Goal: Contribute content: Add original content to the website for others to see

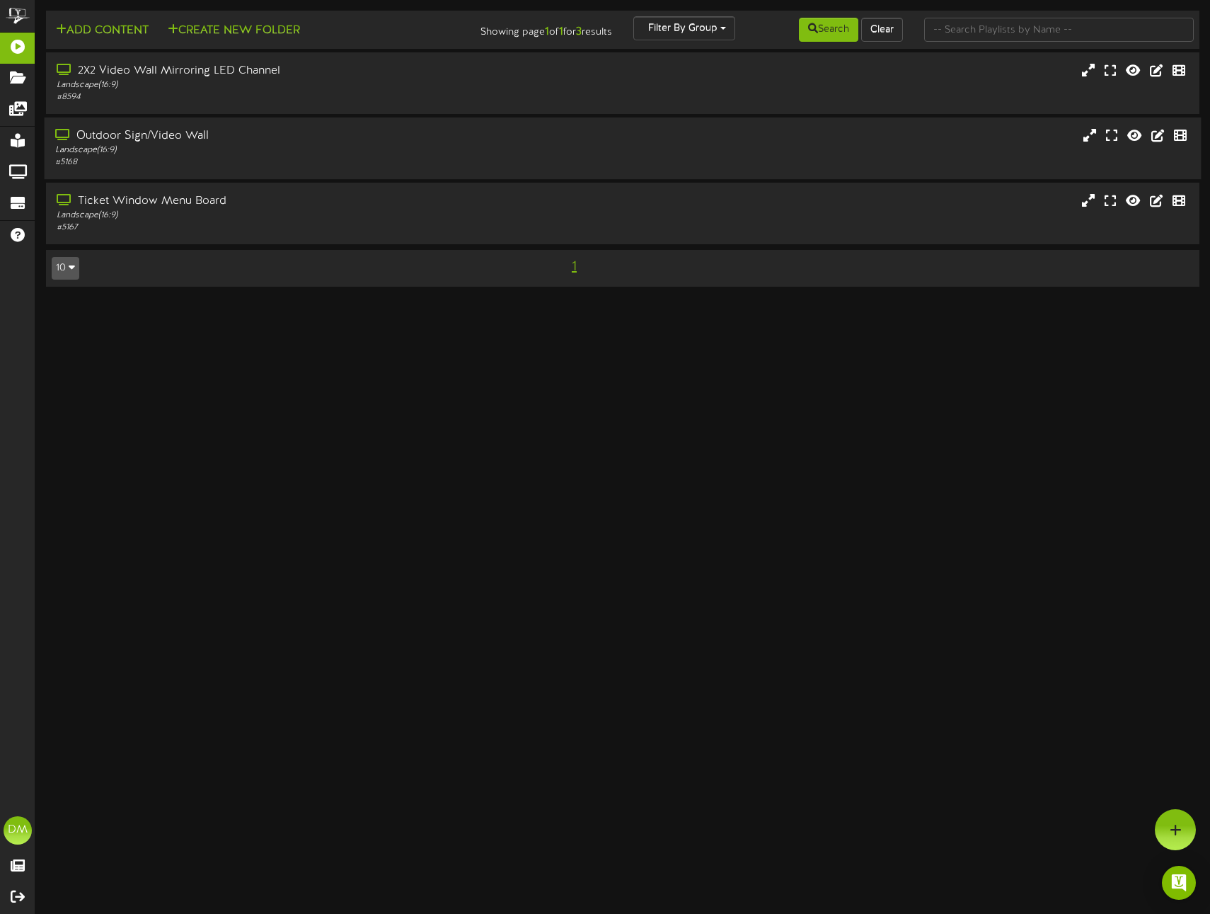
click at [331, 132] on div "Outdoor Sign/Video Wall" at bounding box center [285, 136] width 461 height 16
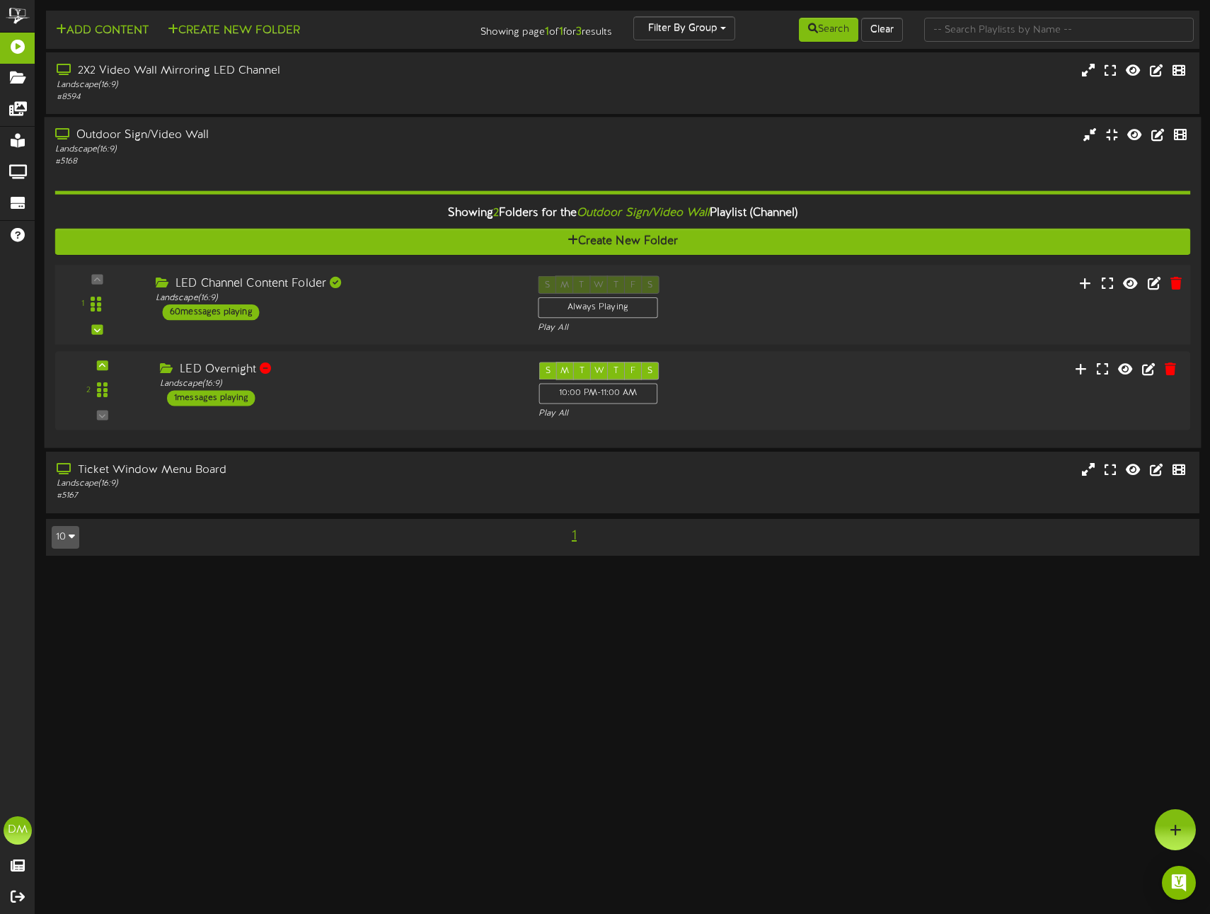
click at [326, 283] on div "LED Channel Content Folder" at bounding box center [336, 284] width 361 height 16
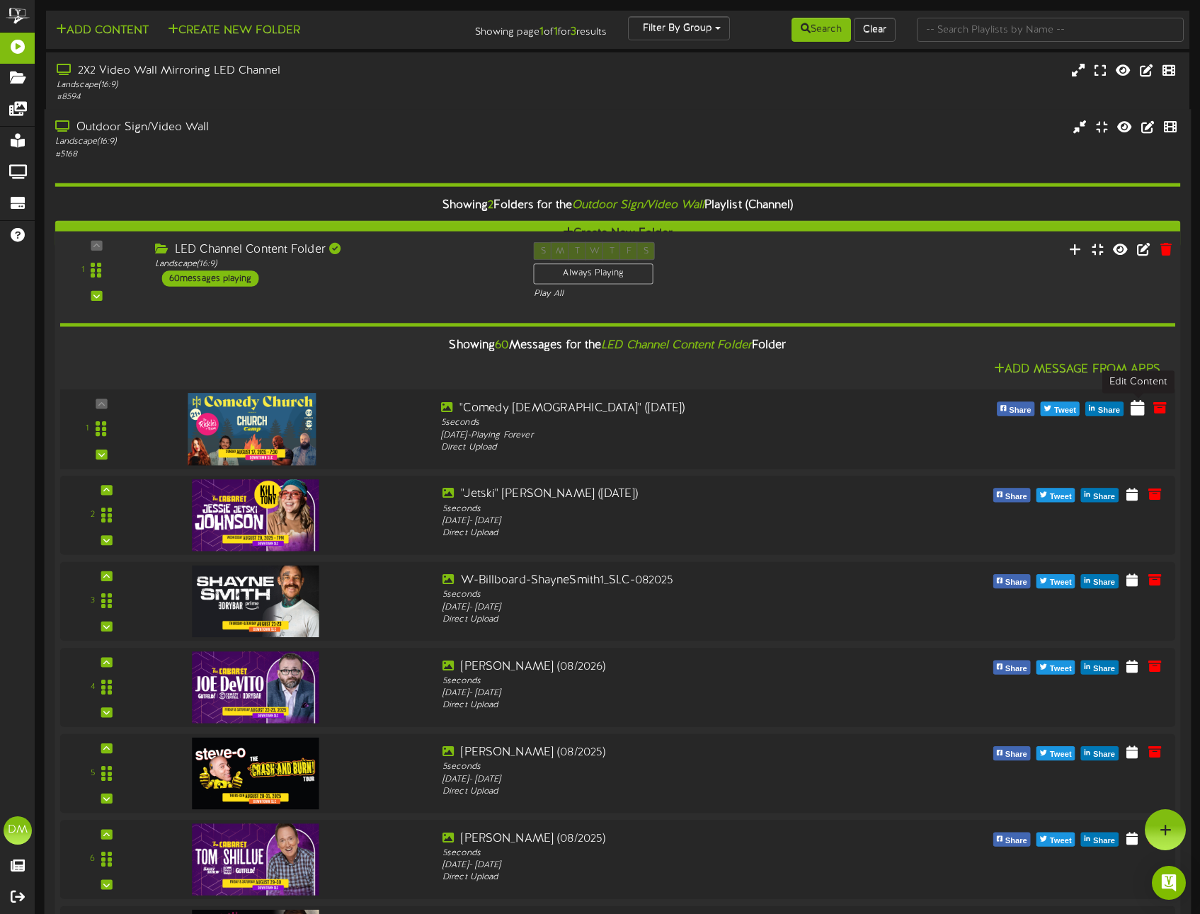
click at [1142, 407] on icon at bounding box center [1137, 407] width 14 height 16
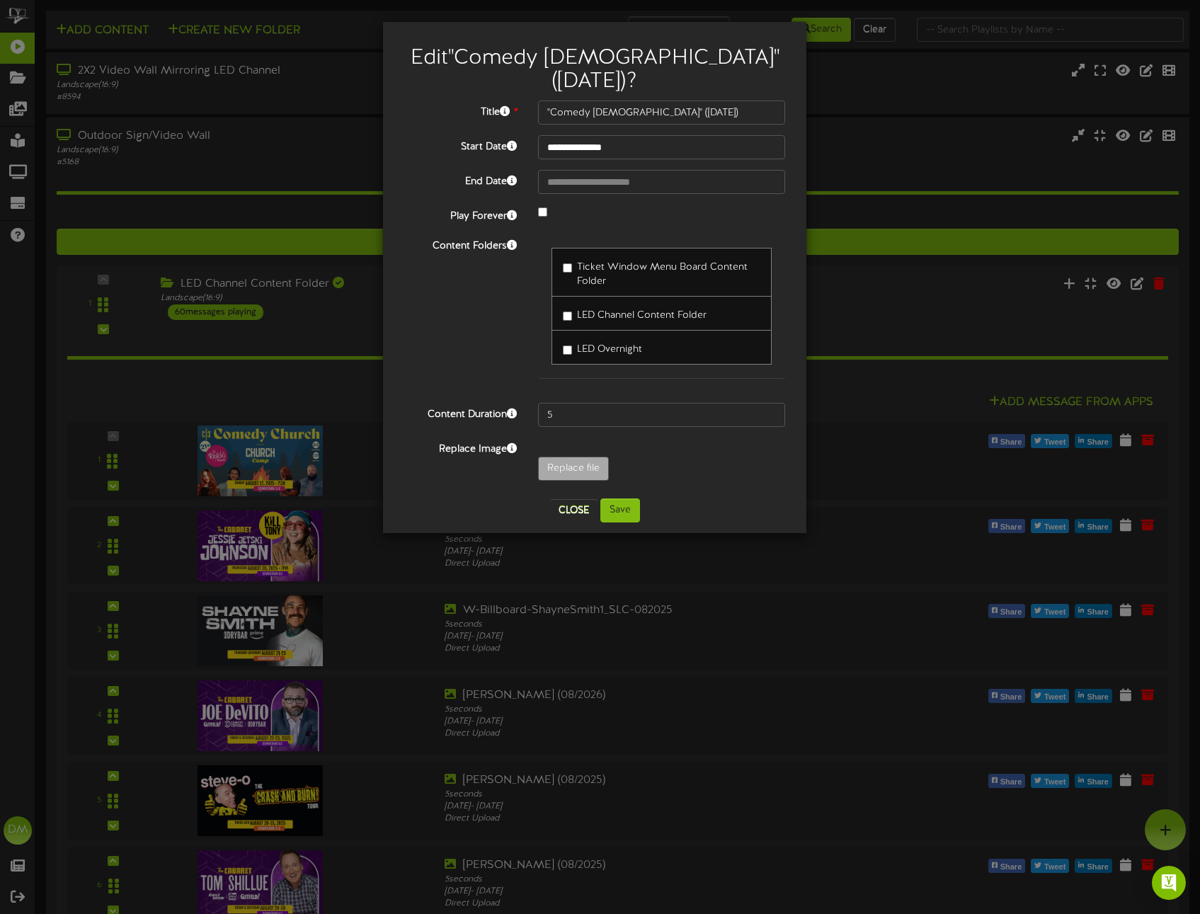
click at [536, 205] on div at bounding box center [661, 213] width 268 height 17
click at [593, 170] on input "**********" at bounding box center [661, 182] width 247 height 24
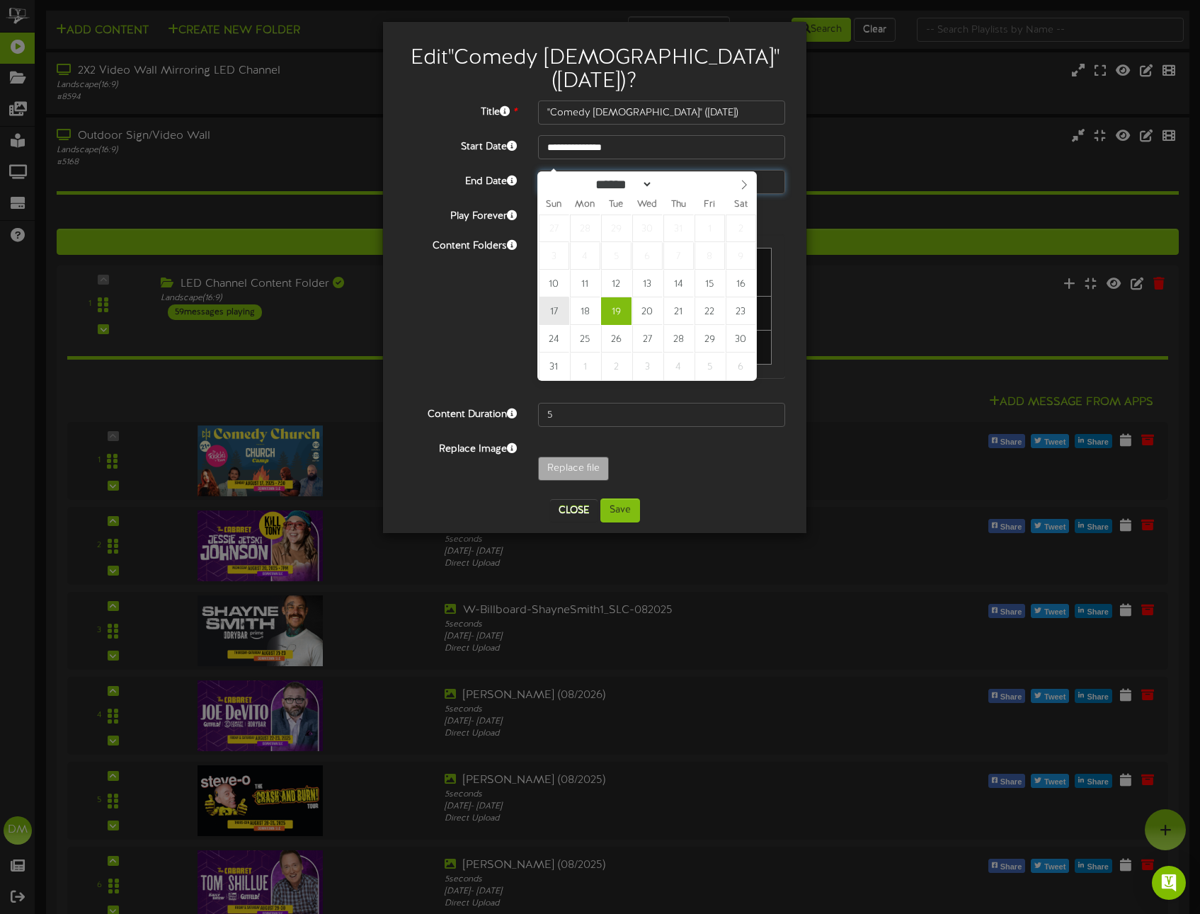
type input "**********"
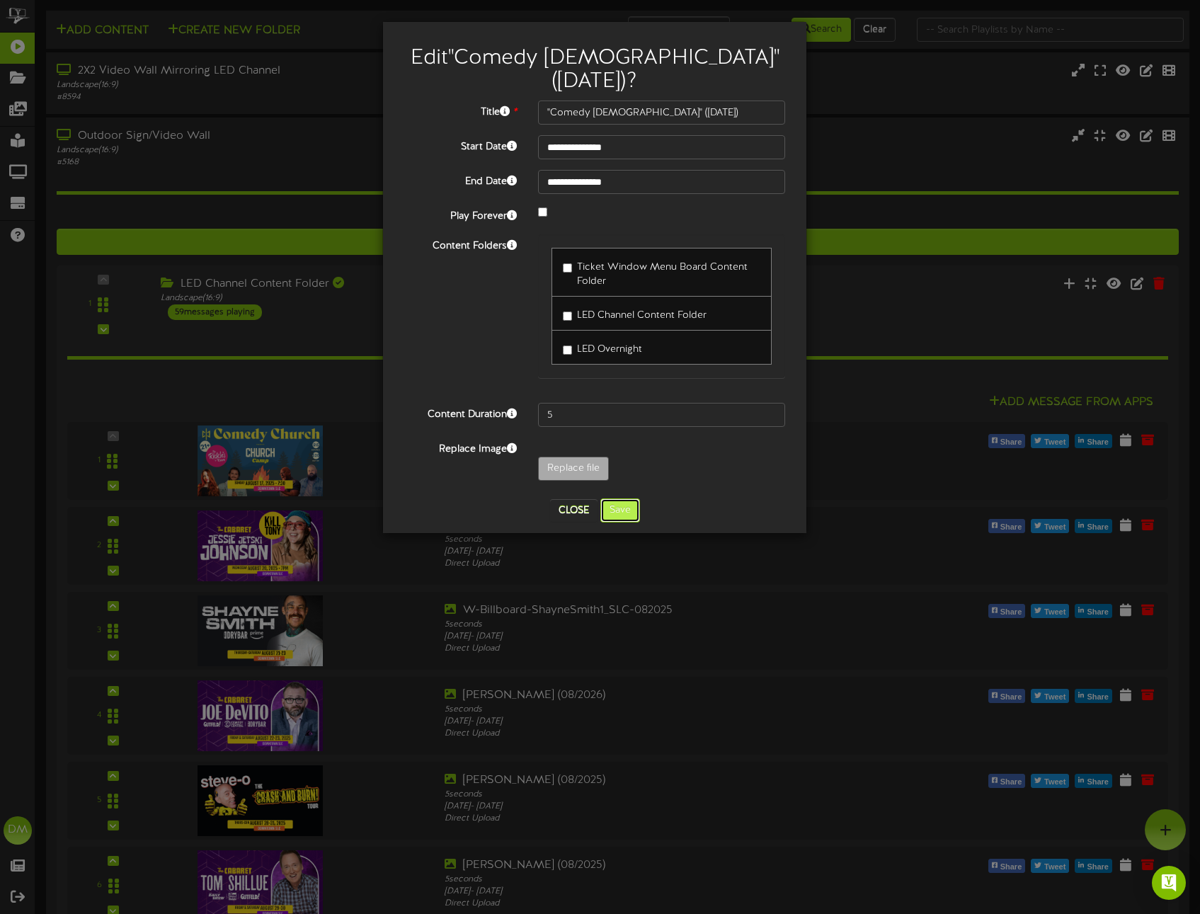
click at [633, 498] on button "Save" at bounding box center [620, 510] width 40 height 24
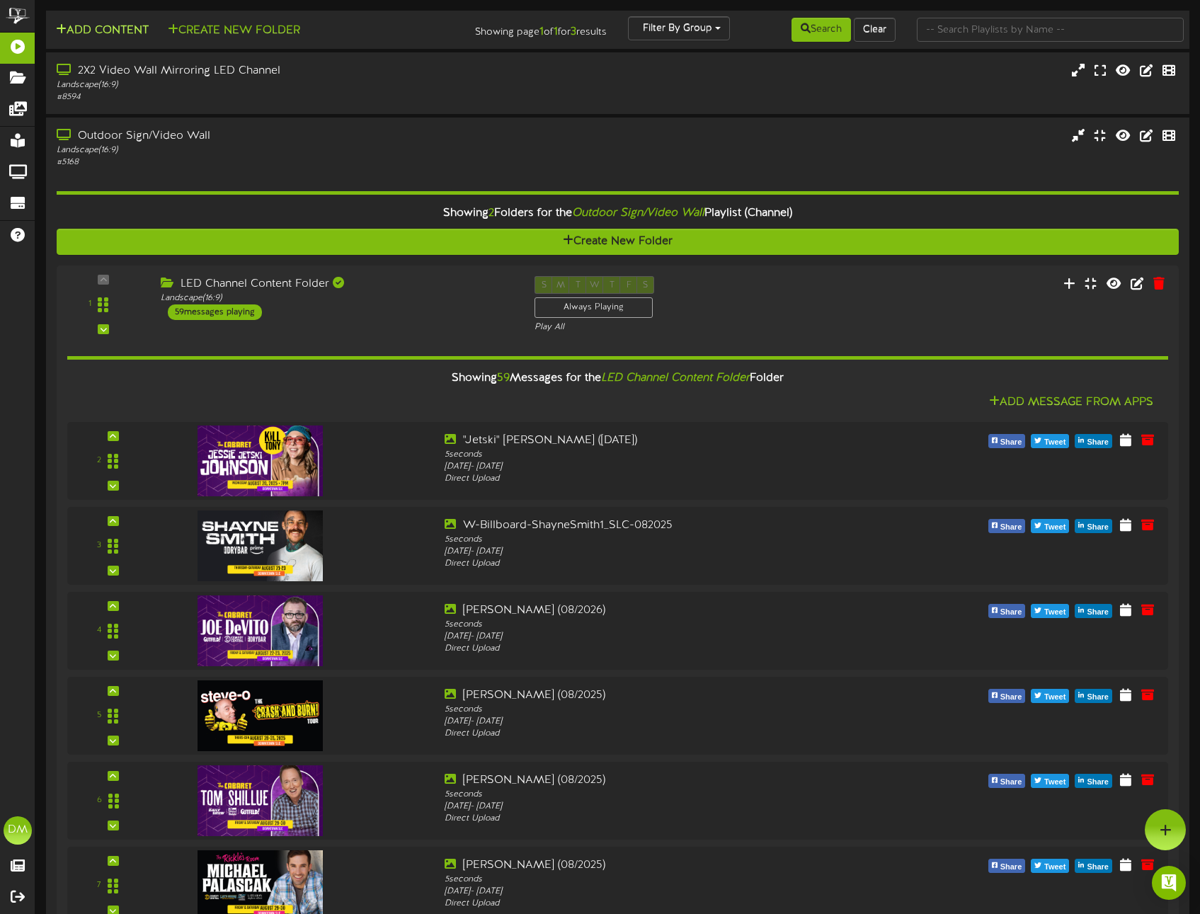
click at [121, 36] on button "Add Content" at bounding box center [102, 31] width 101 height 18
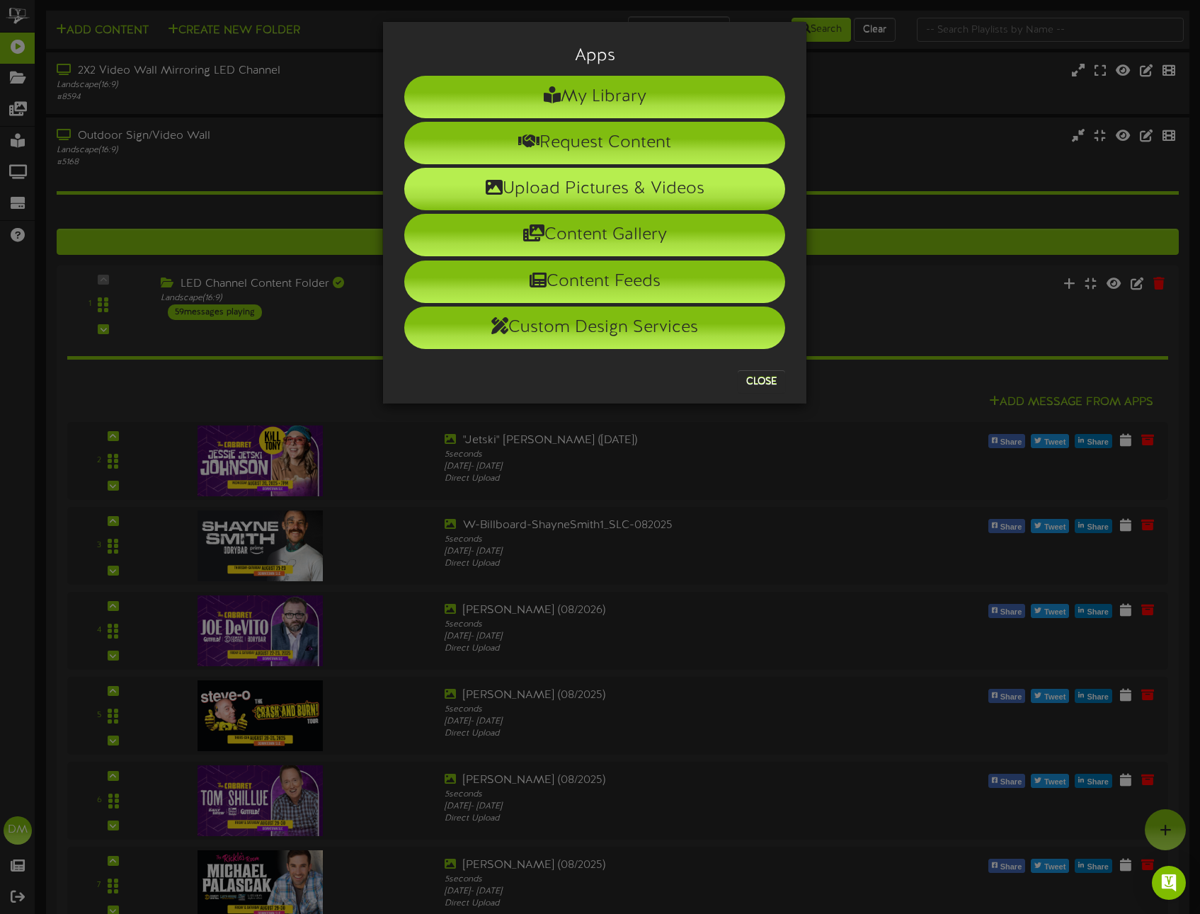
click at [530, 185] on li "Upload Pictures & Videos" at bounding box center [594, 189] width 381 height 42
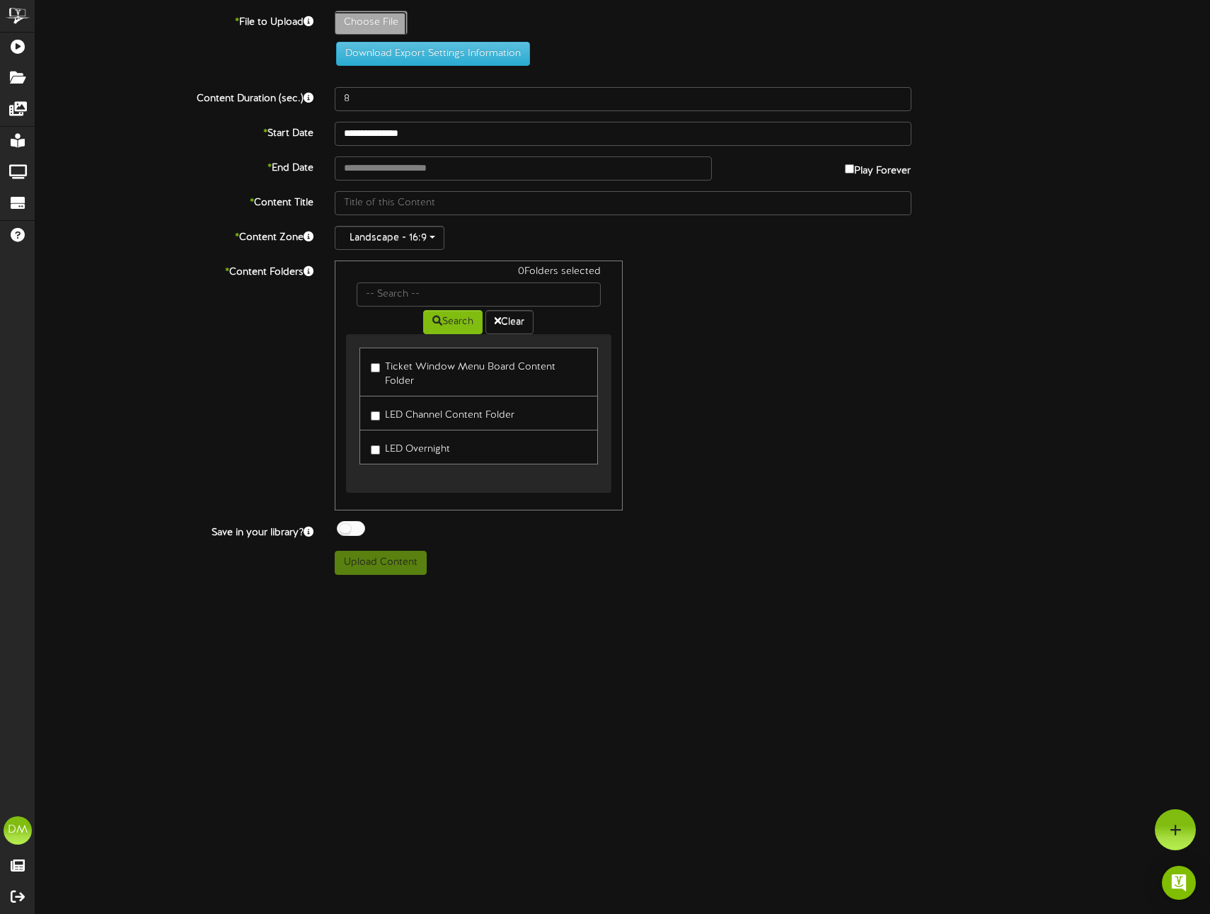
type input "**********"
type input "W-Billboard-ComedyChurch_TRR-08212025"
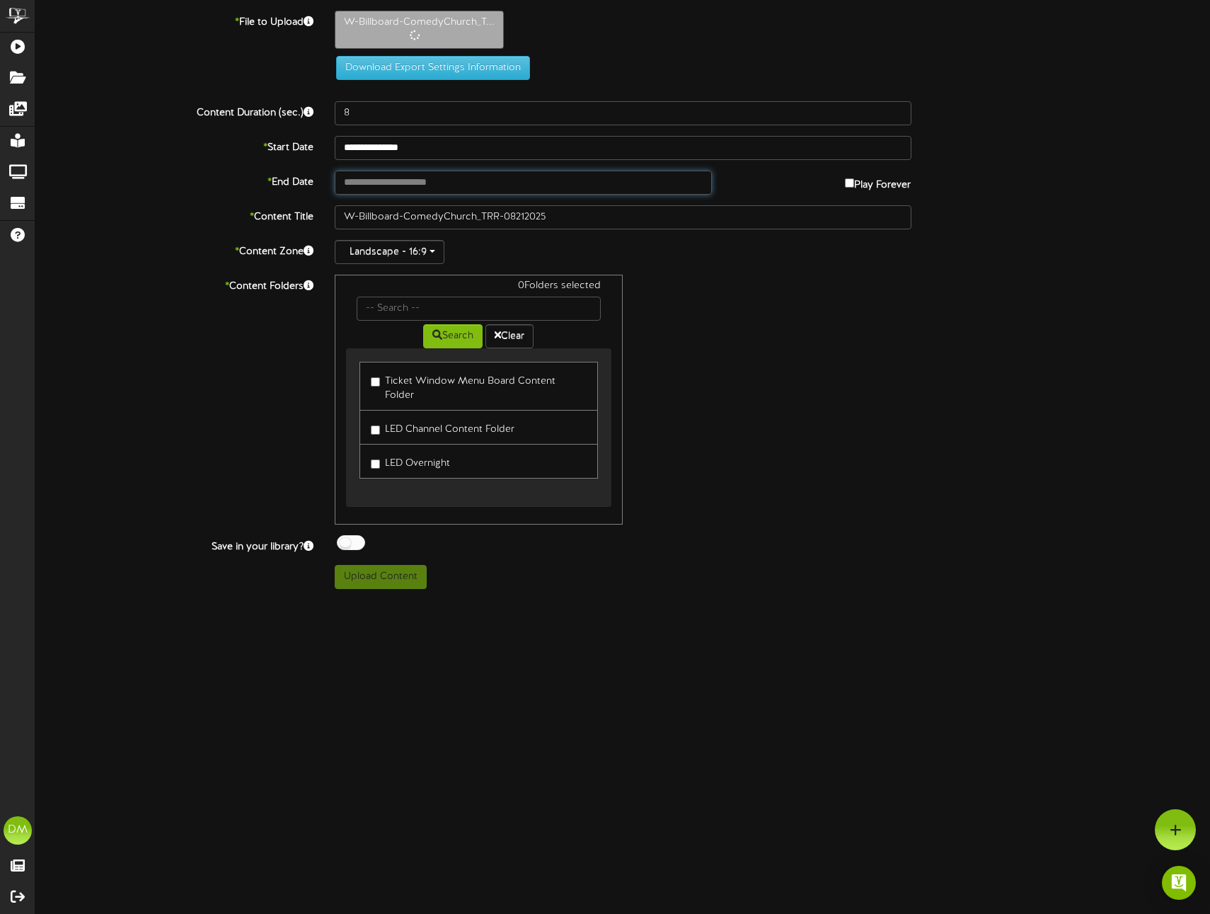
click at [357, 183] on input "text" at bounding box center [523, 183] width 377 height 24
type input "**********"
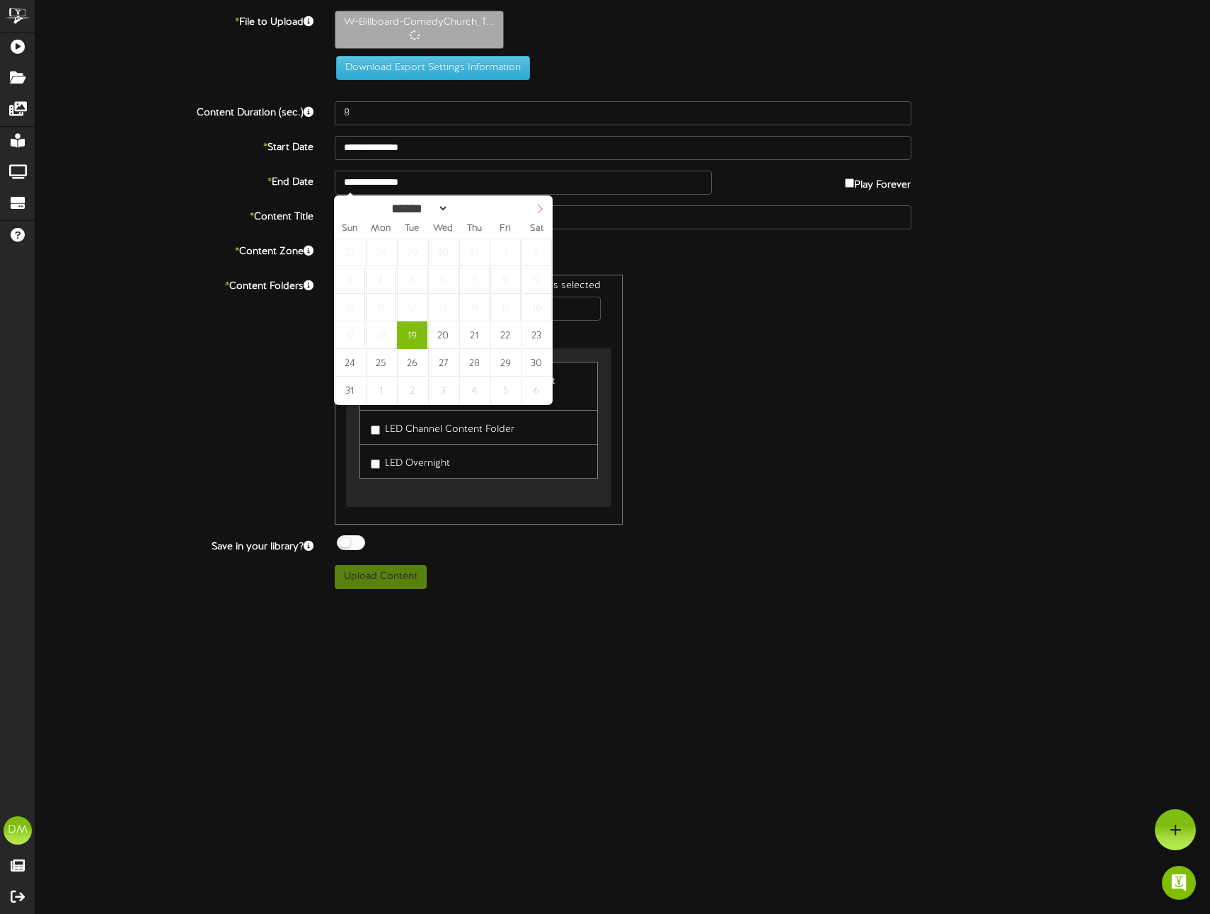
select select "*"
click at [541, 207] on icon at bounding box center [540, 209] width 10 height 10
type input "**********"
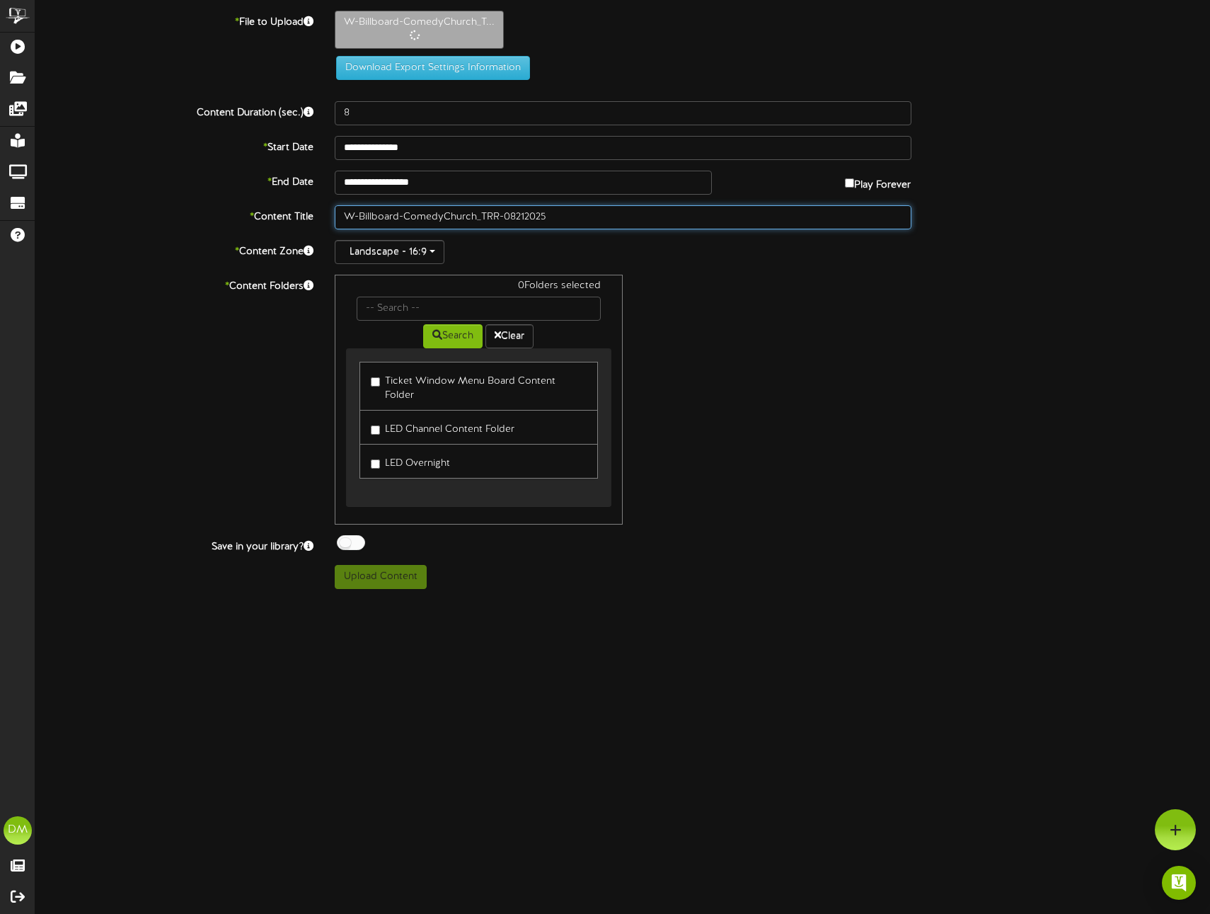
click at [412, 219] on input "W-Billboard-ComedyChurch_TRR-08212025" at bounding box center [623, 217] width 577 height 24
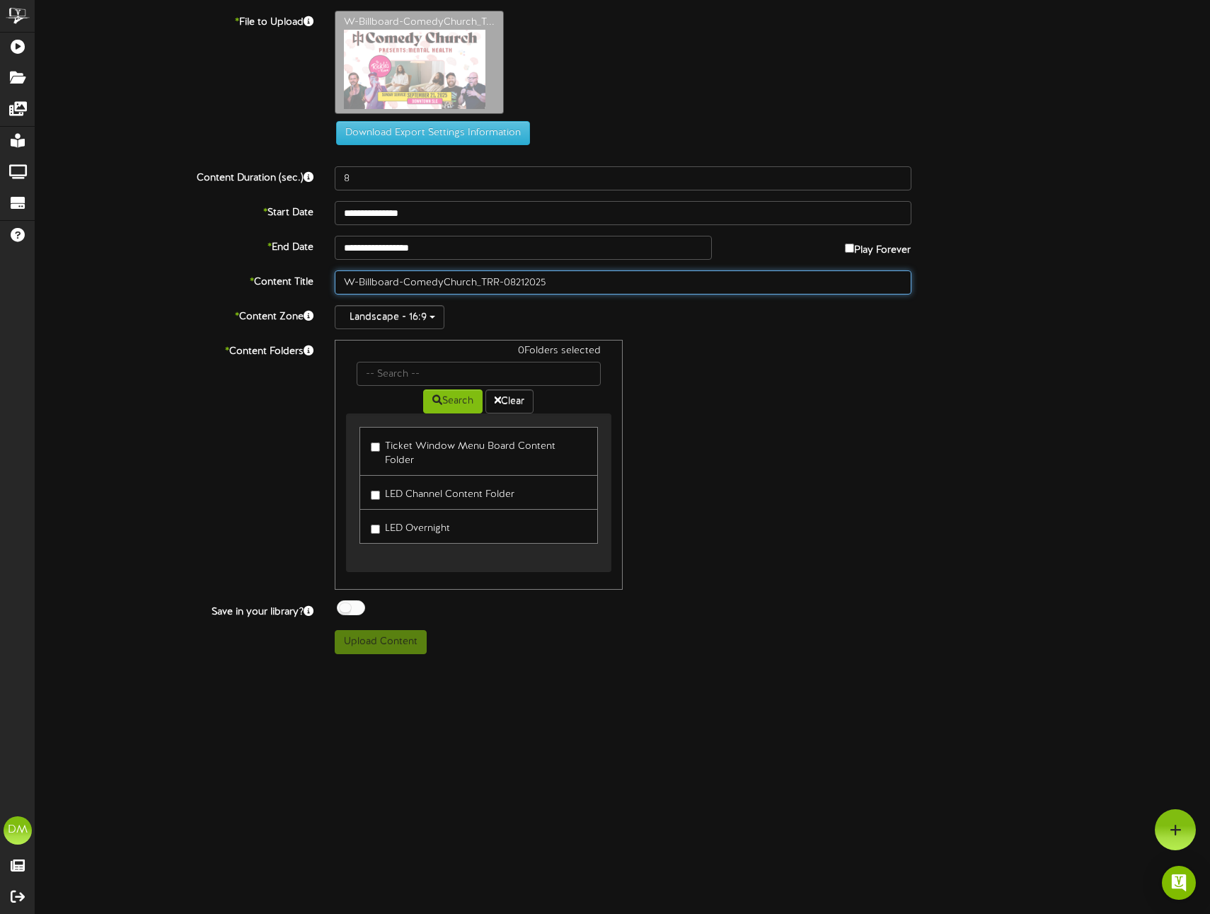
drag, startPoint x: 406, startPoint y: 216, endPoint x: 268, endPoint y: 206, distance: 138.4
click at [268, 206] on div "**********" at bounding box center [622, 332] width 1175 height 643
click at [401, 279] on input "W-Billboard-ComedyChurch_TRR-08212025" at bounding box center [623, 282] width 577 height 24
click at [403, 280] on input "W-Billboard-ComedyChurch_TRR-08212025" at bounding box center [623, 282] width 577 height 24
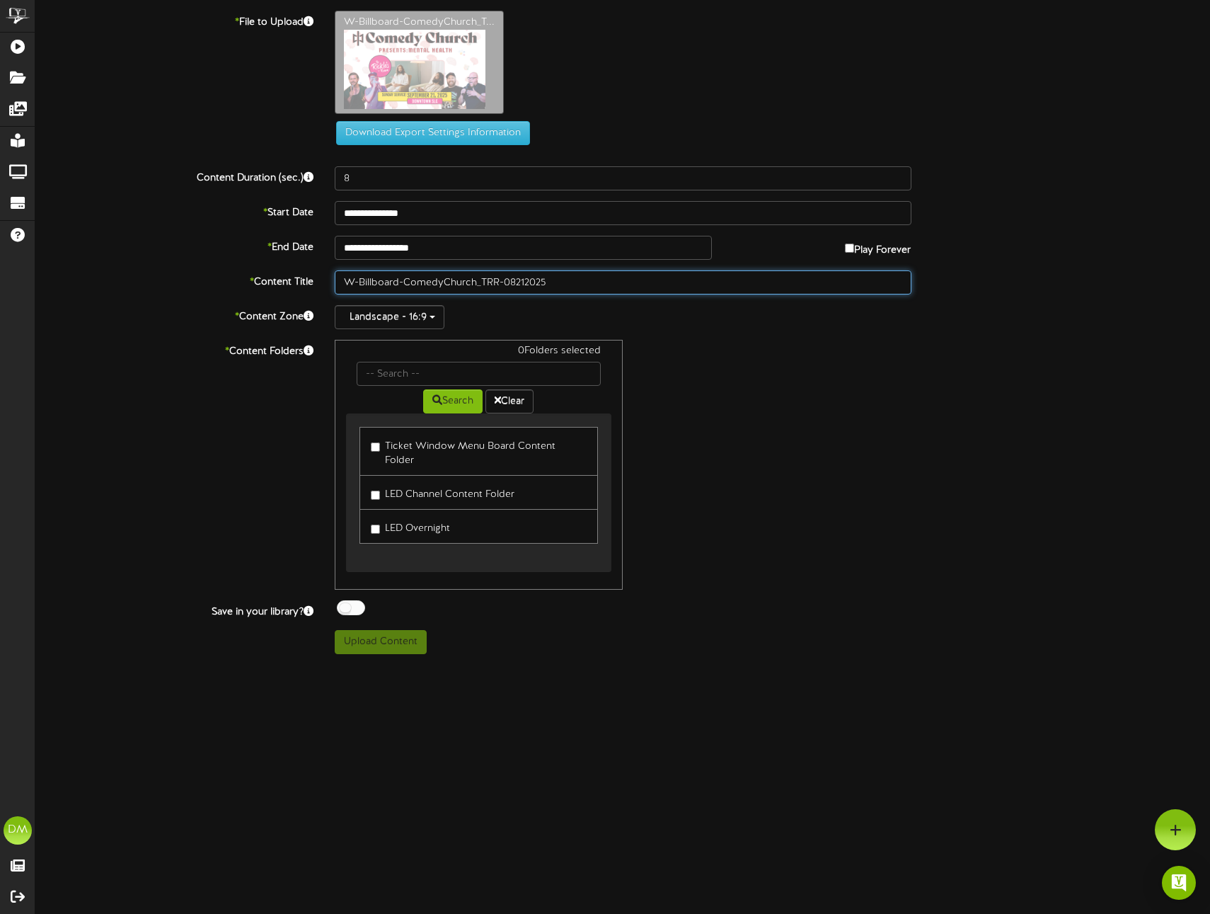
drag, startPoint x: 403, startPoint y: 280, endPoint x: 285, endPoint y: 275, distance: 117.6
click at [285, 275] on div "* Content Title W-Billboard-ComedyChurch_TRR-08212025" at bounding box center [623, 282] width 1196 height 24
click at [384, 282] on input "W-Billboard-ComedyChurch_TRR-08212025" at bounding box center [623, 282] width 577 height 24
drag, startPoint x: 403, startPoint y: 280, endPoint x: 302, endPoint y: 274, distance: 101.4
click at [302, 274] on div "* Content Title W-Billboard-ComedyChurch_TRR-08212025" at bounding box center [623, 282] width 1196 height 24
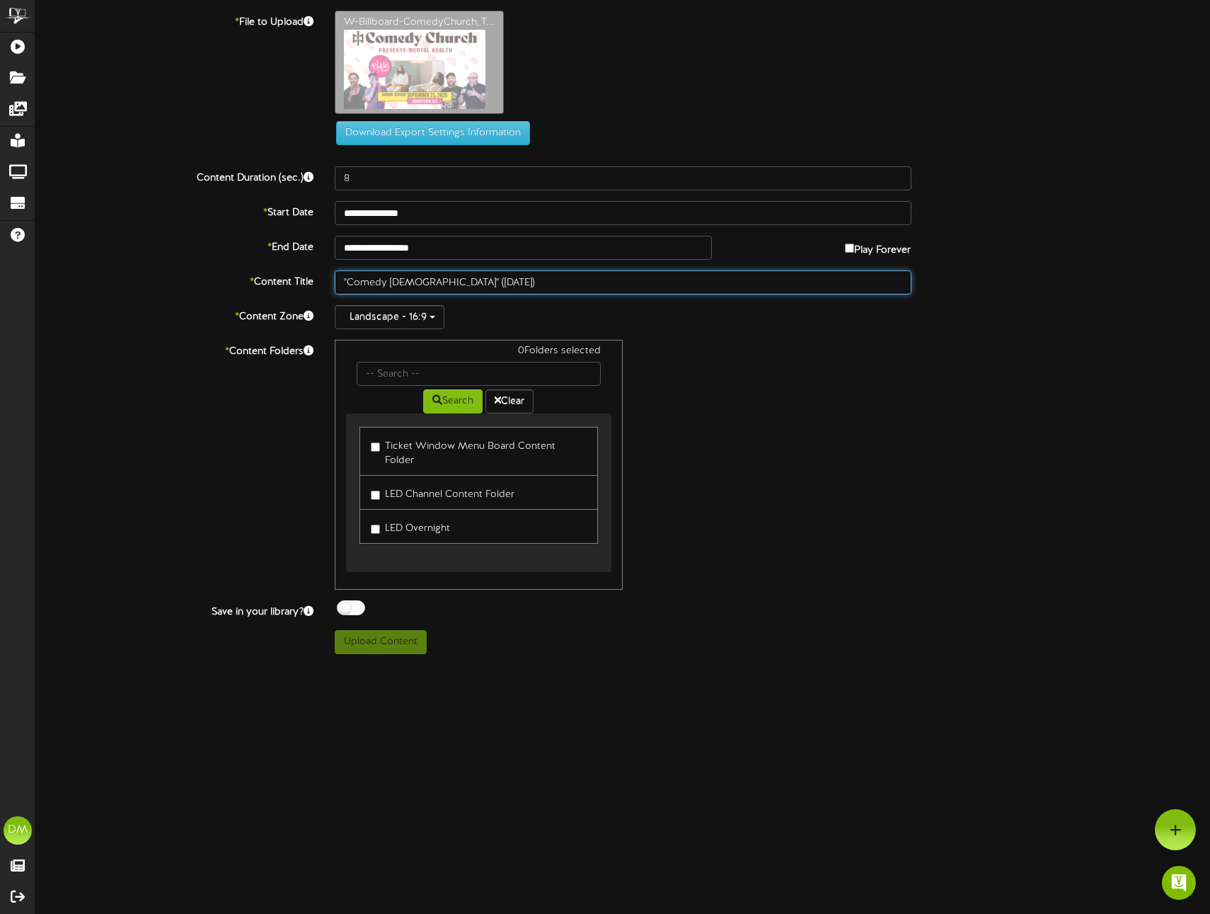
type input ""Comedy [DEMOGRAPHIC_DATA]" ([DATE])"
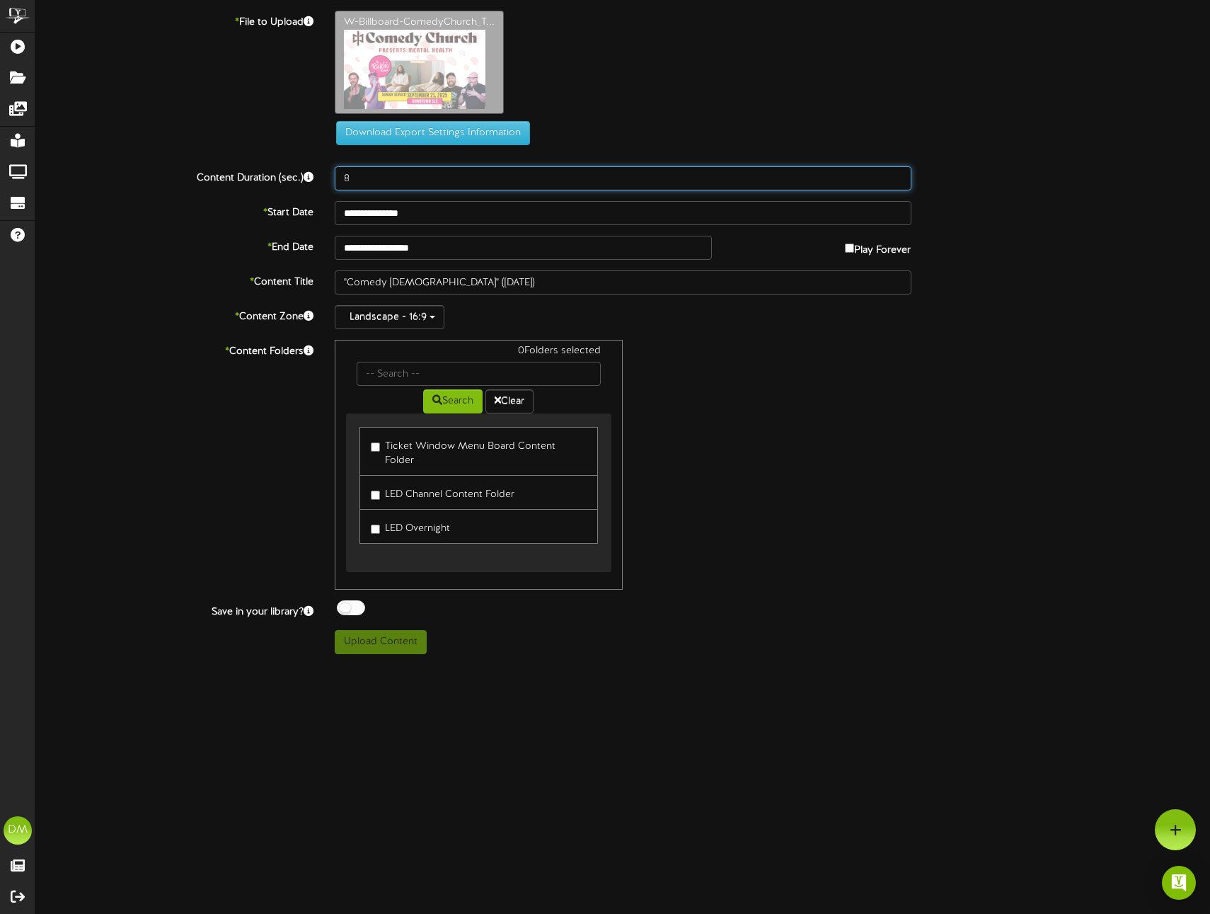
drag, startPoint x: 354, startPoint y: 180, endPoint x: 321, endPoint y: 173, distance: 33.9
click at [322, 173] on div "Content Duration (sec.) 8" at bounding box center [623, 178] width 1196 height 24
type input "5"
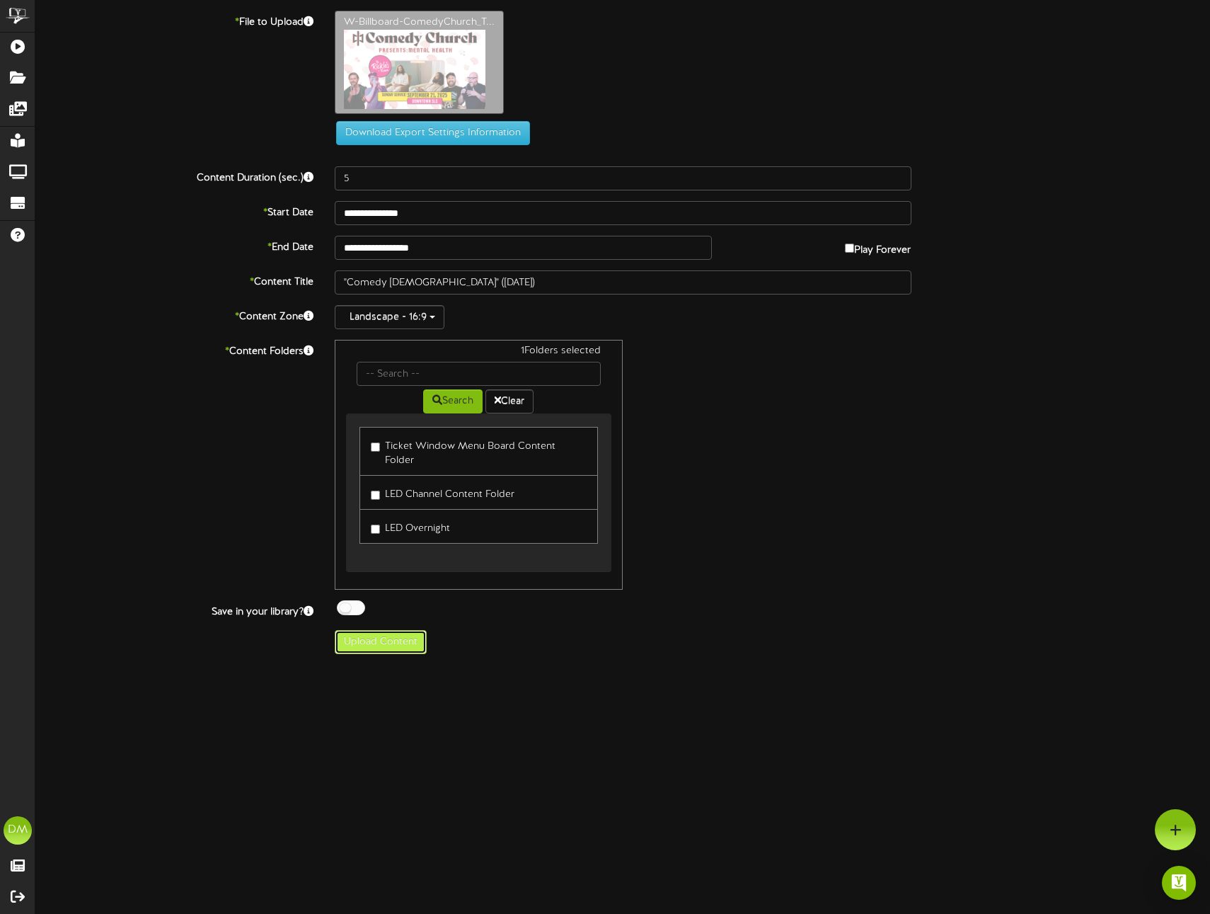
click at [391, 630] on button "Upload Content" at bounding box center [381, 642] width 92 height 24
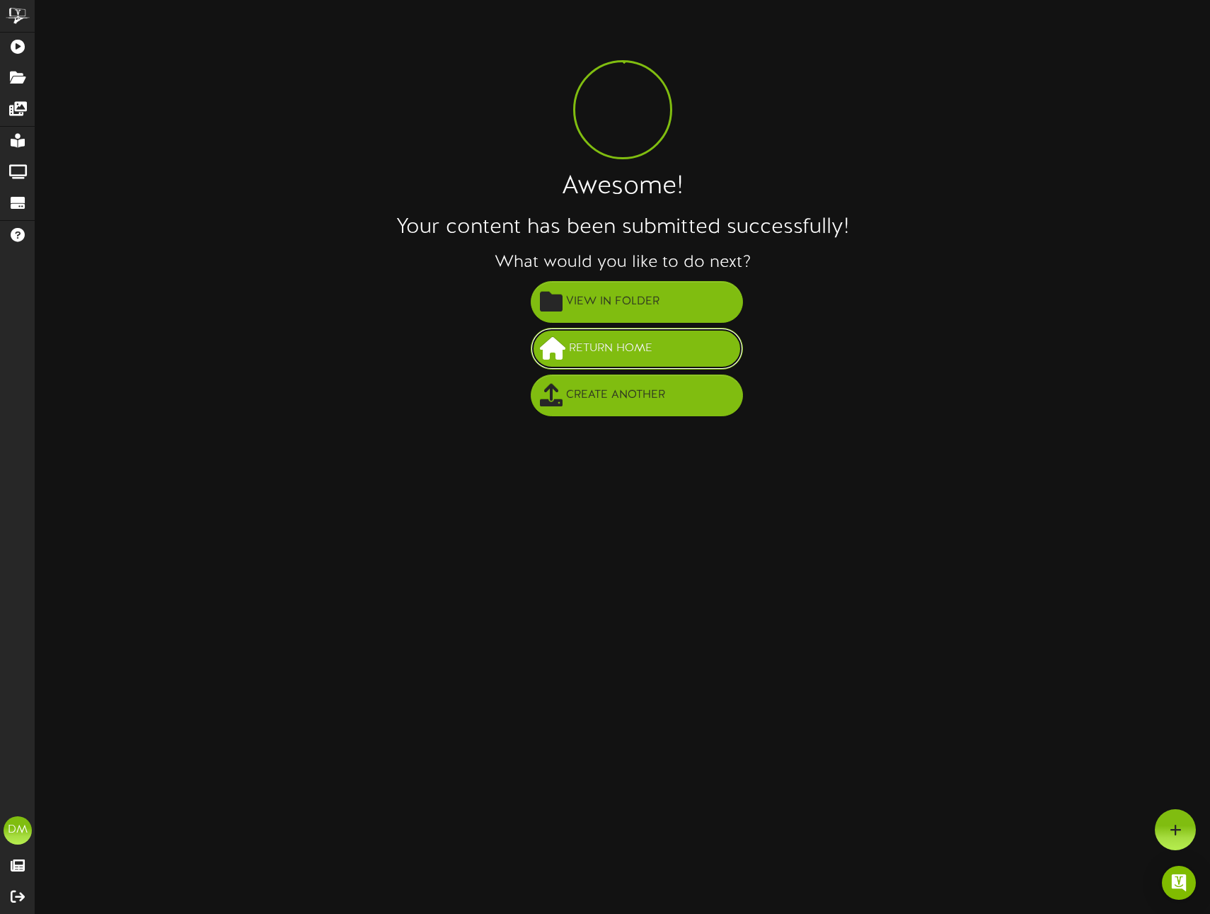
click at [639, 349] on span "Return Home" at bounding box center [610, 348] width 91 height 23
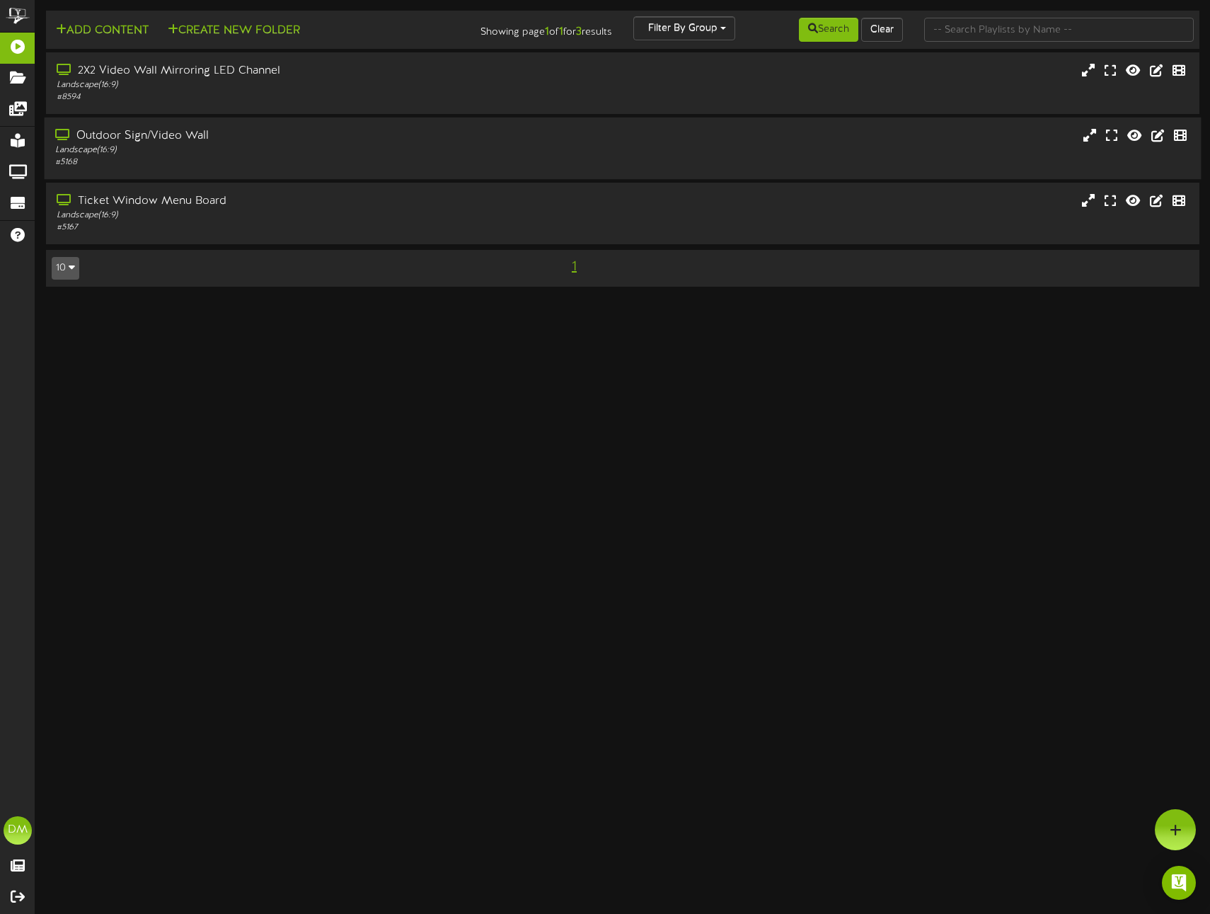
click at [229, 151] on div "Landscape ( 16:9 )" at bounding box center [285, 150] width 461 height 12
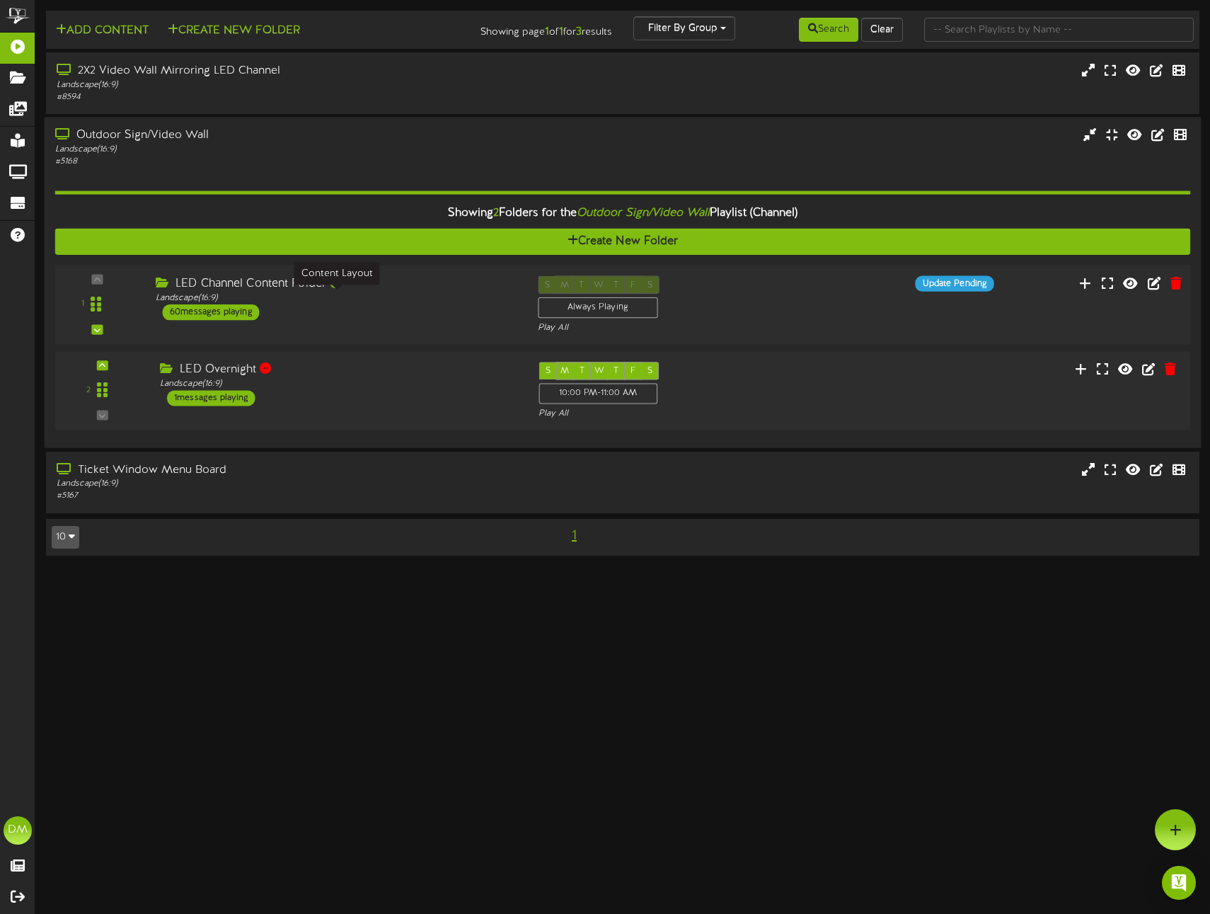
click at [201, 295] on div "Landscape ( 16:9 )" at bounding box center [336, 298] width 361 height 12
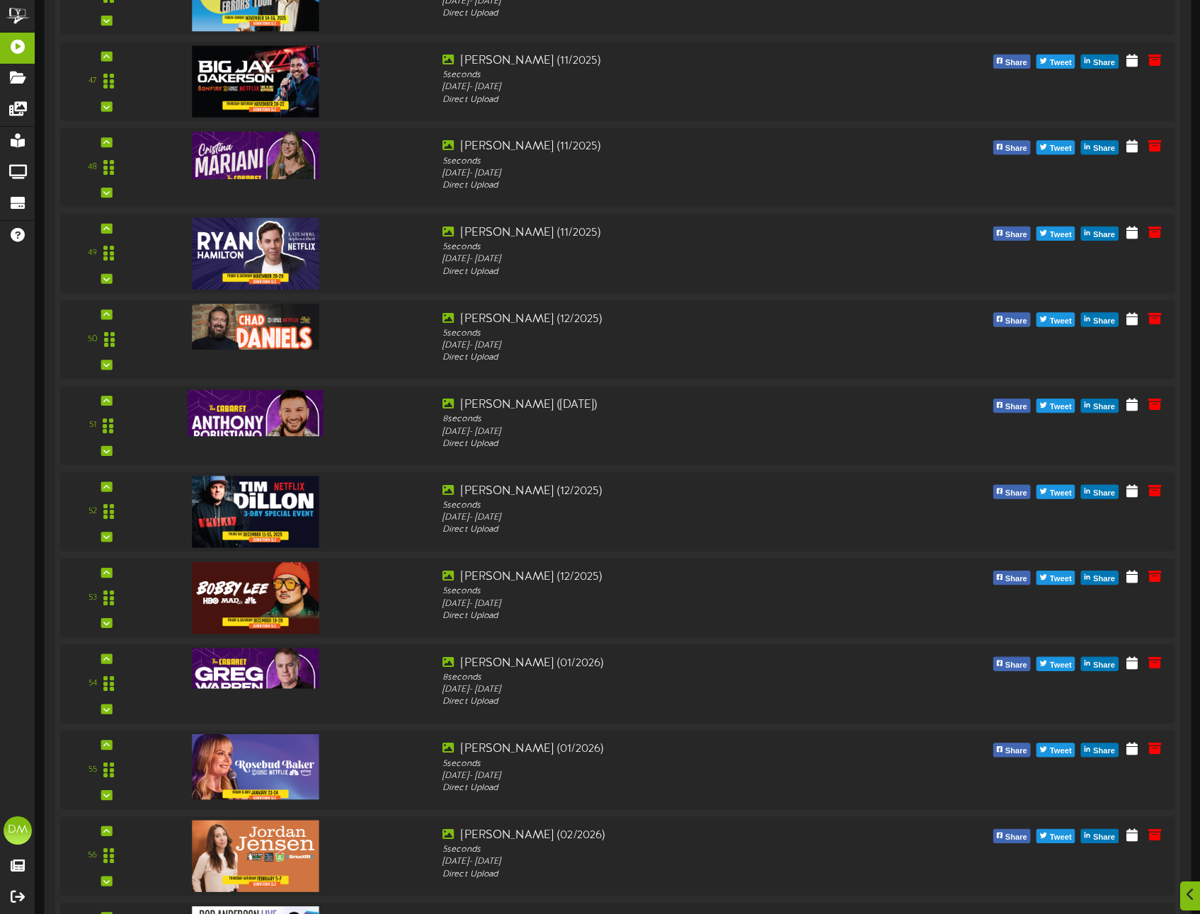
scroll to position [4791, 0]
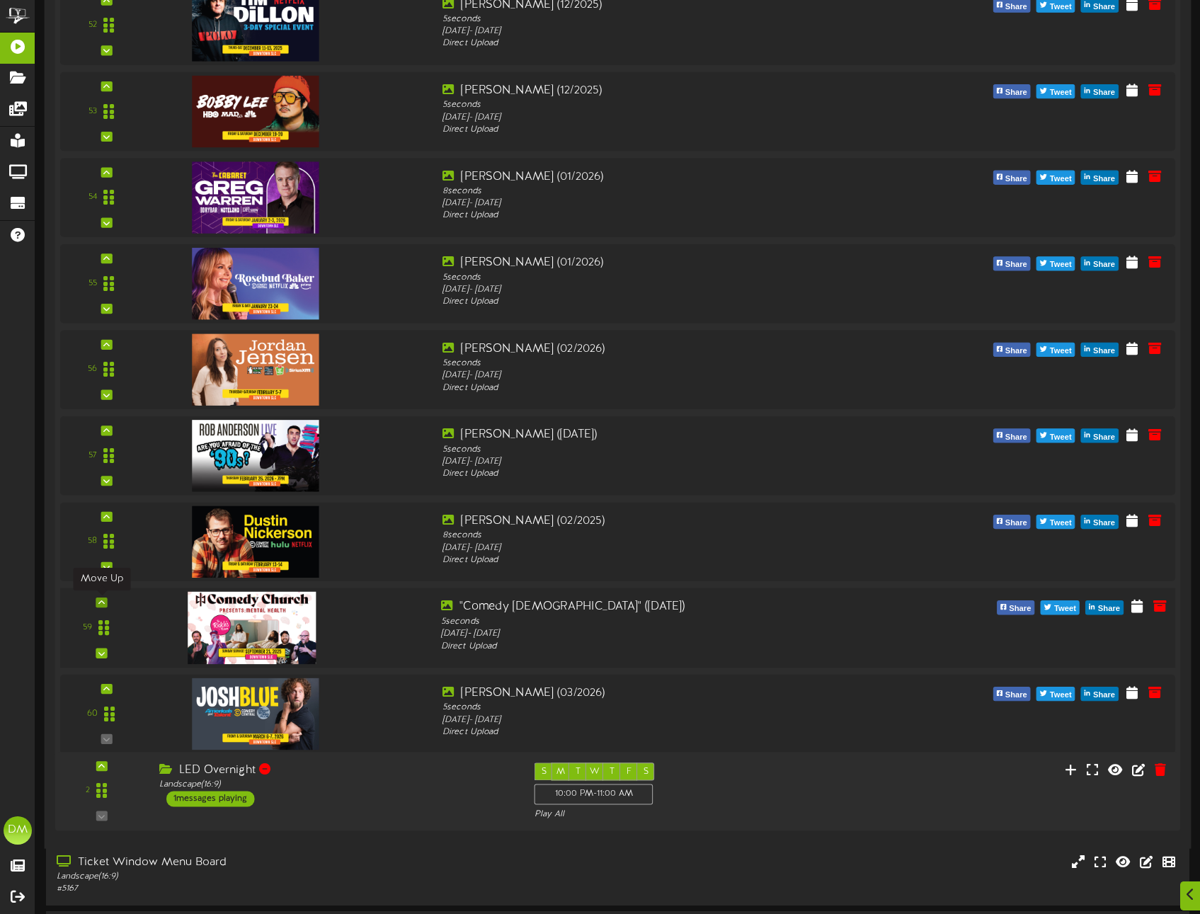
click at [101, 599] on icon at bounding box center [101, 602] width 6 height 7
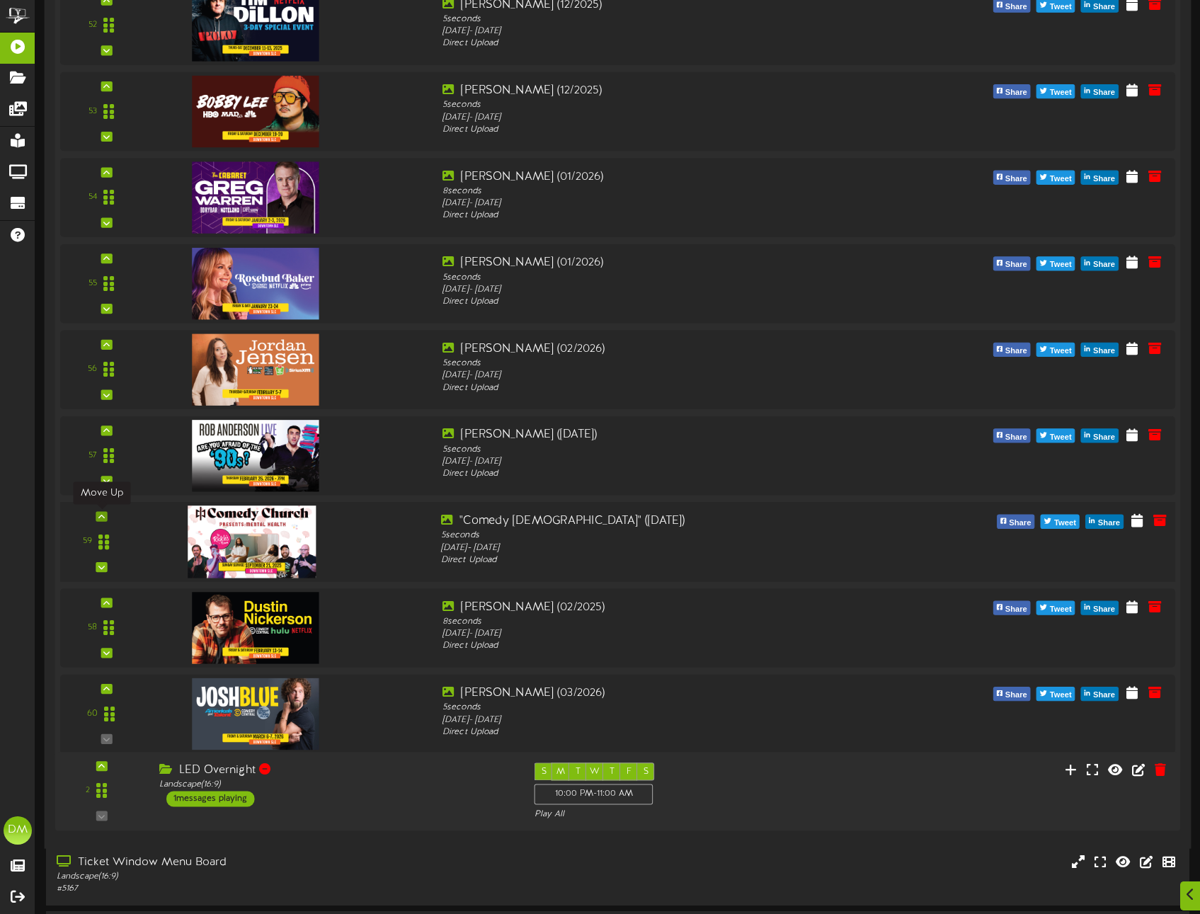
click at [101, 515] on icon at bounding box center [101, 515] width 6 height 7
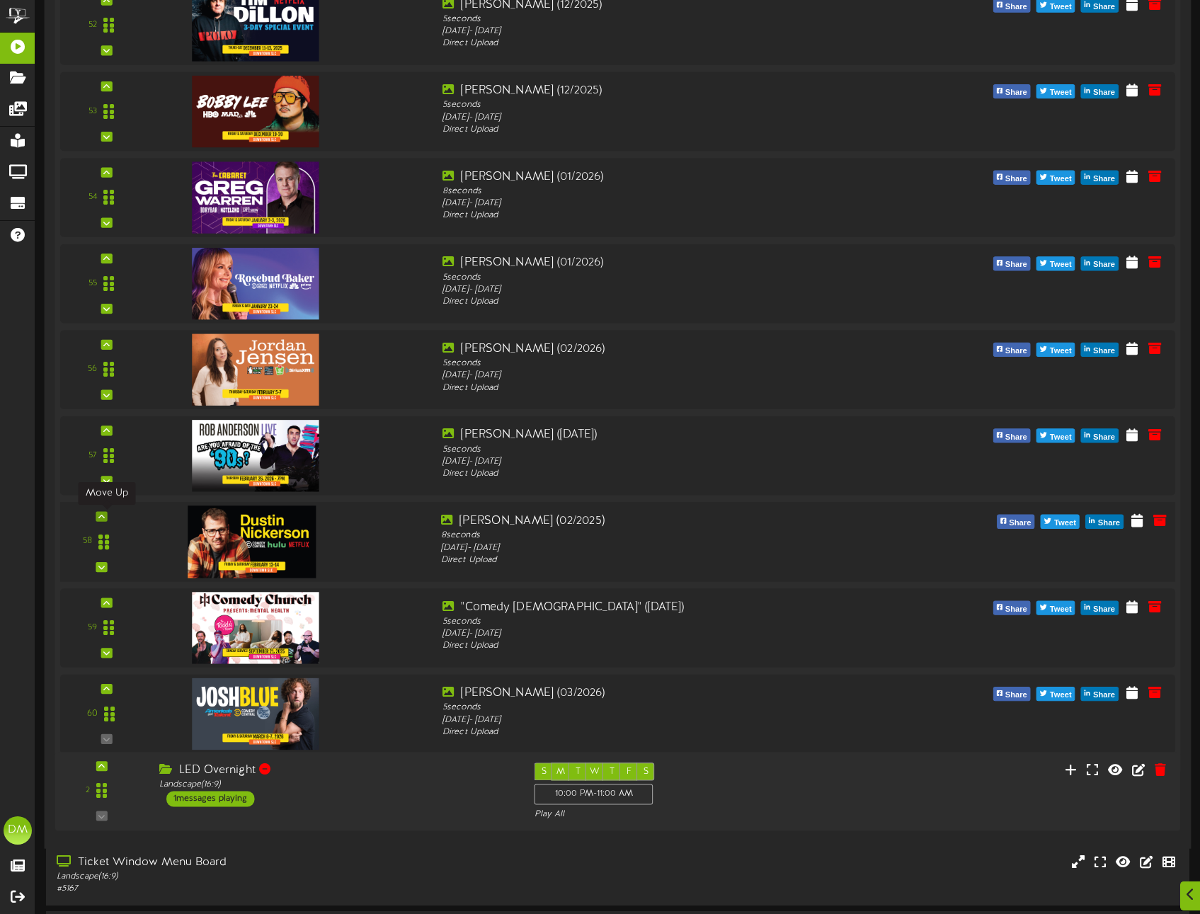
click at [103, 519] on icon at bounding box center [101, 515] width 6 height 7
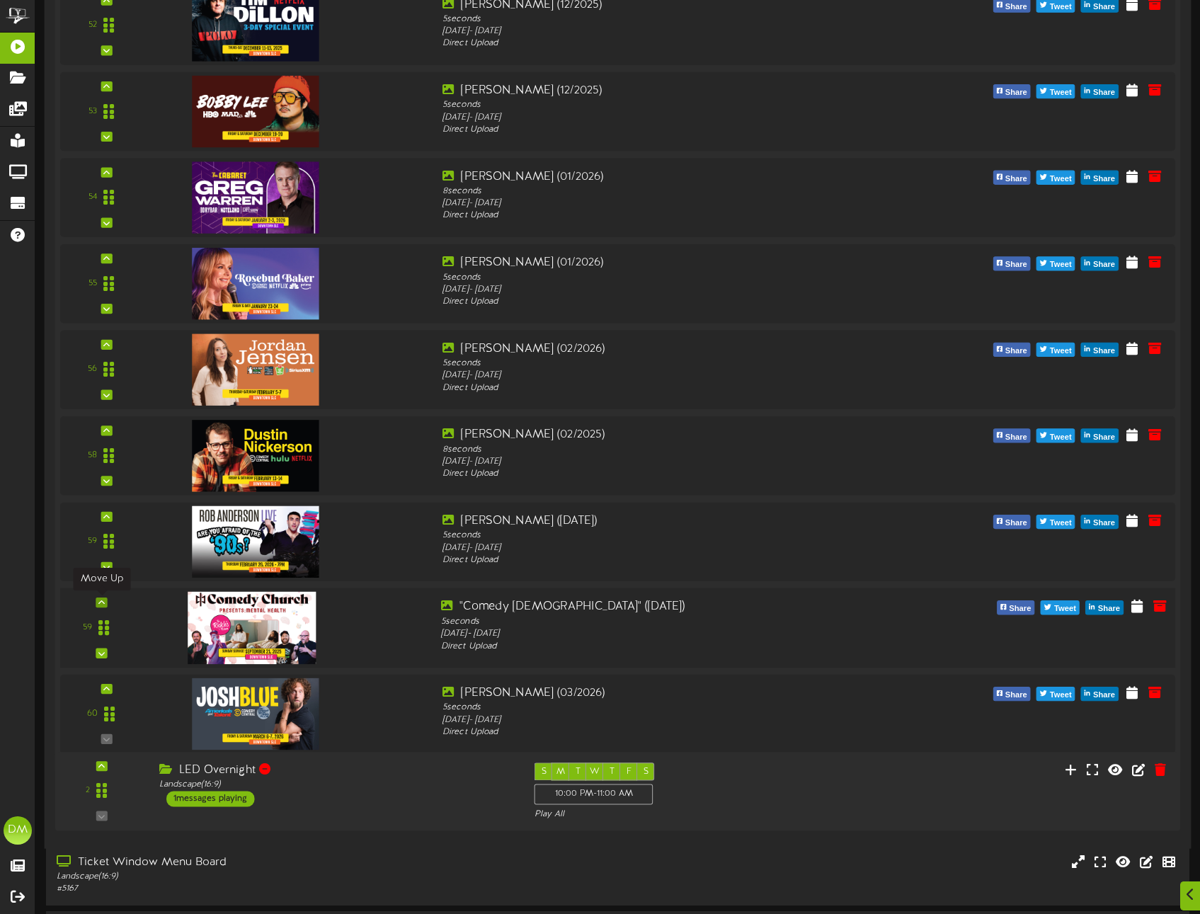
click at [101, 599] on icon at bounding box center [101, 602] width 6 height 7
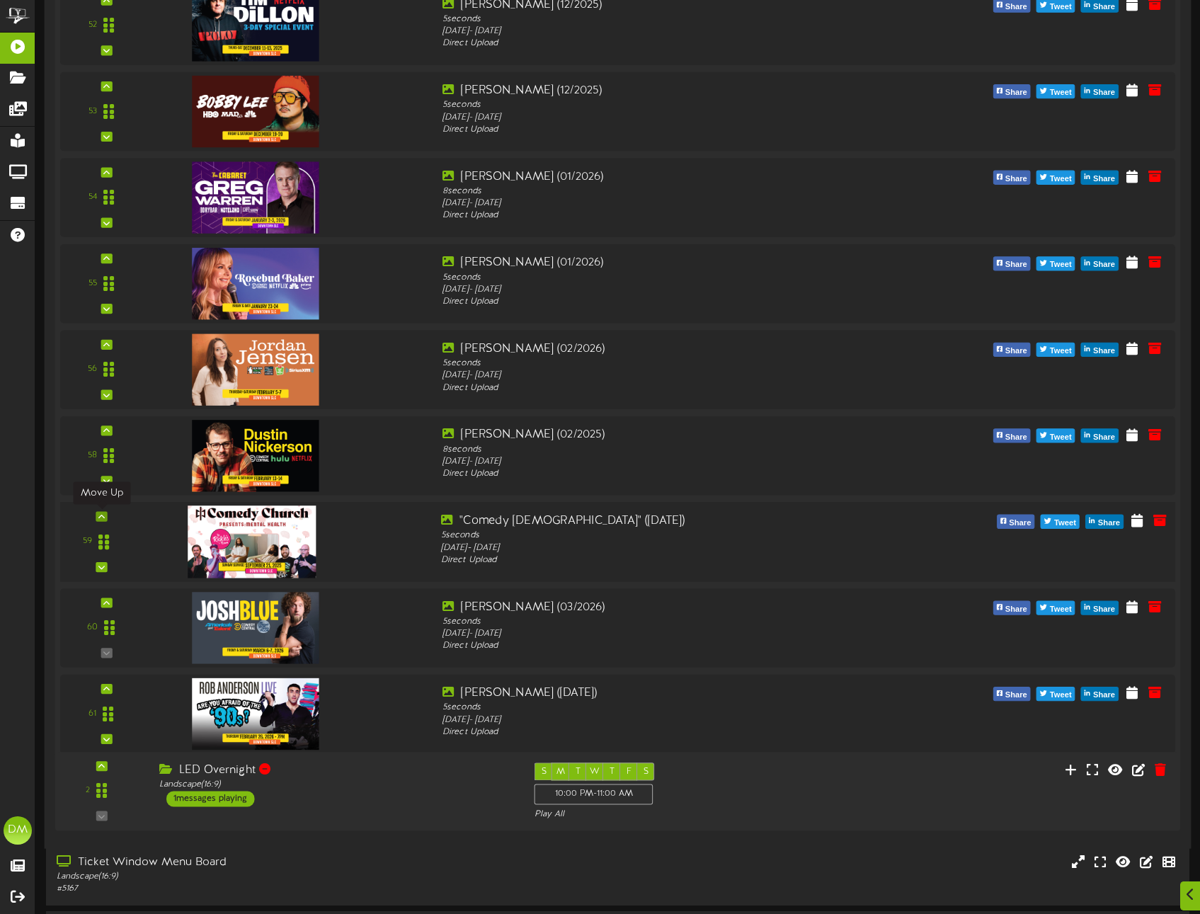
click at [98, 517] on icon at bounding box center [101, 515] width 6 height 7
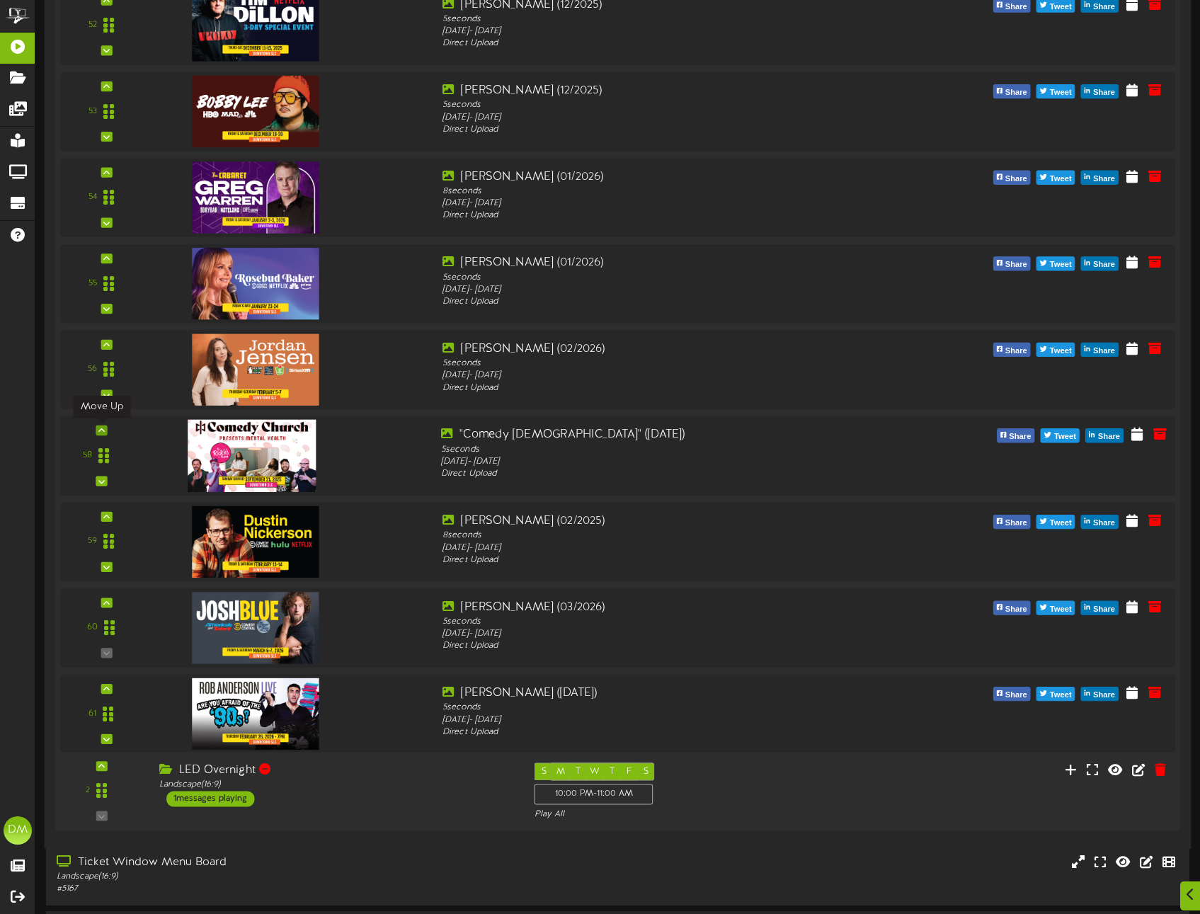
click at [104, 428] on icon at bounding box center [101, 430] width 6 height 7
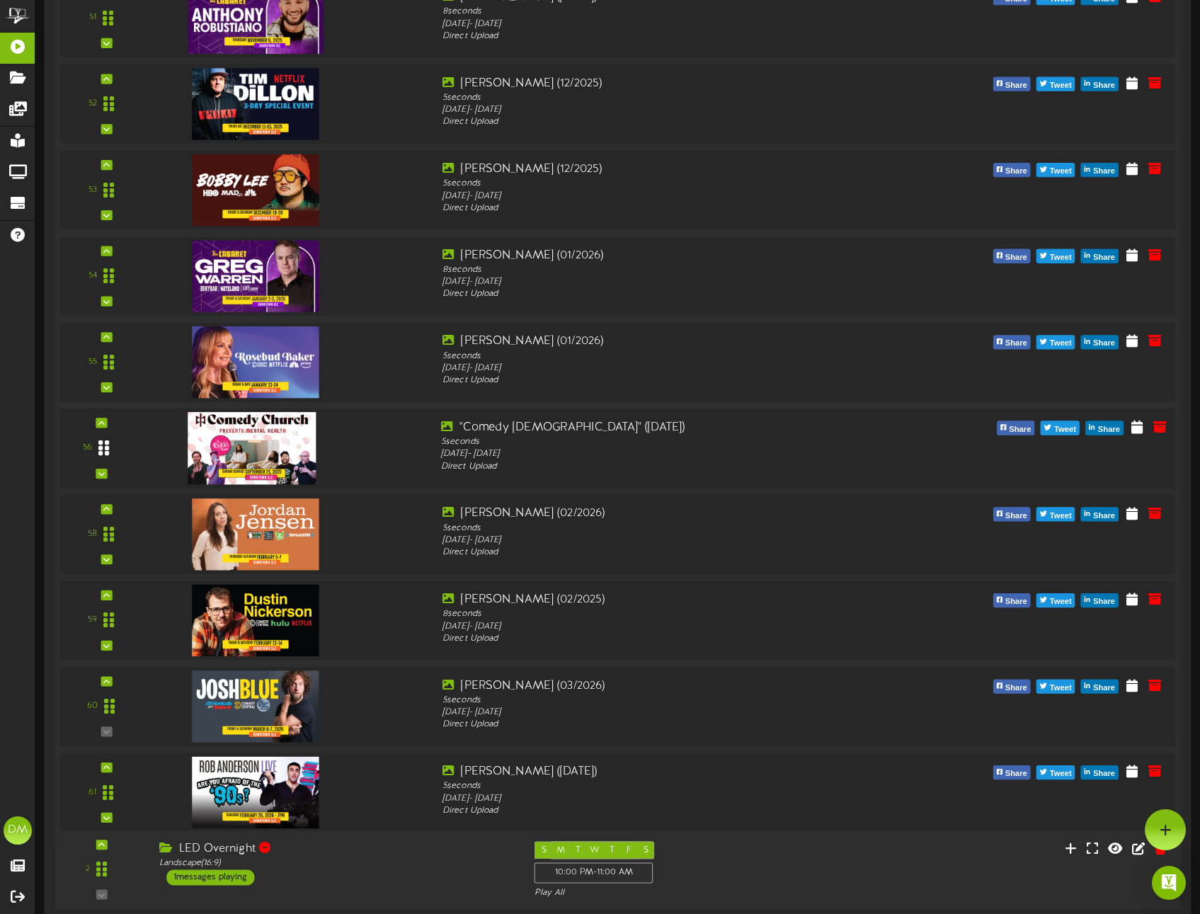
scroll to position [4660, 0]
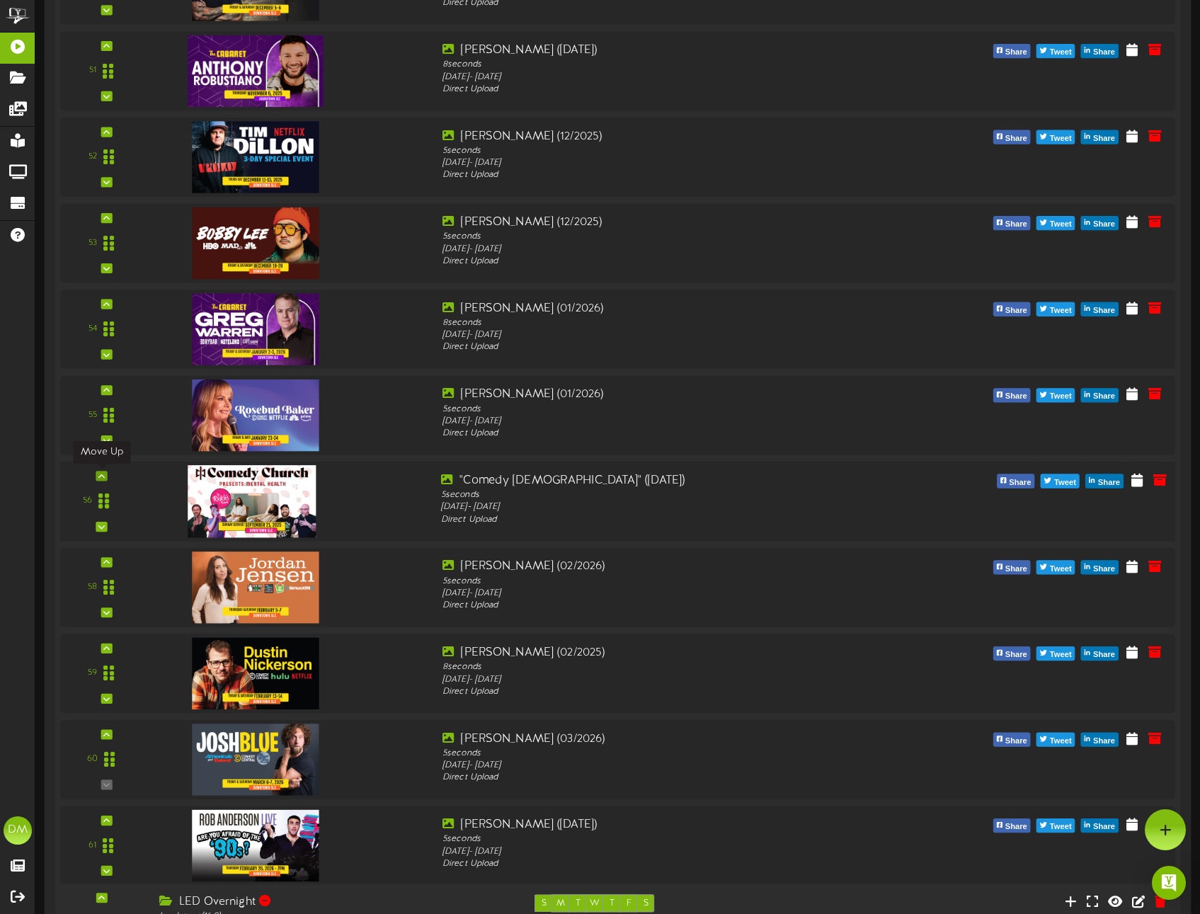
click at [105, 474] on div at bounding box center [101, 476] width 11 height 10
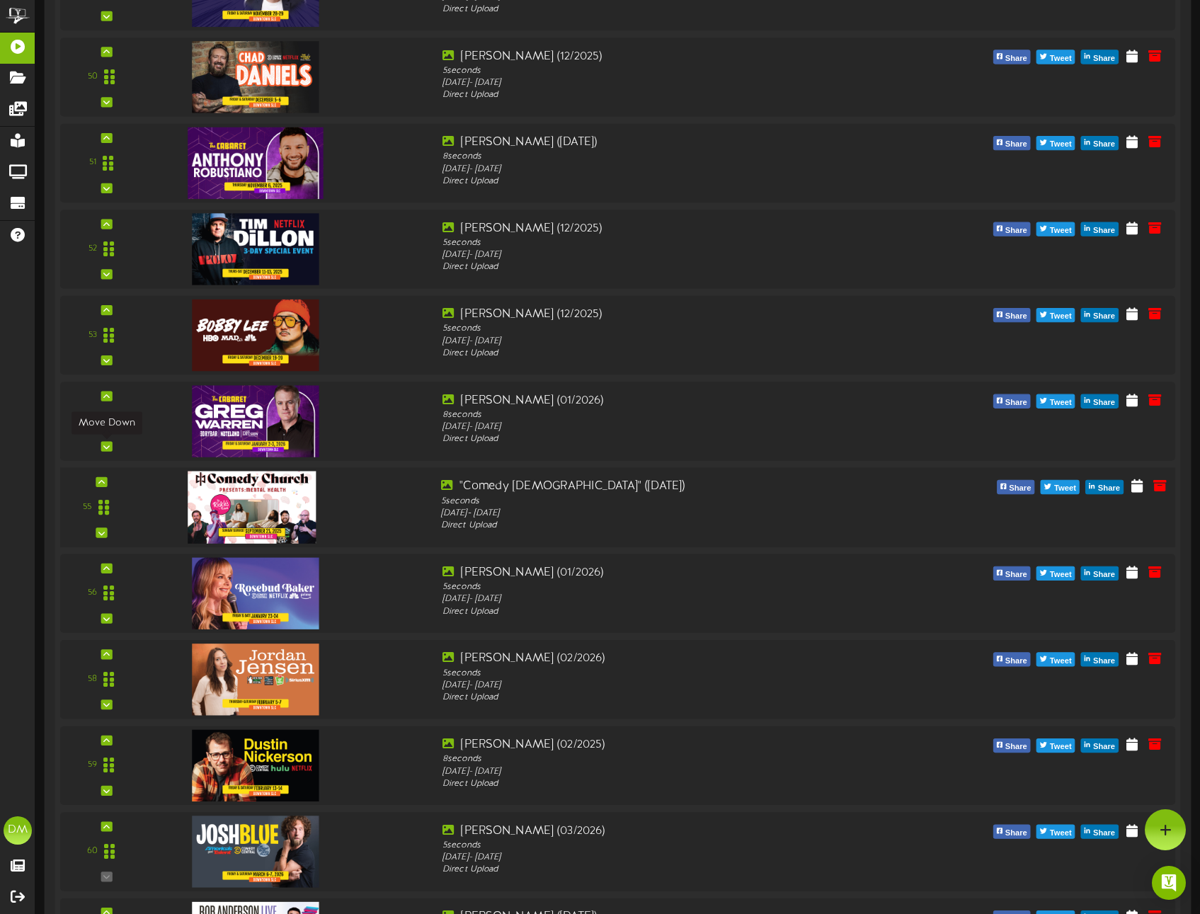
scroll to position [4532, 0]
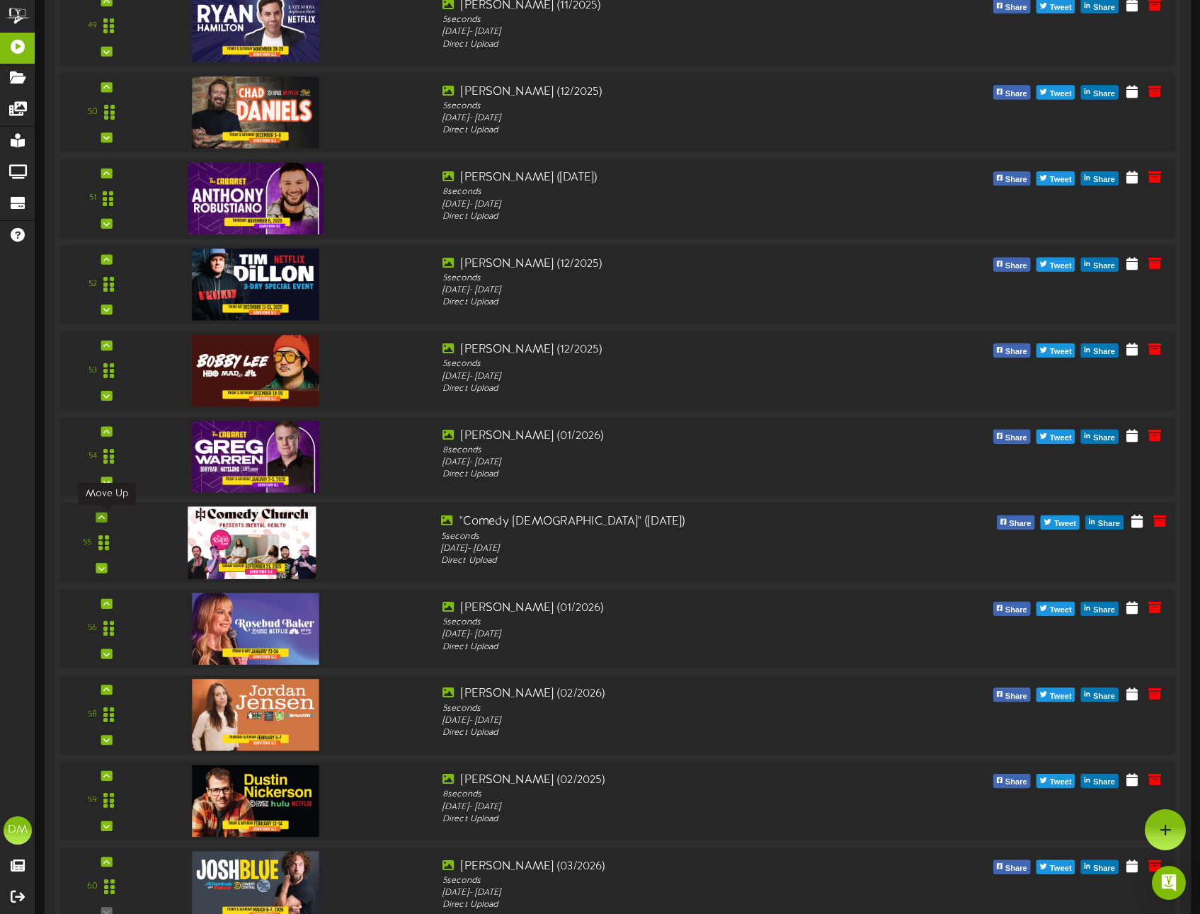
click at [104, 517] on icon at bounding box center [101, 517] width 6 height 7
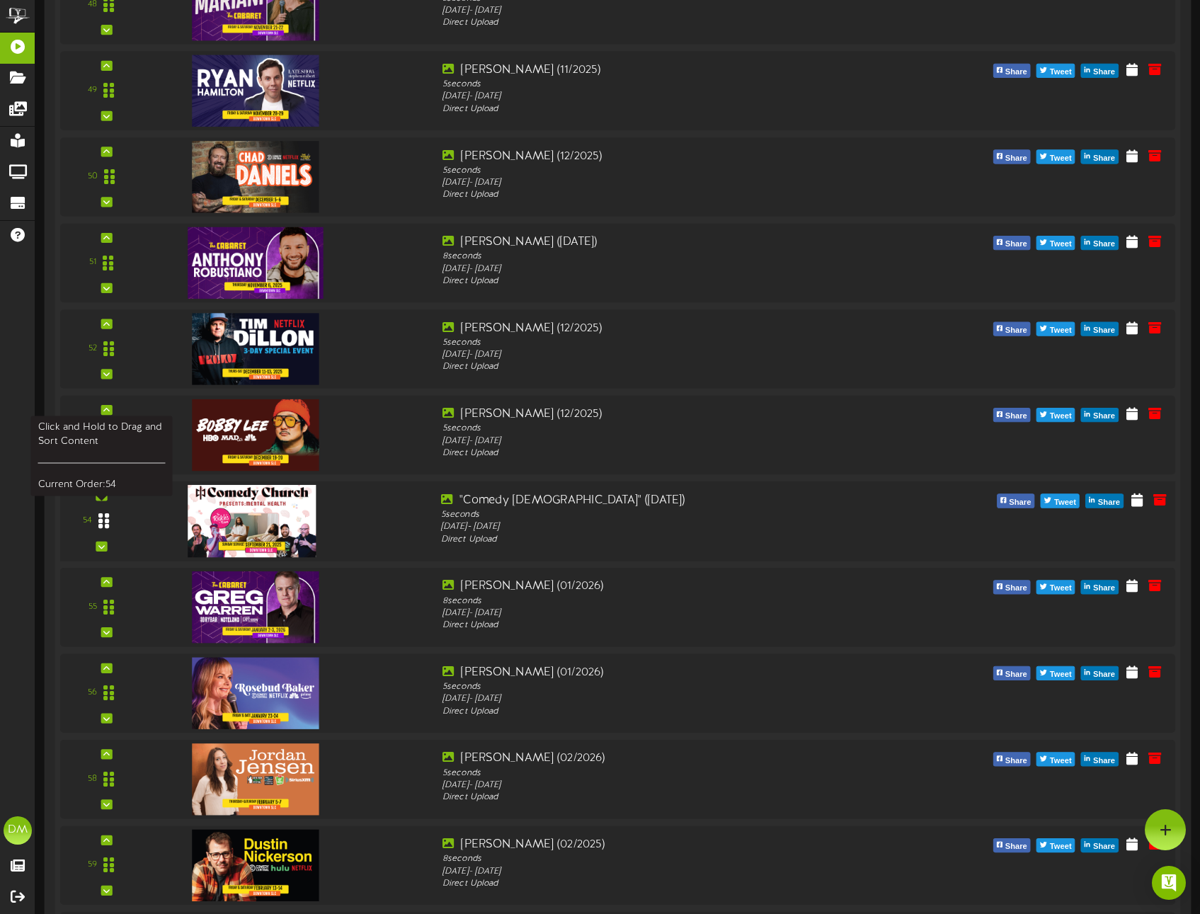
scroll to position [4467, 0]
click at [105, 495] on div at bounding box center [101, 496] width 11 height 10
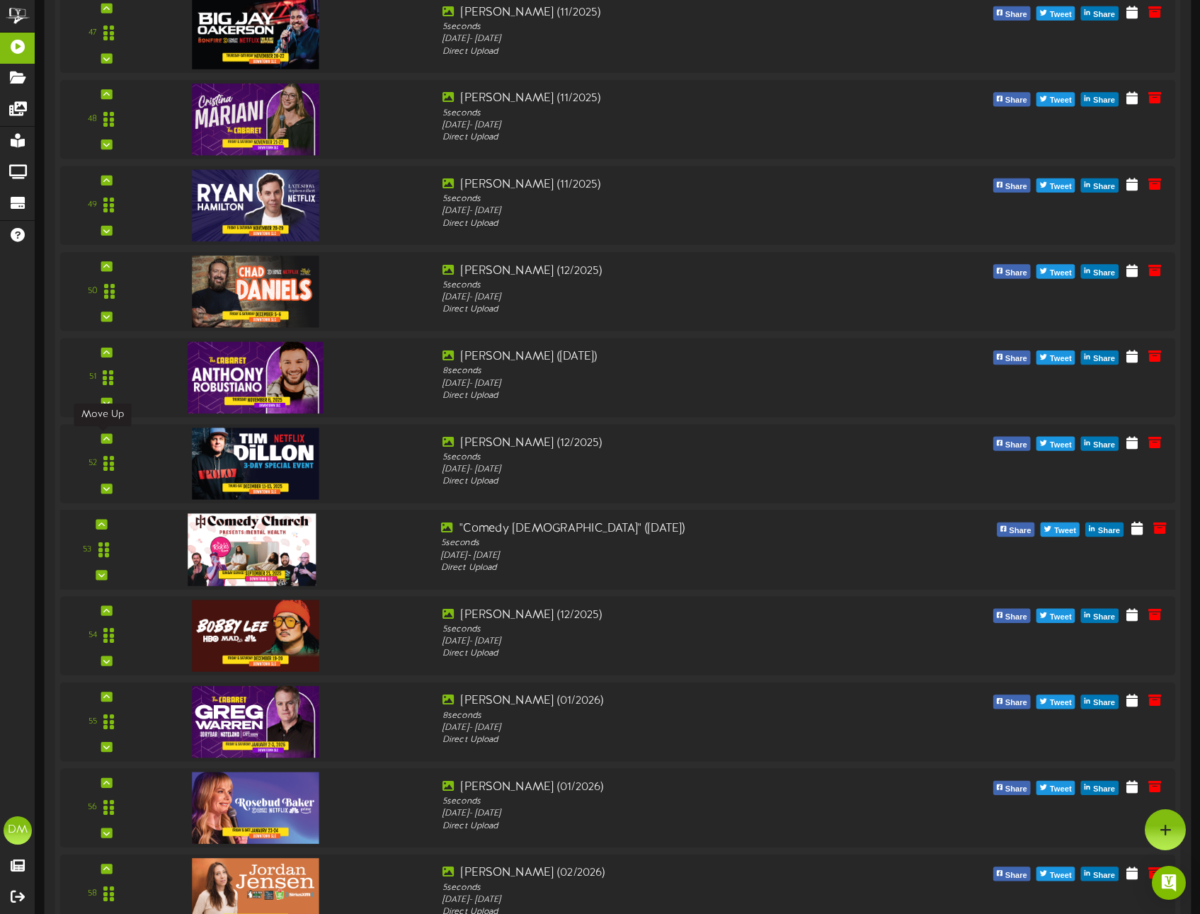
scroll to position [4291, 0]
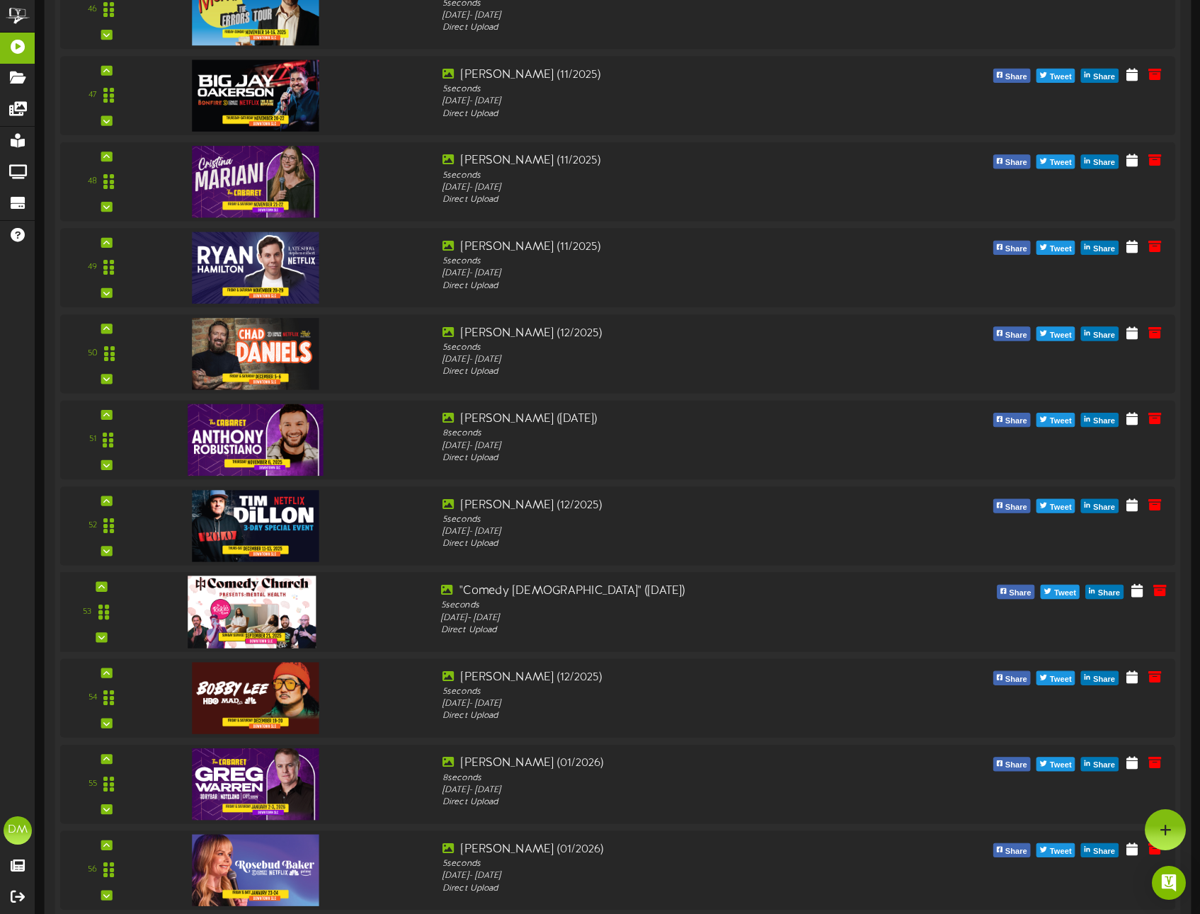
click at [108, 583] on div "53" at bounding box center [101, 612] width 72 height 58
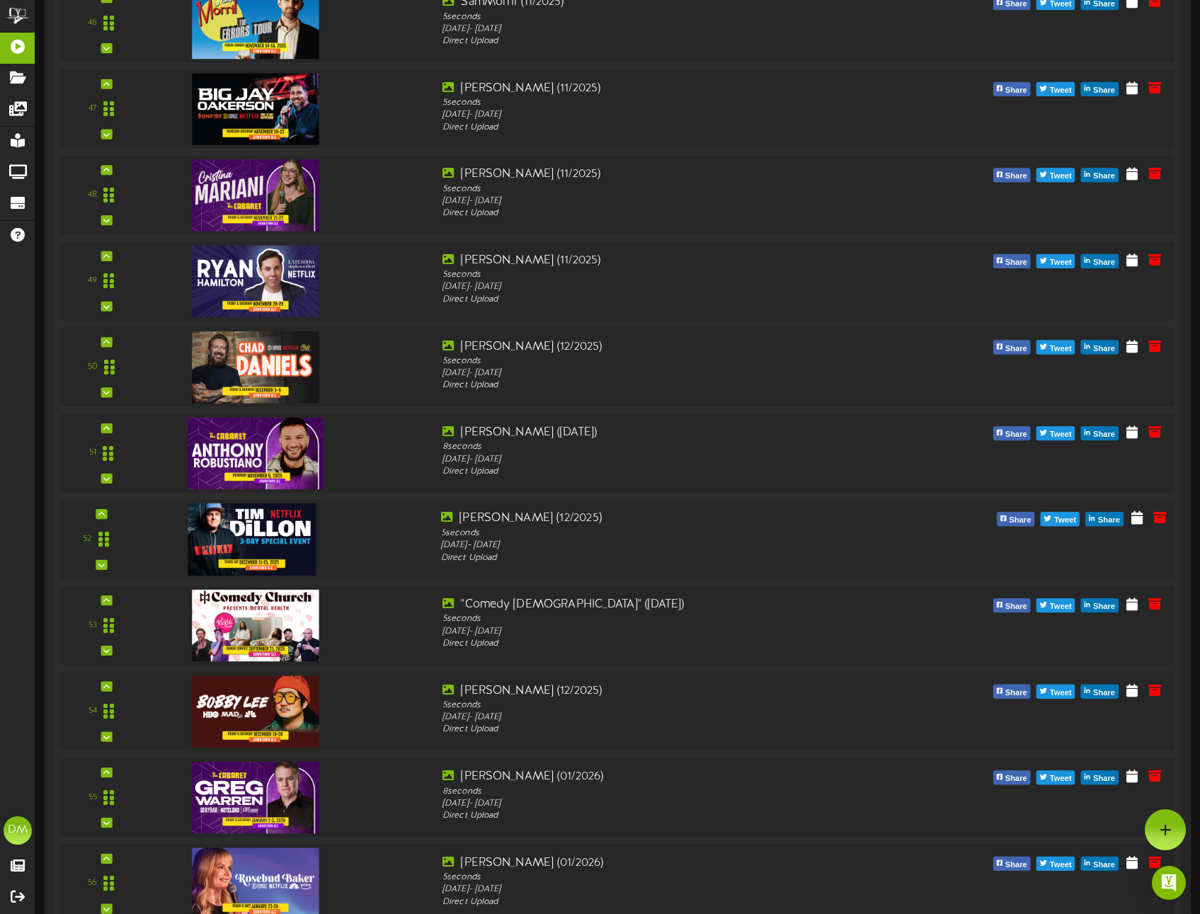
scroll to position [4271, 0]
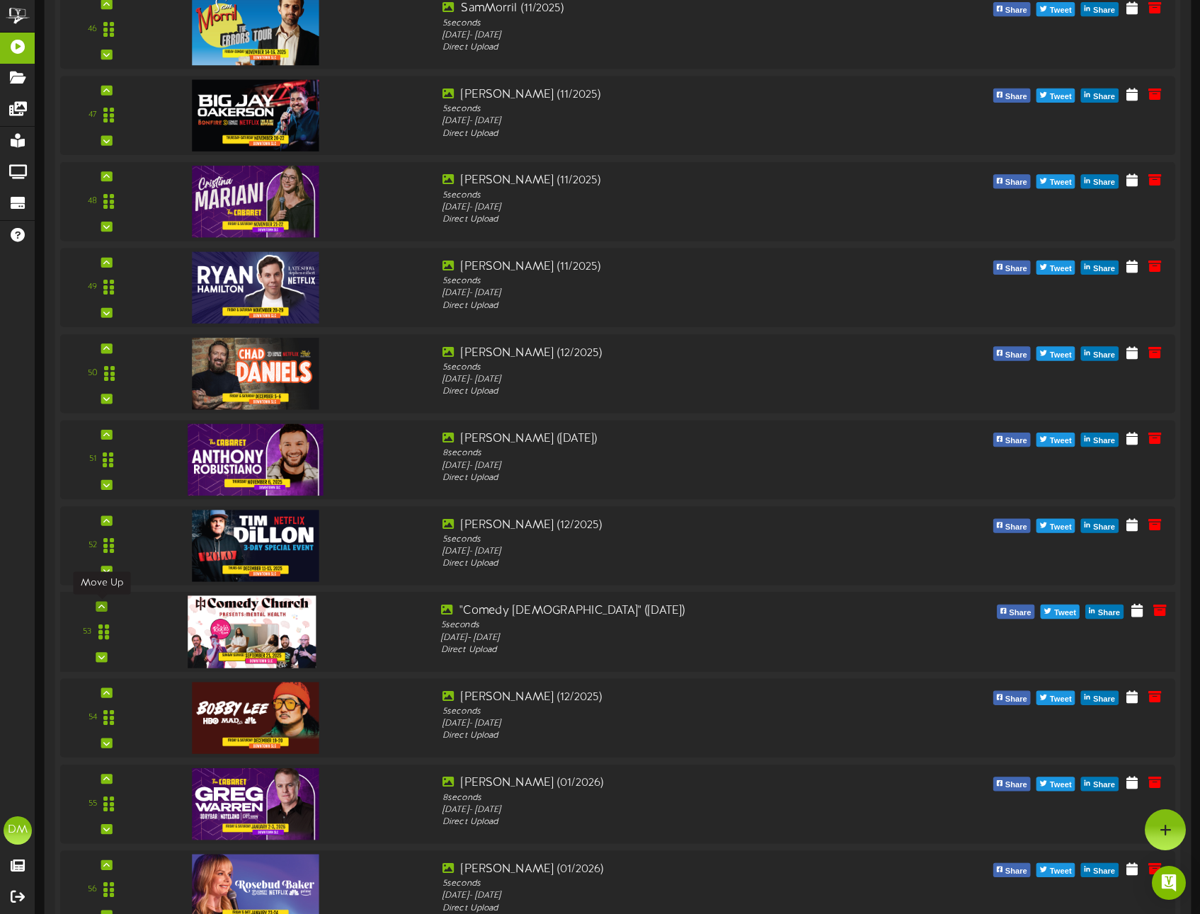
click at [101, 604] on icon at bounding box center [101, 606] width 6 height 7
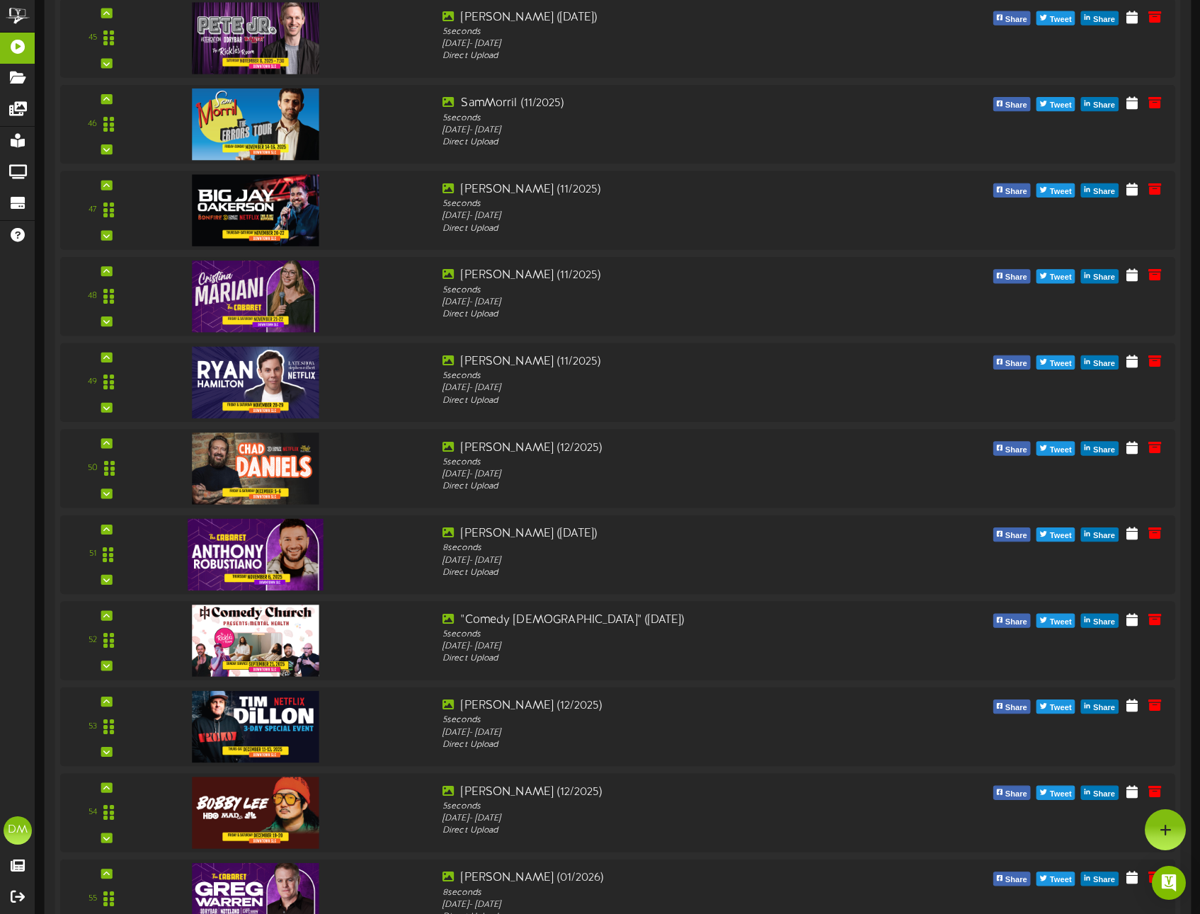
scroll to position [4176, 0]
click at [106, 614] on div at bounding box center [101, 616] width 11 height 10
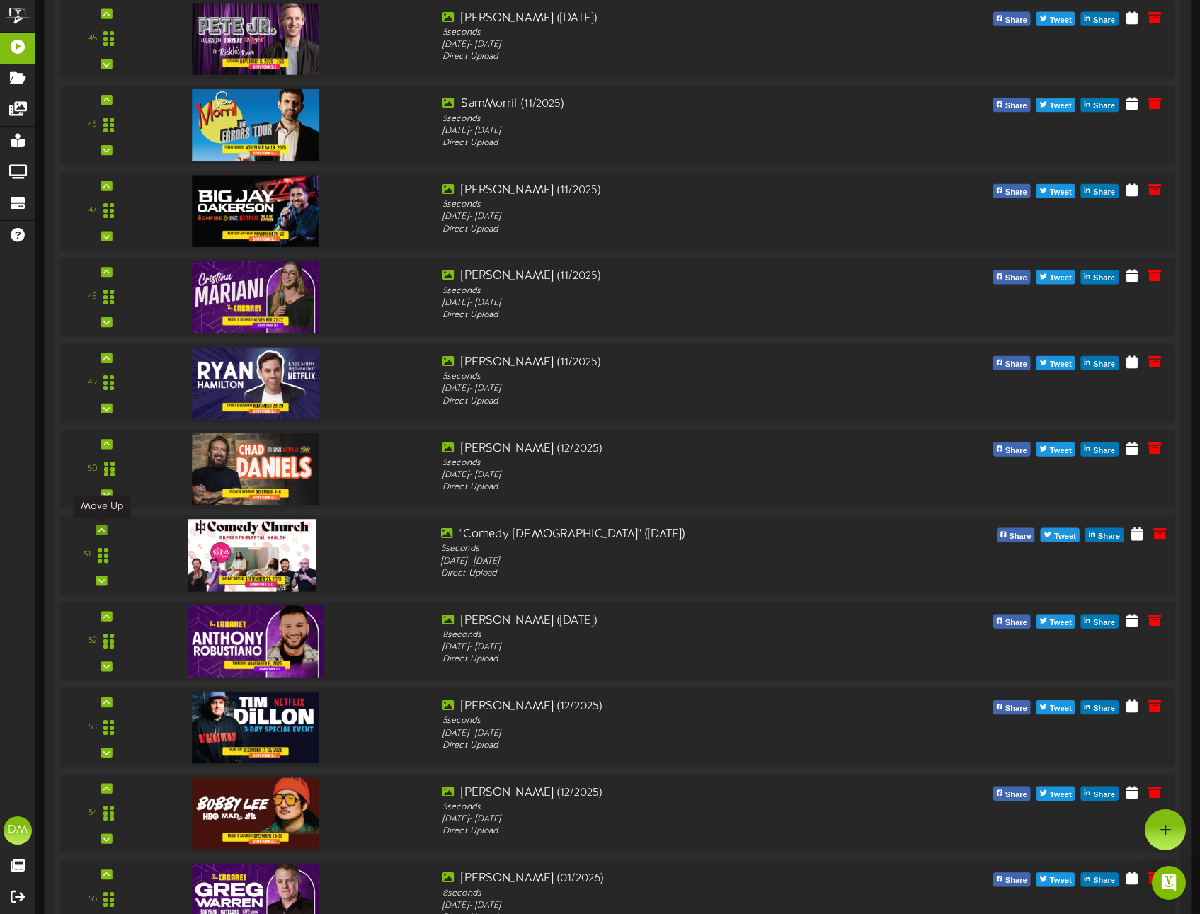
click at [103, 526] on icon at bounding box center [101, 529] width 6 height 7
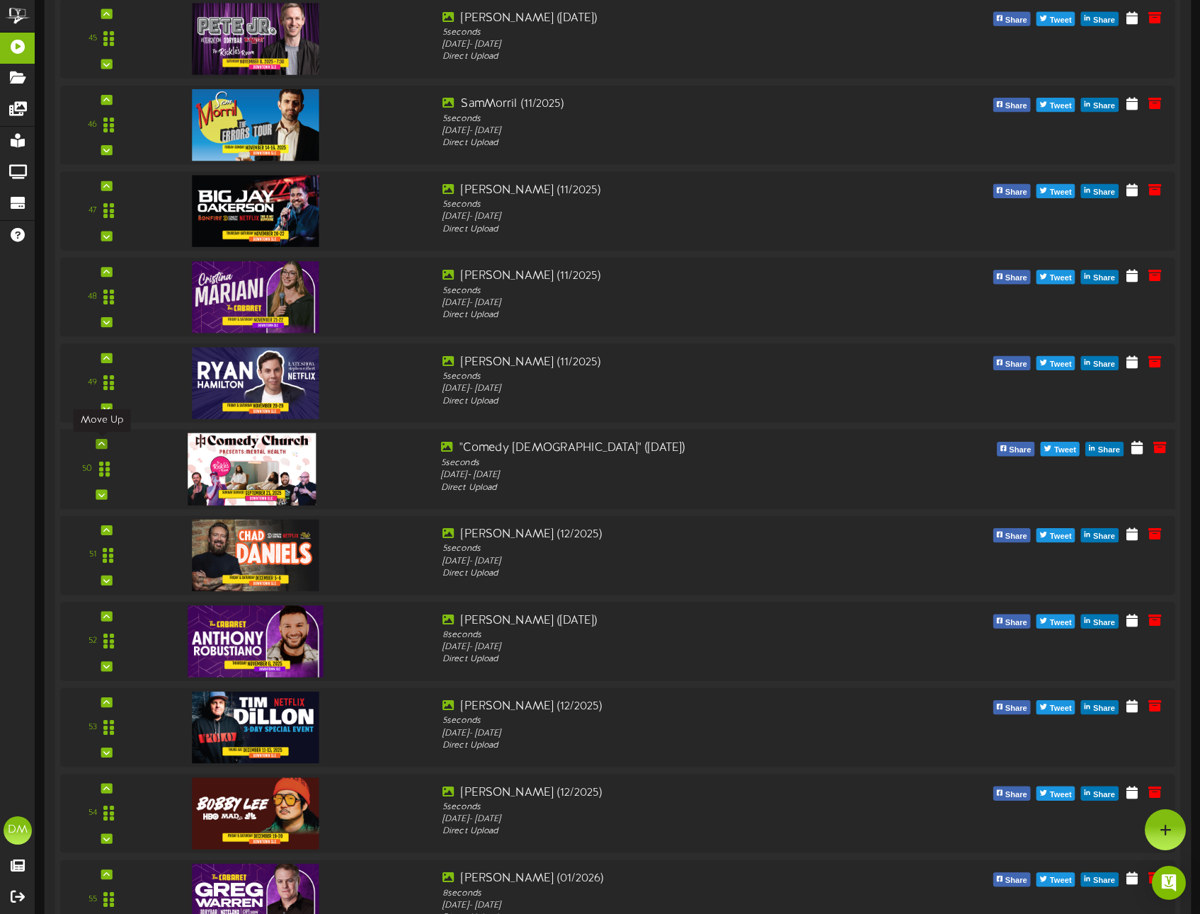
click at [98, 443] on div at bounding box center [101, 444] width 11 height 10
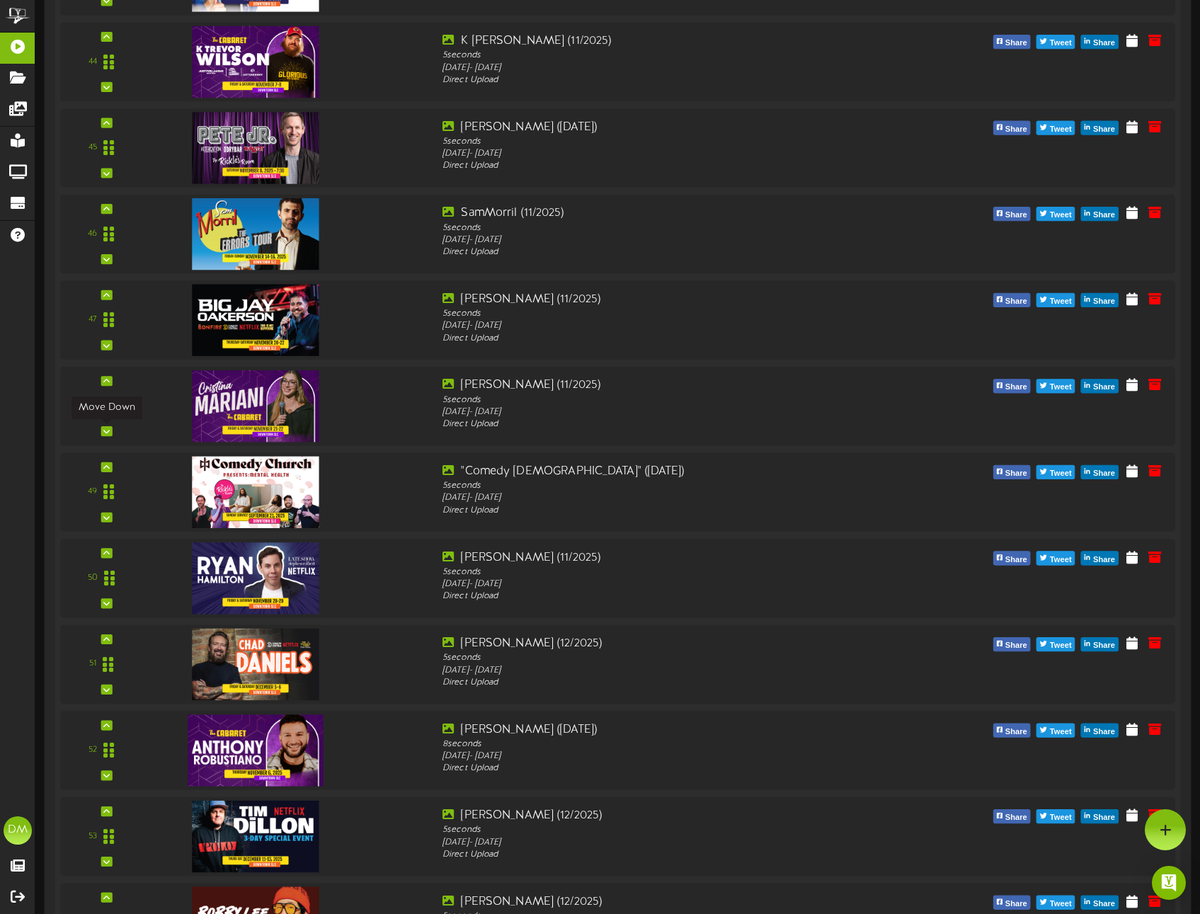
scroll to position [4065, 0]
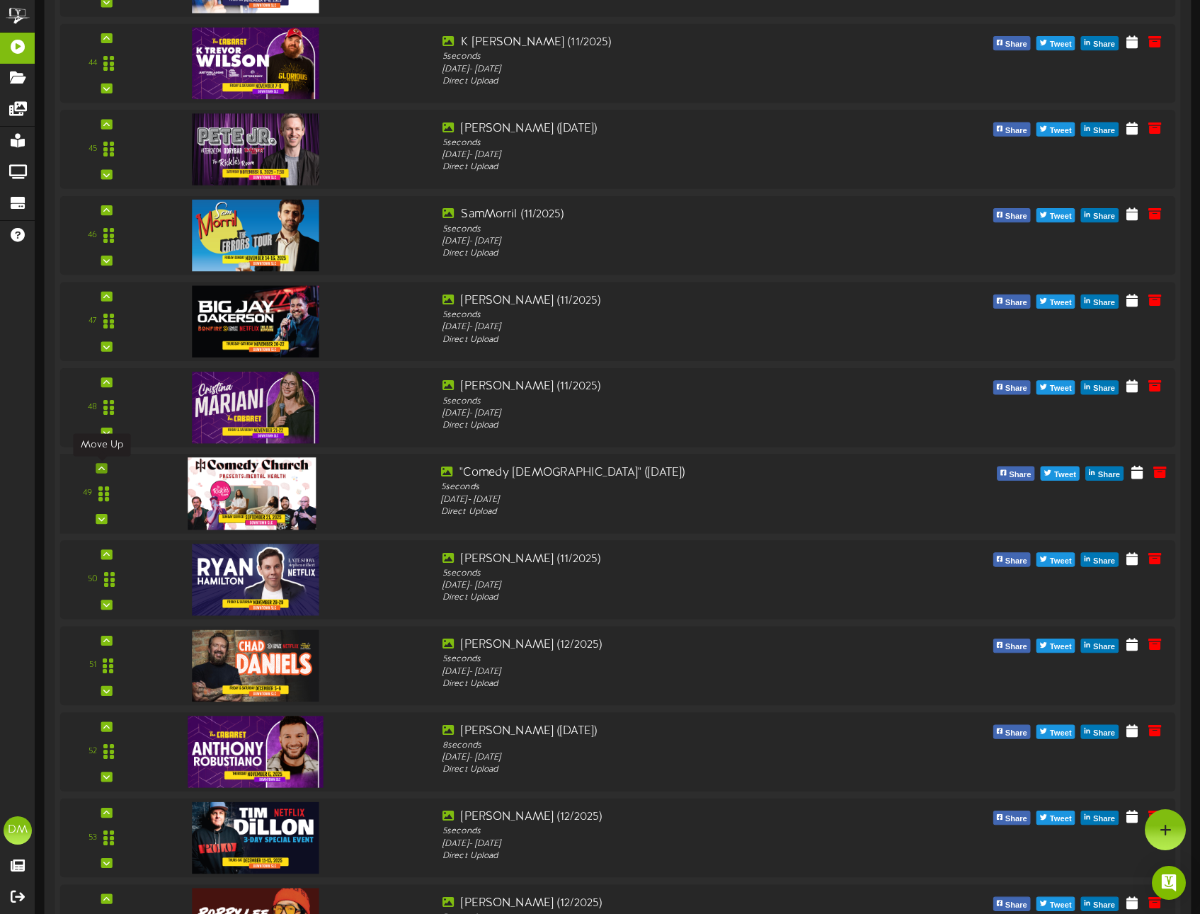
click at [104, 466] on div at bounding box center [101, 468] width 11 height 10
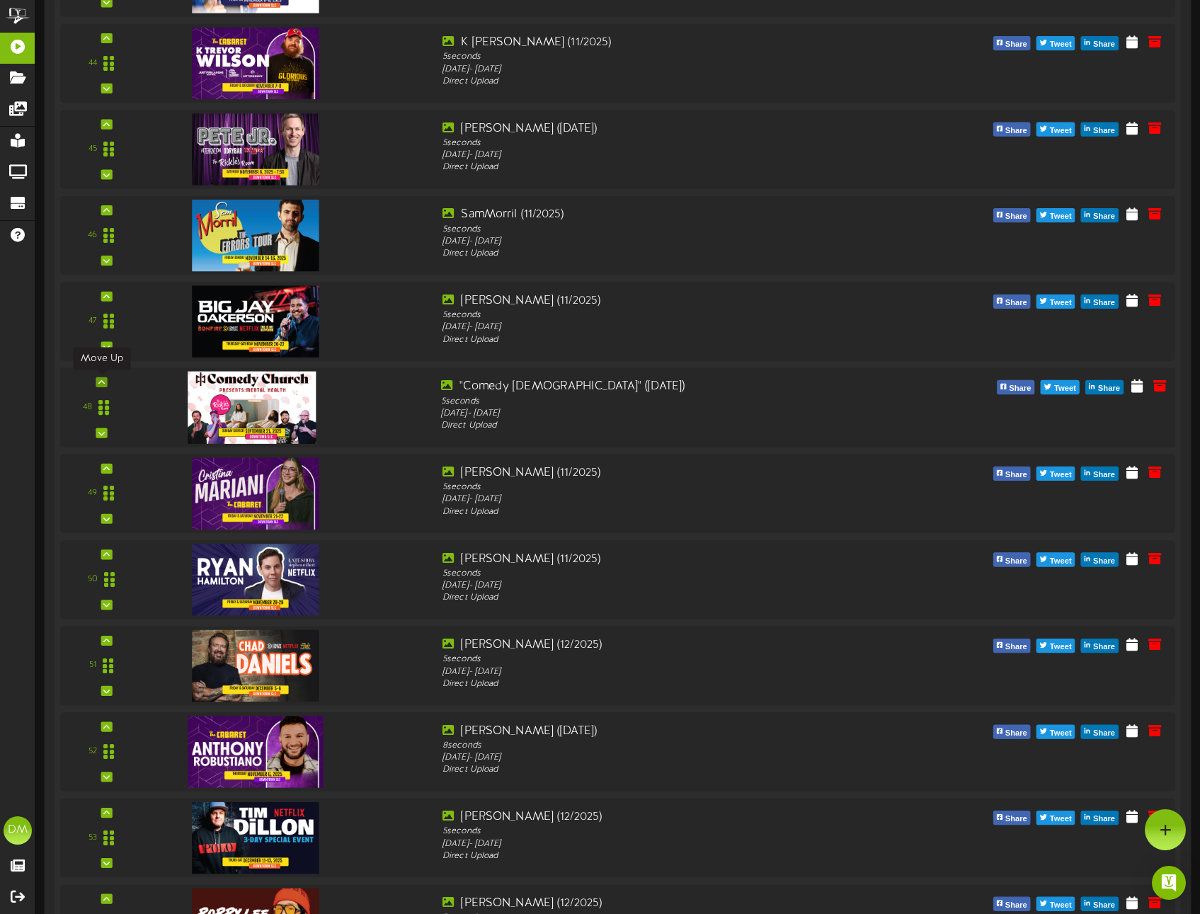
click at [96, 379] on div at bounding box center [101, 382] width 11 height 10
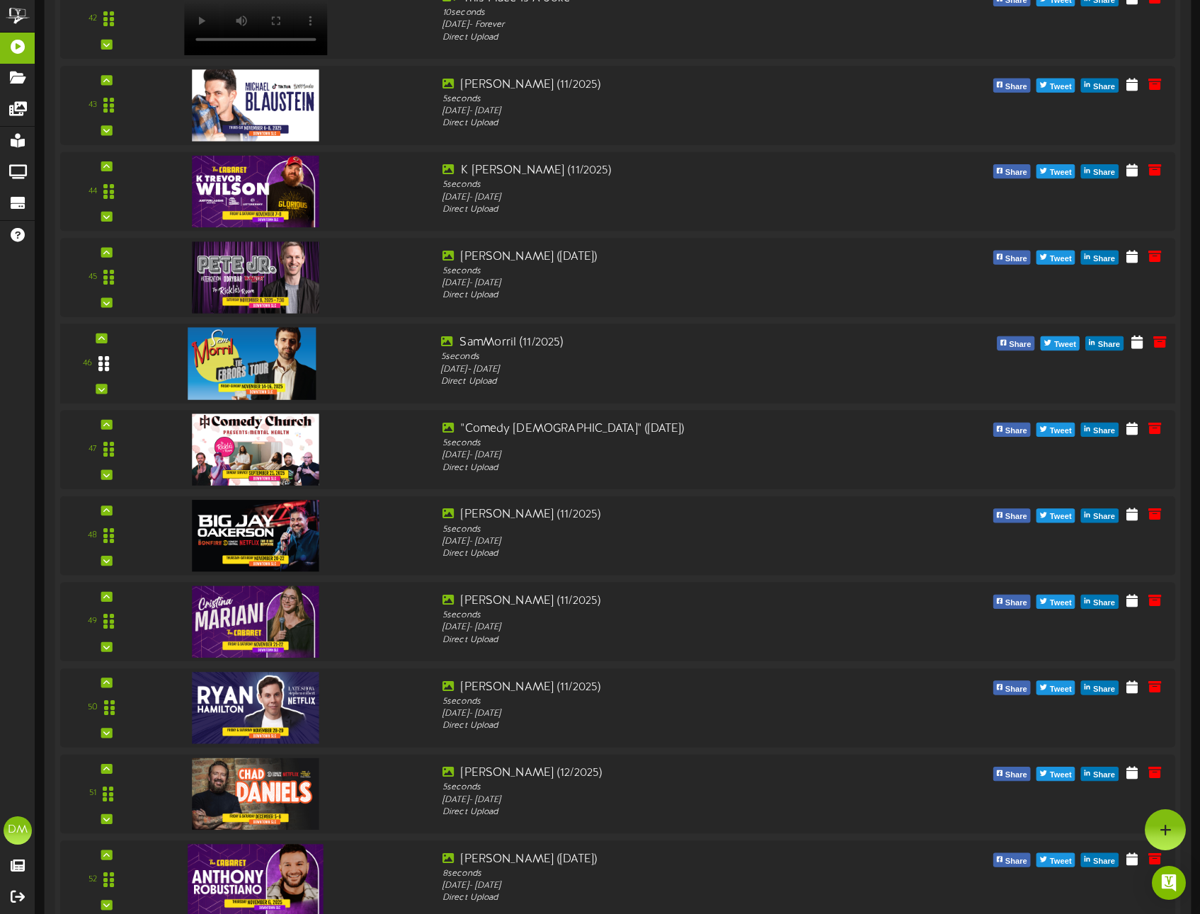
scroll to position [3706, 0]
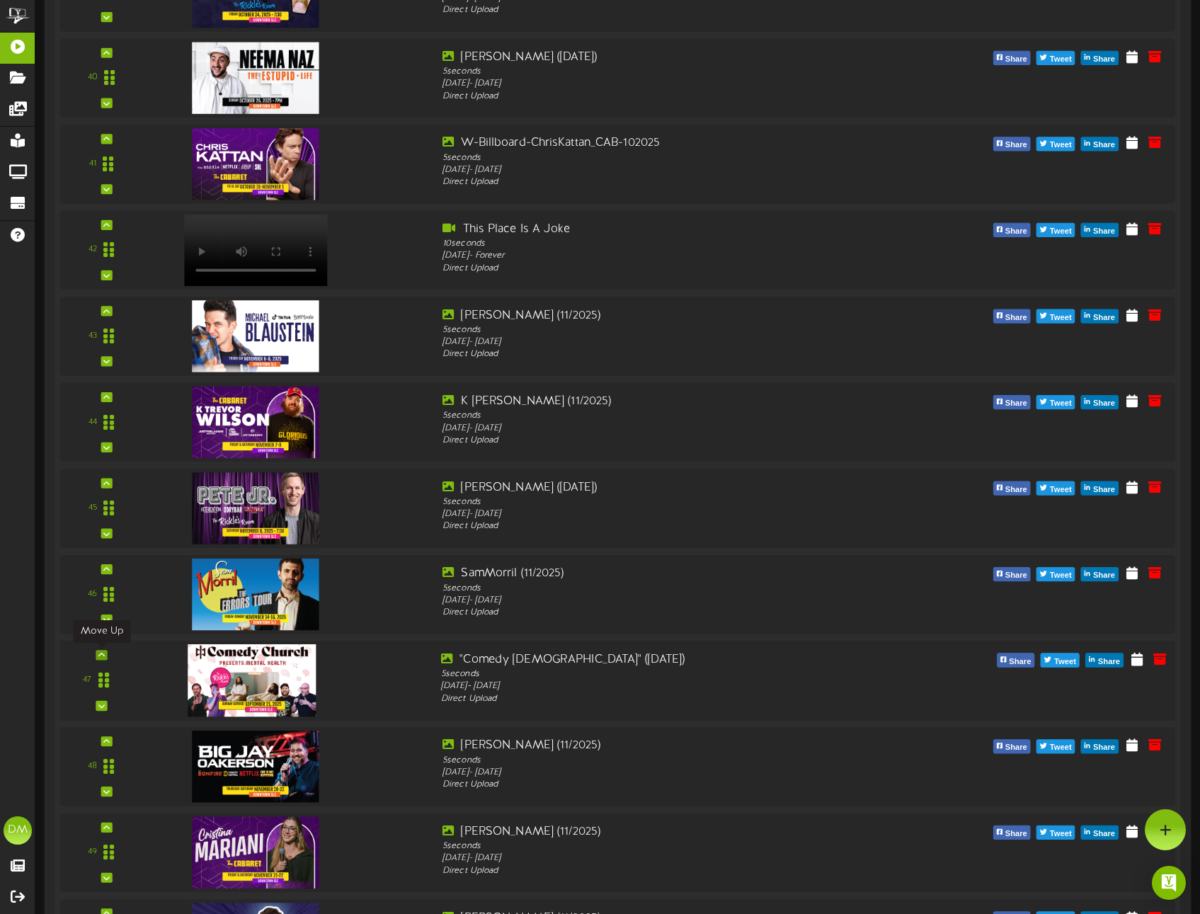
click at [105, 652] on div at bounding box center [101, 655] width 11 height 10
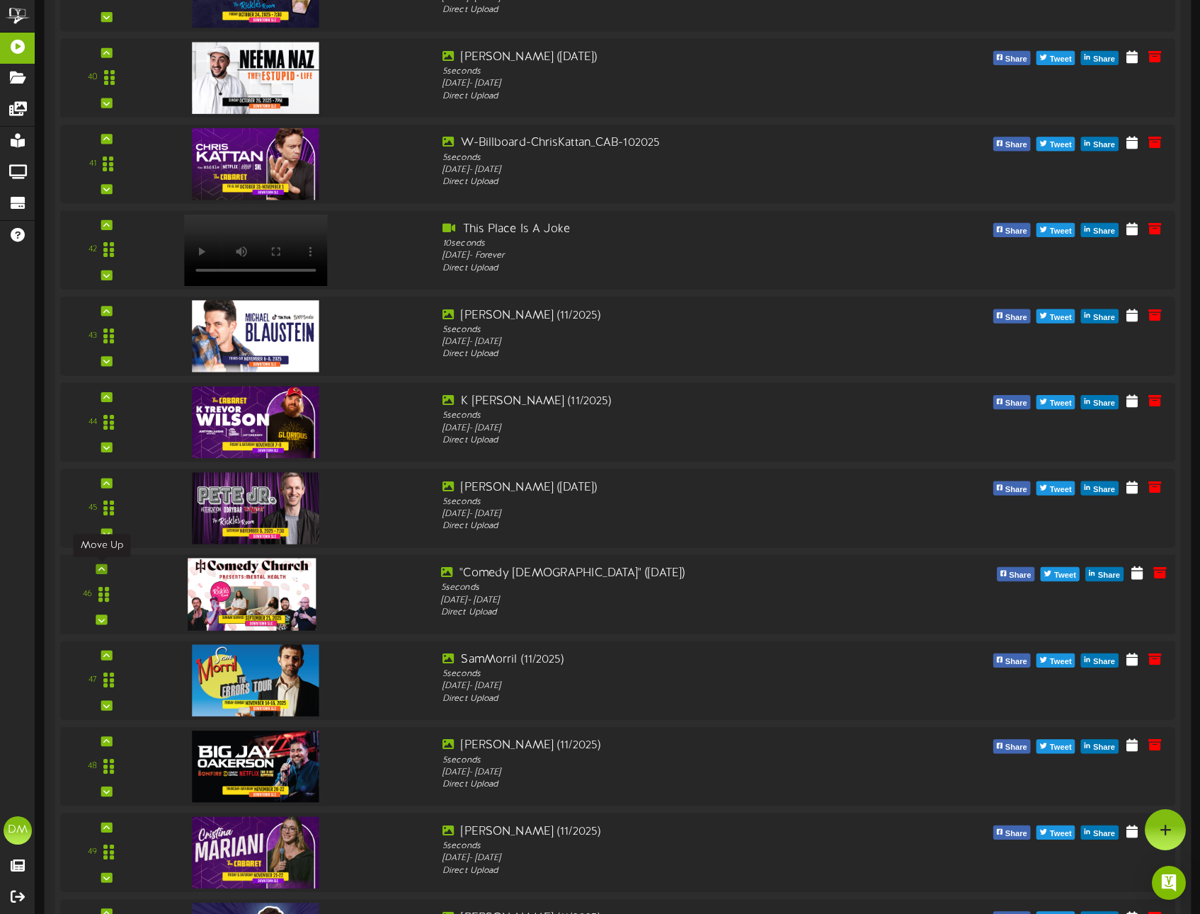
click at [101, 568] on icon at bounding box center [101, 568] width 6 height 7
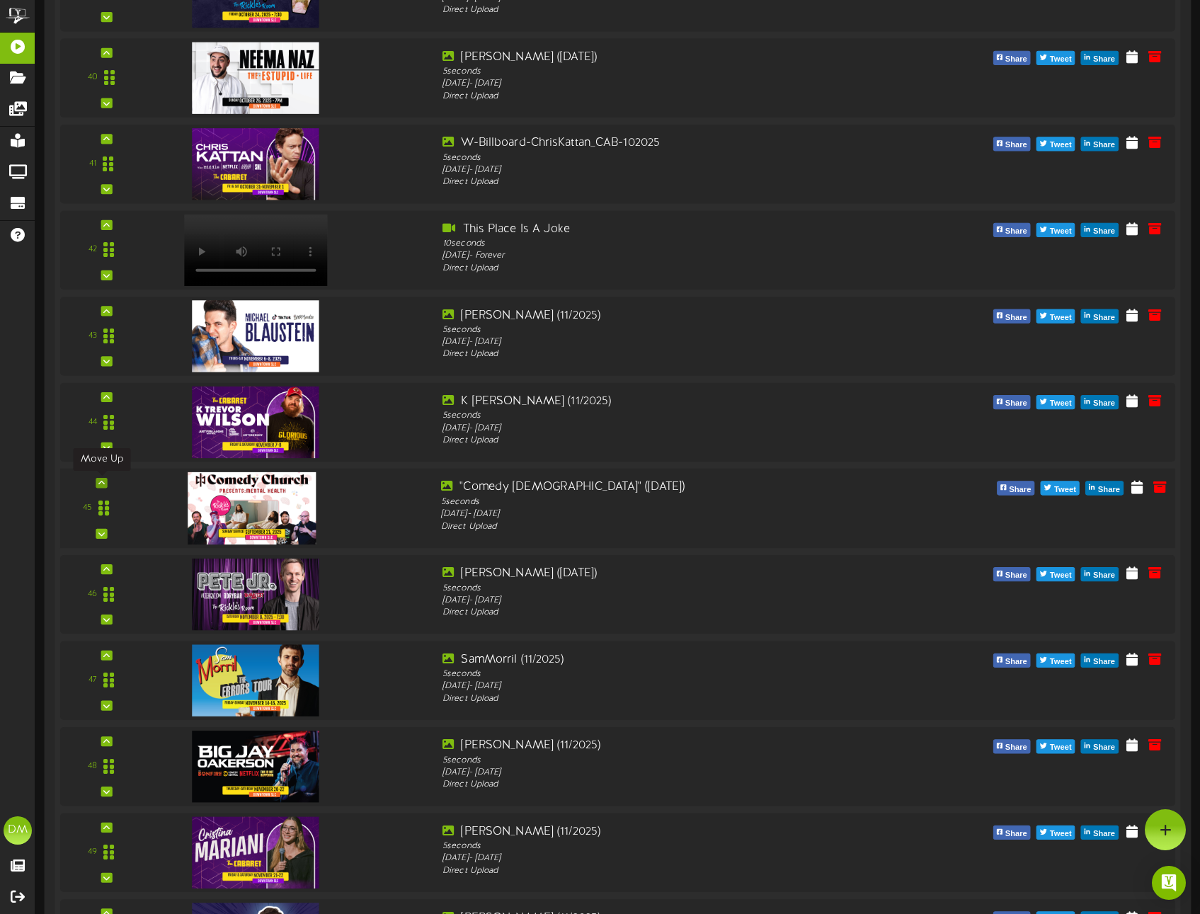
click at [103, 479] on icon at bounding box center [101, 482] width 6 height 7
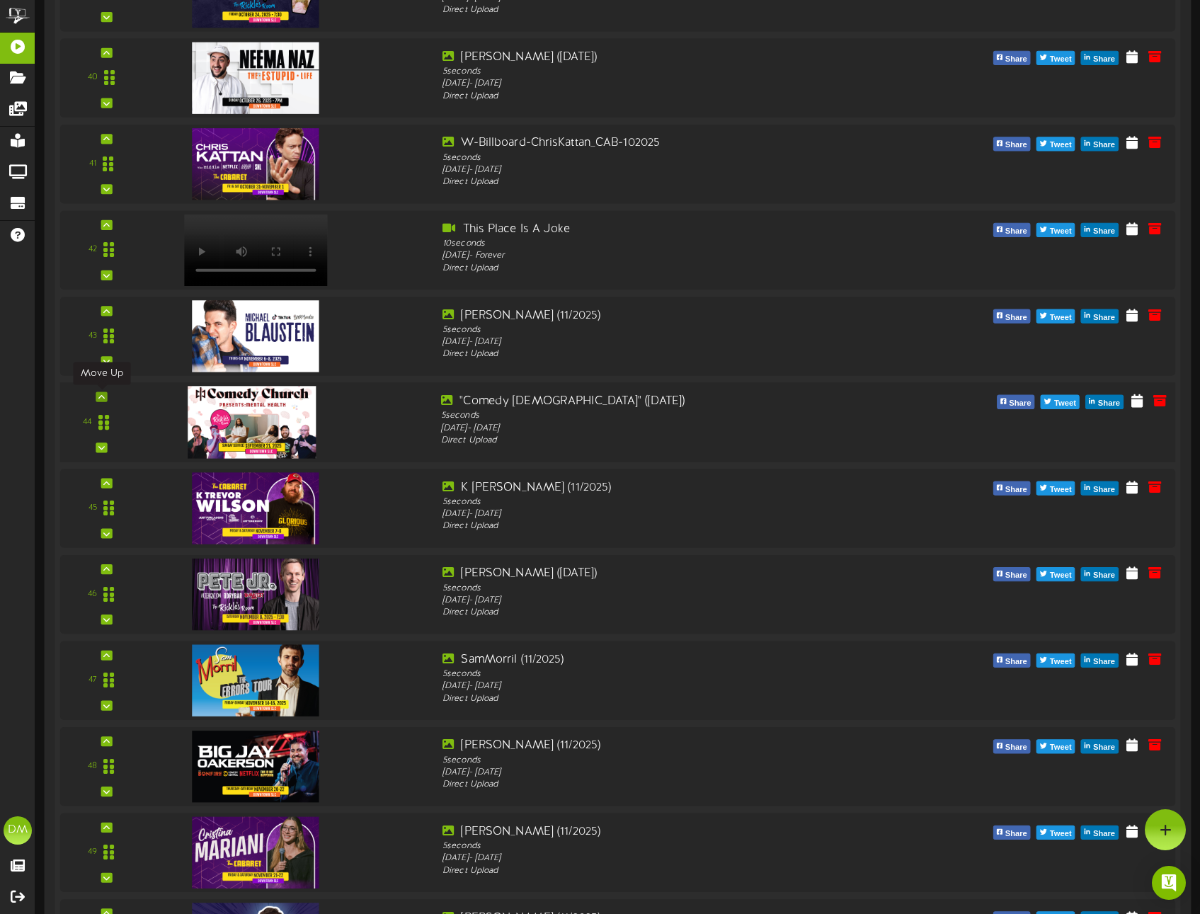
click at [104, 394] on icon at bounding box center [101, 396] width 6 height 7
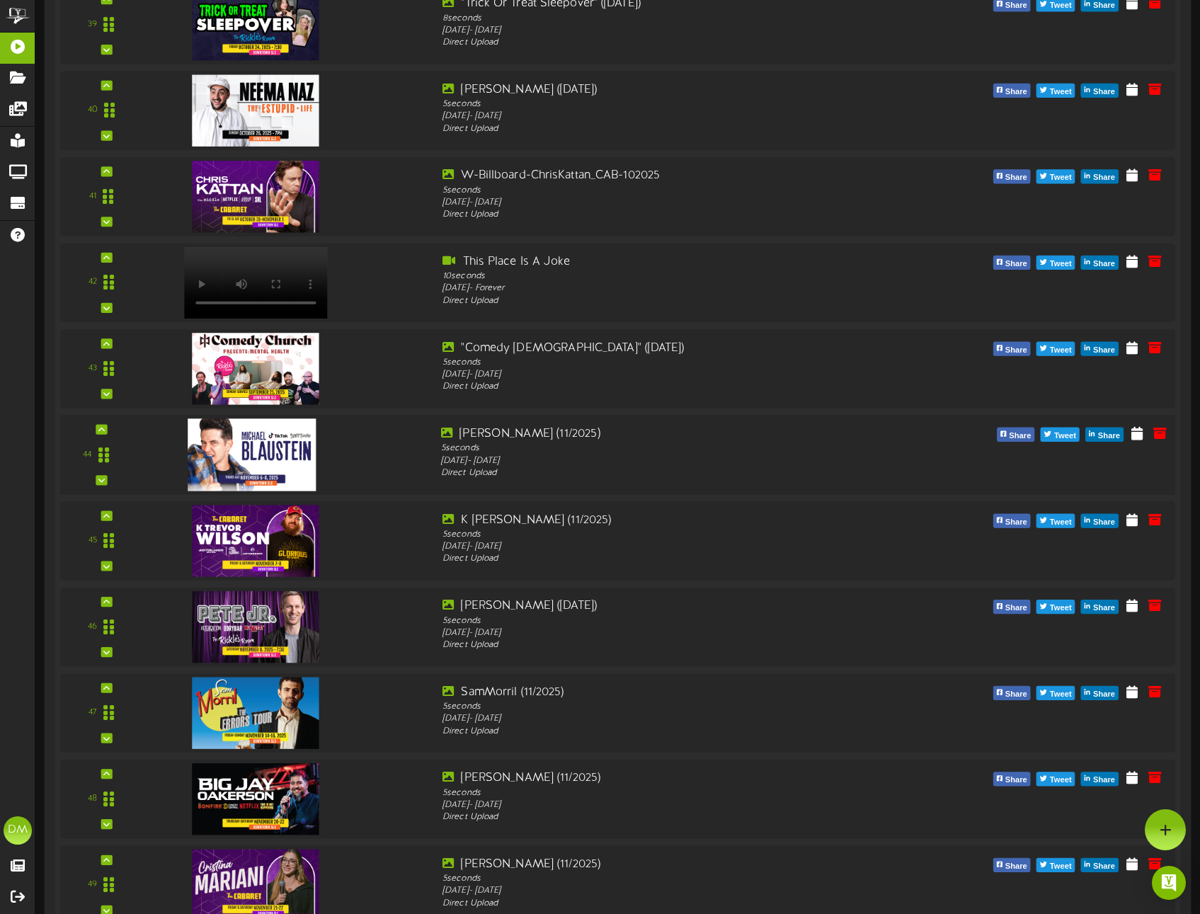
scroll to position [3563, 0]
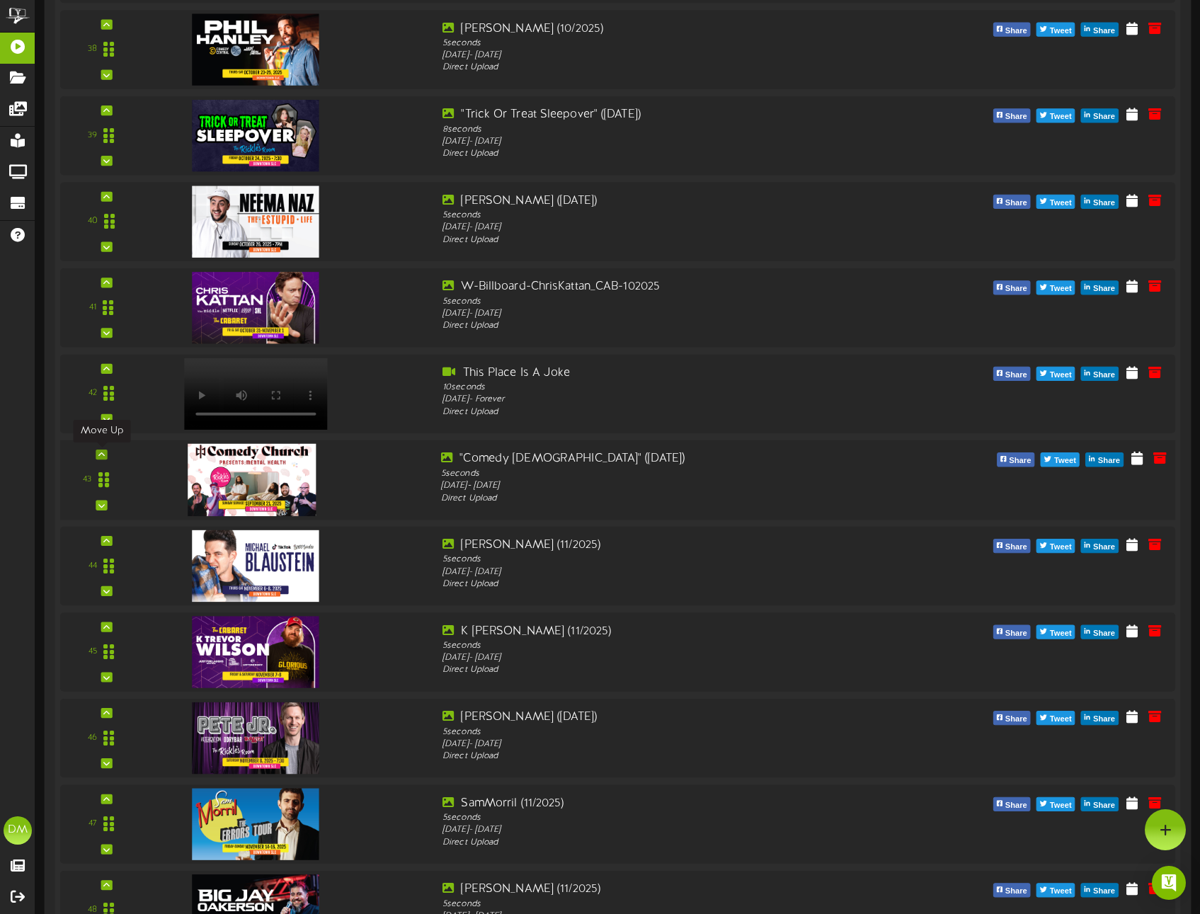
click at [102, 454] on icon at bounding box center [101, 454] width 6 height 7
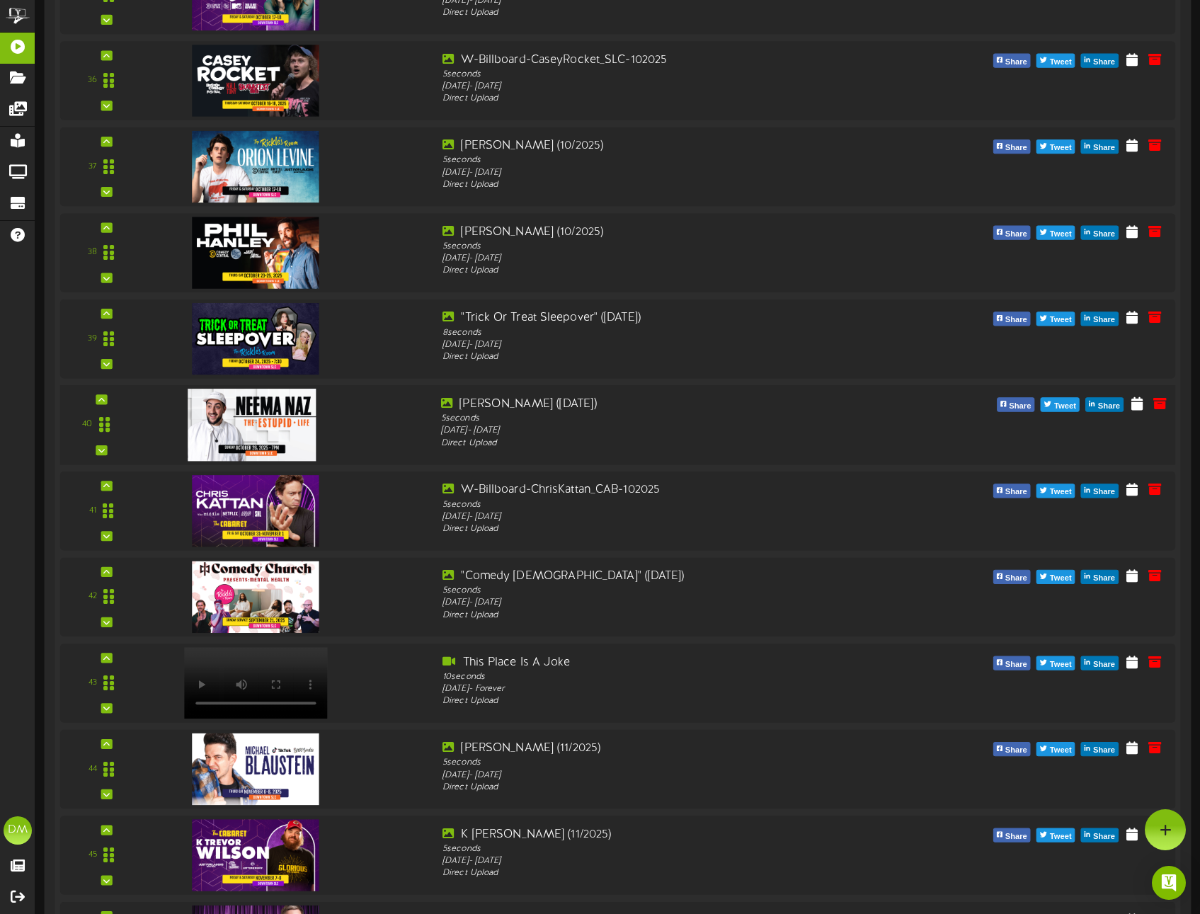
scroll to position [3357, 0]
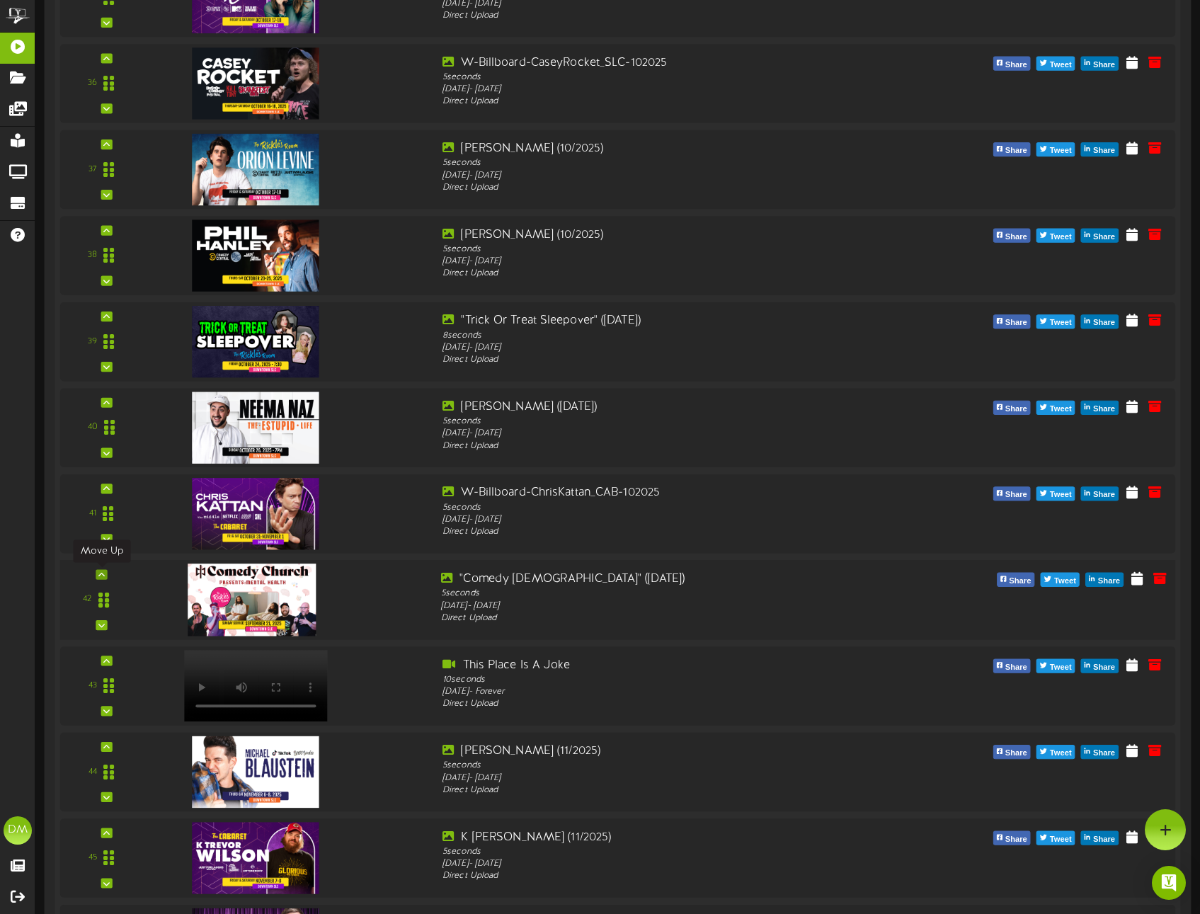
click at [102, 569] on div at bounding box center [101, 574] width 11 height 10
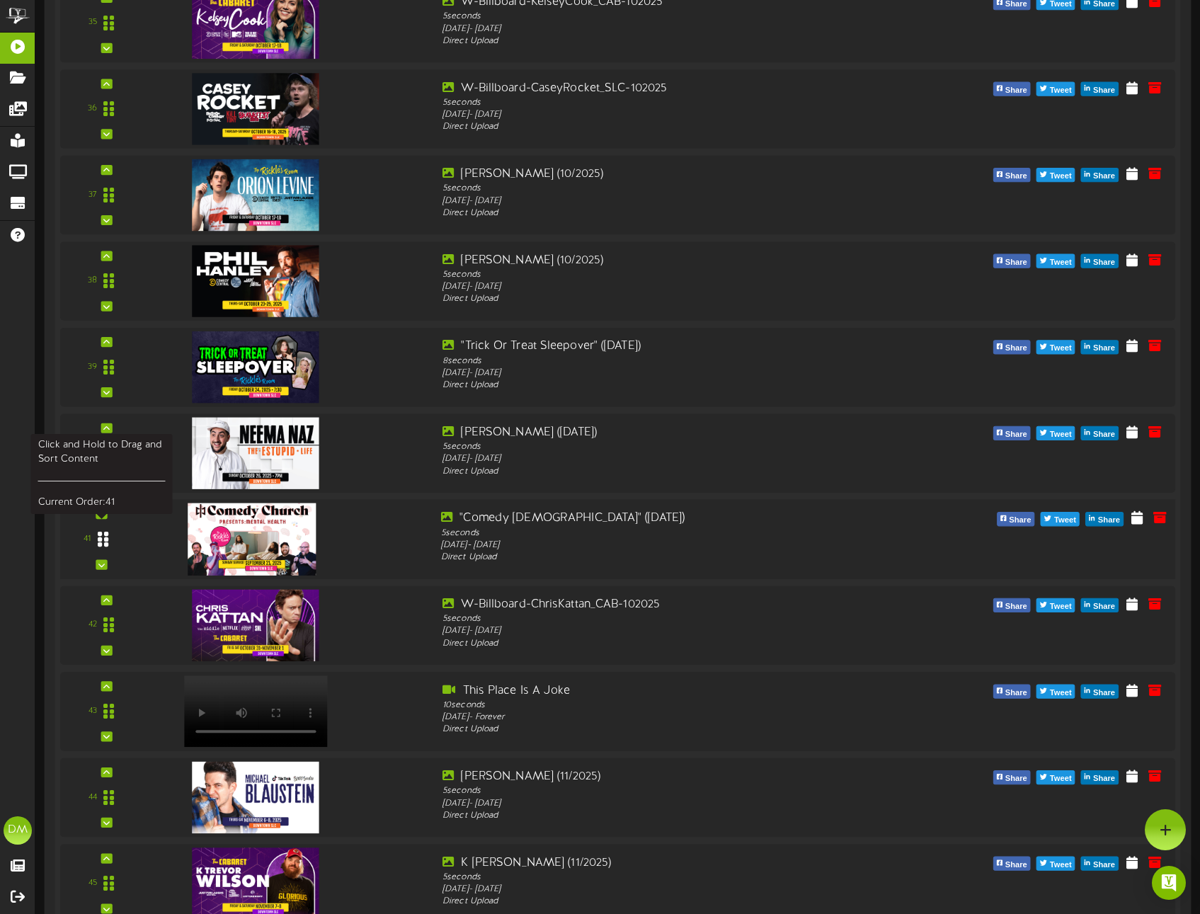
scroll to position [3313, 0]
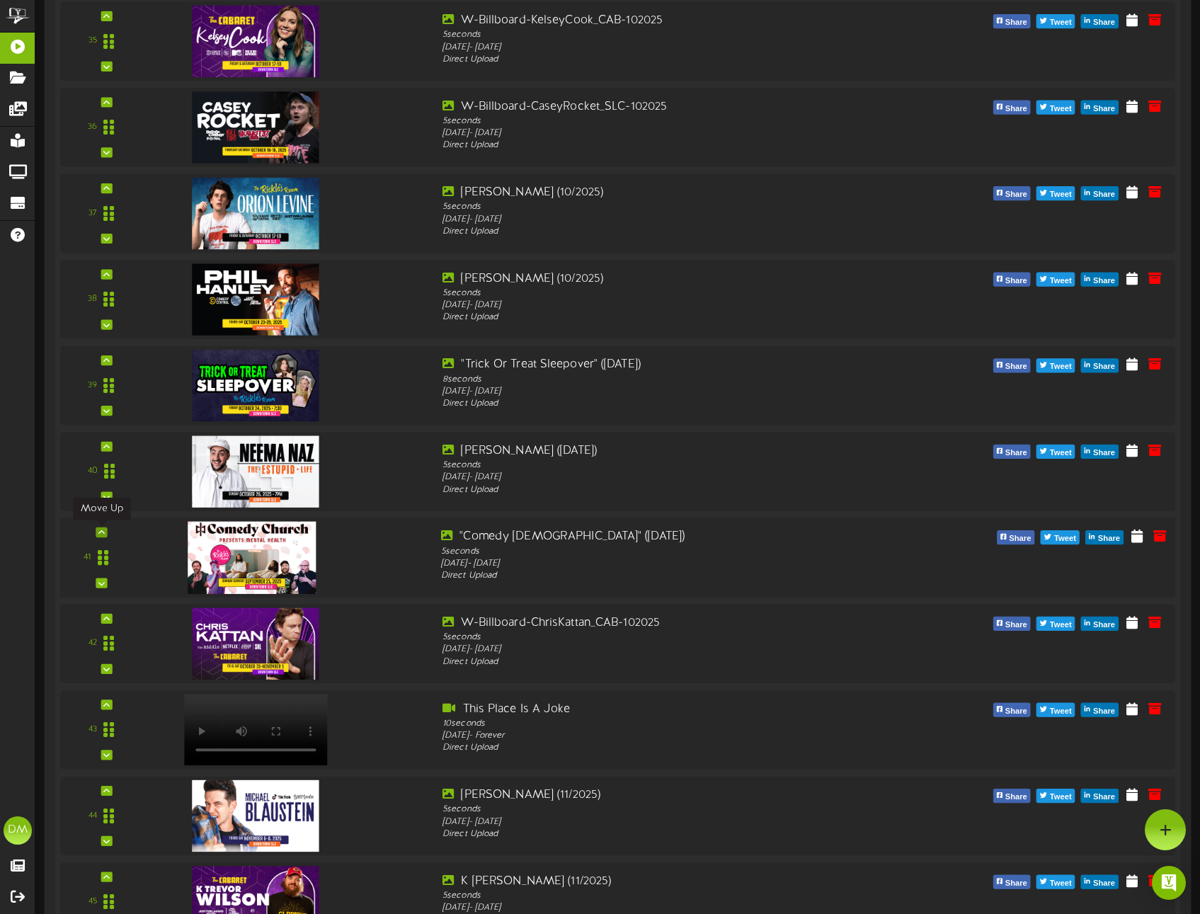
click at [96, 528] on div at bounding box center [101, 532] width 11 height 10
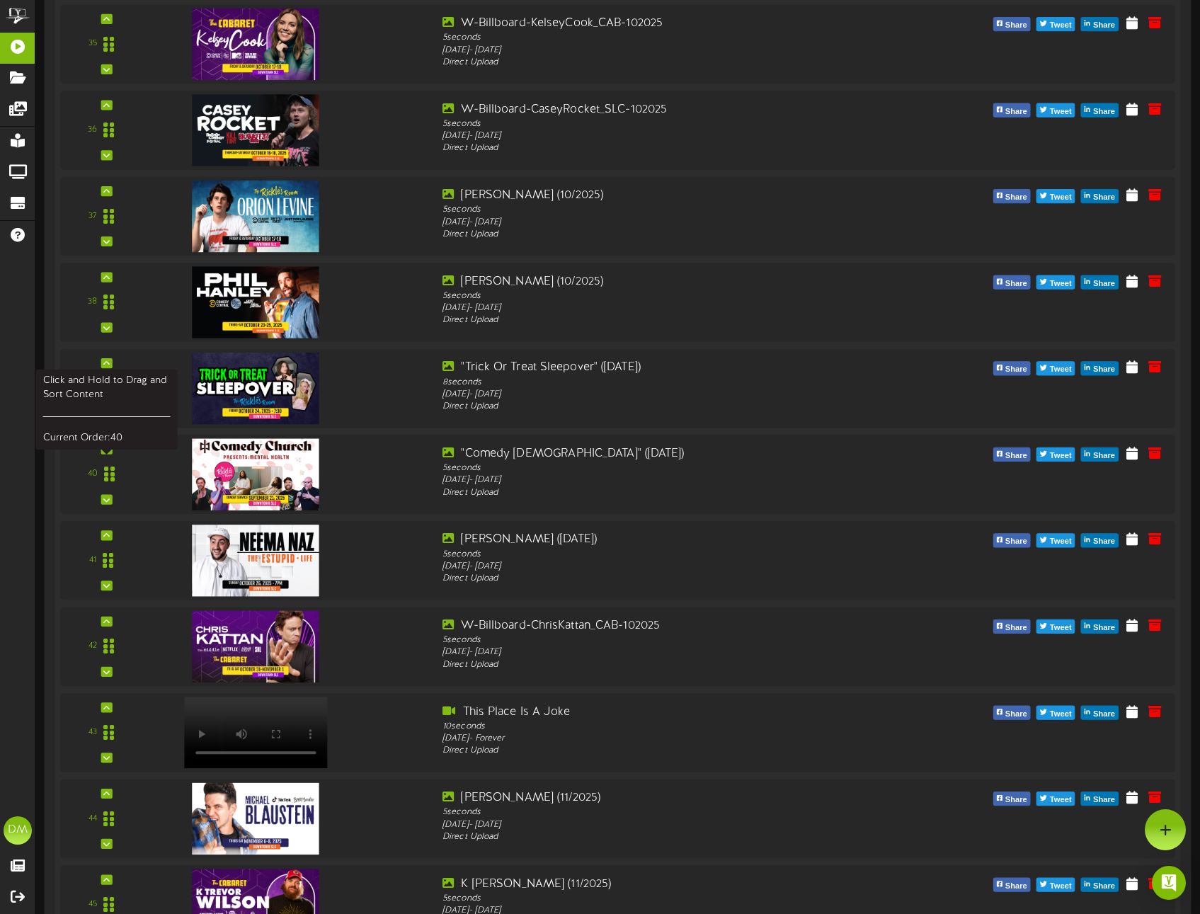
scroll to position [3227, 0]
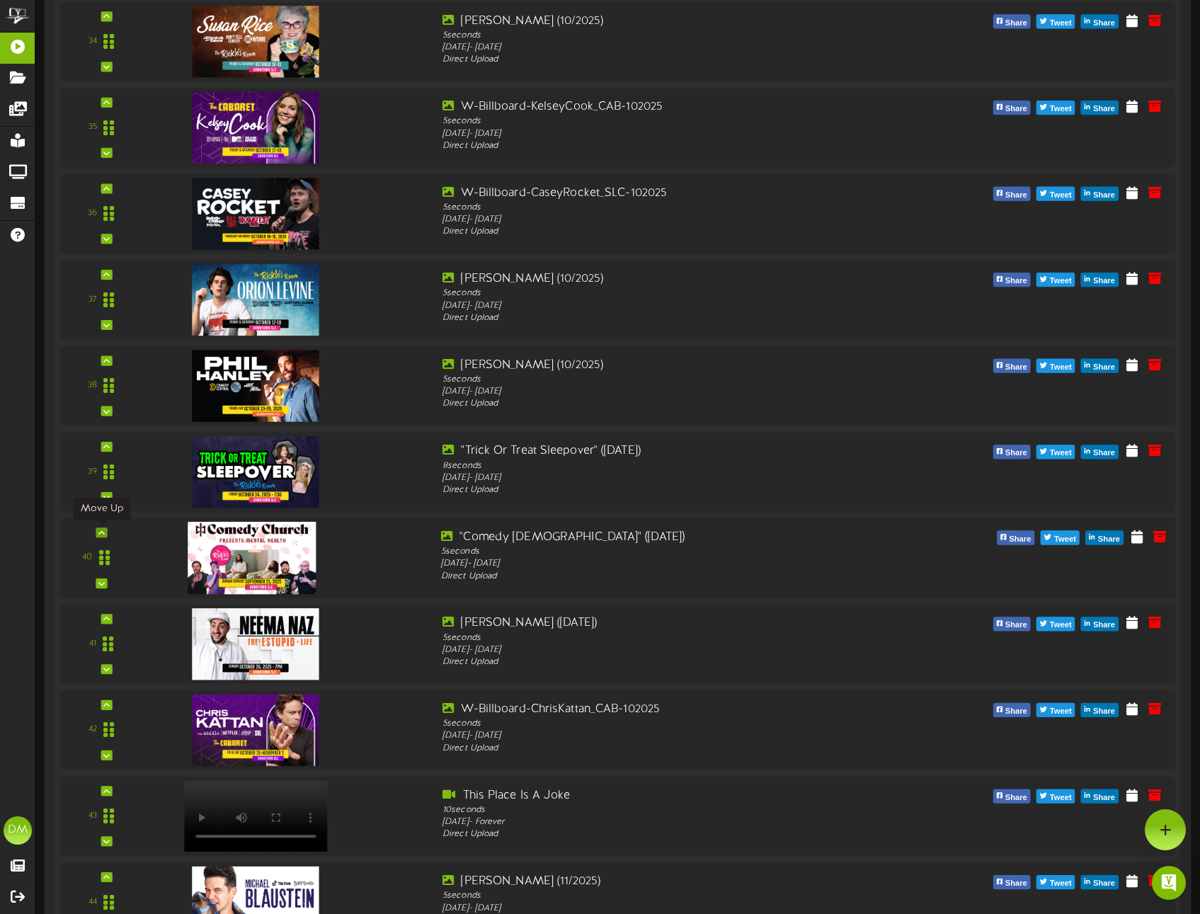
click at [100, 532] on icon at bounding box center [101, 532] width 6 height 7
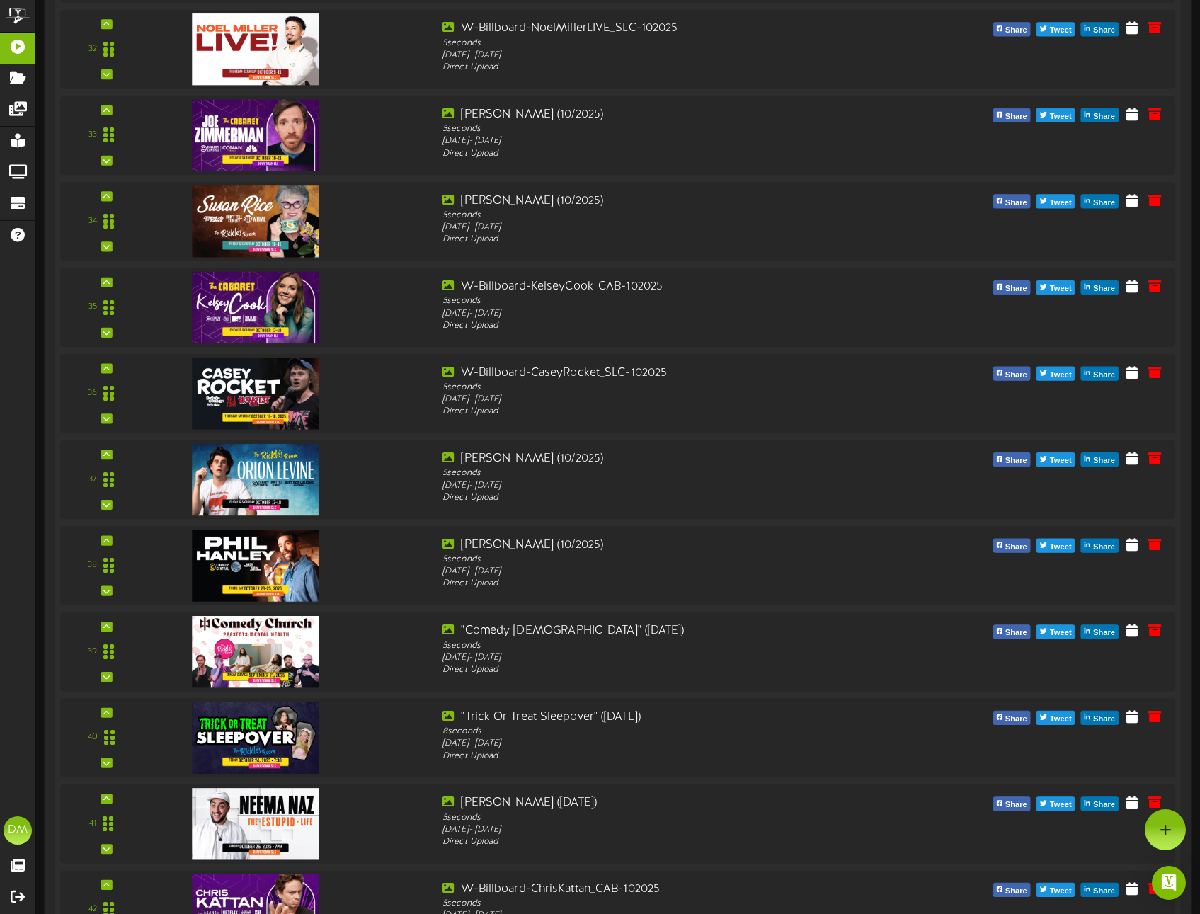
scroll to position [3026, 0]
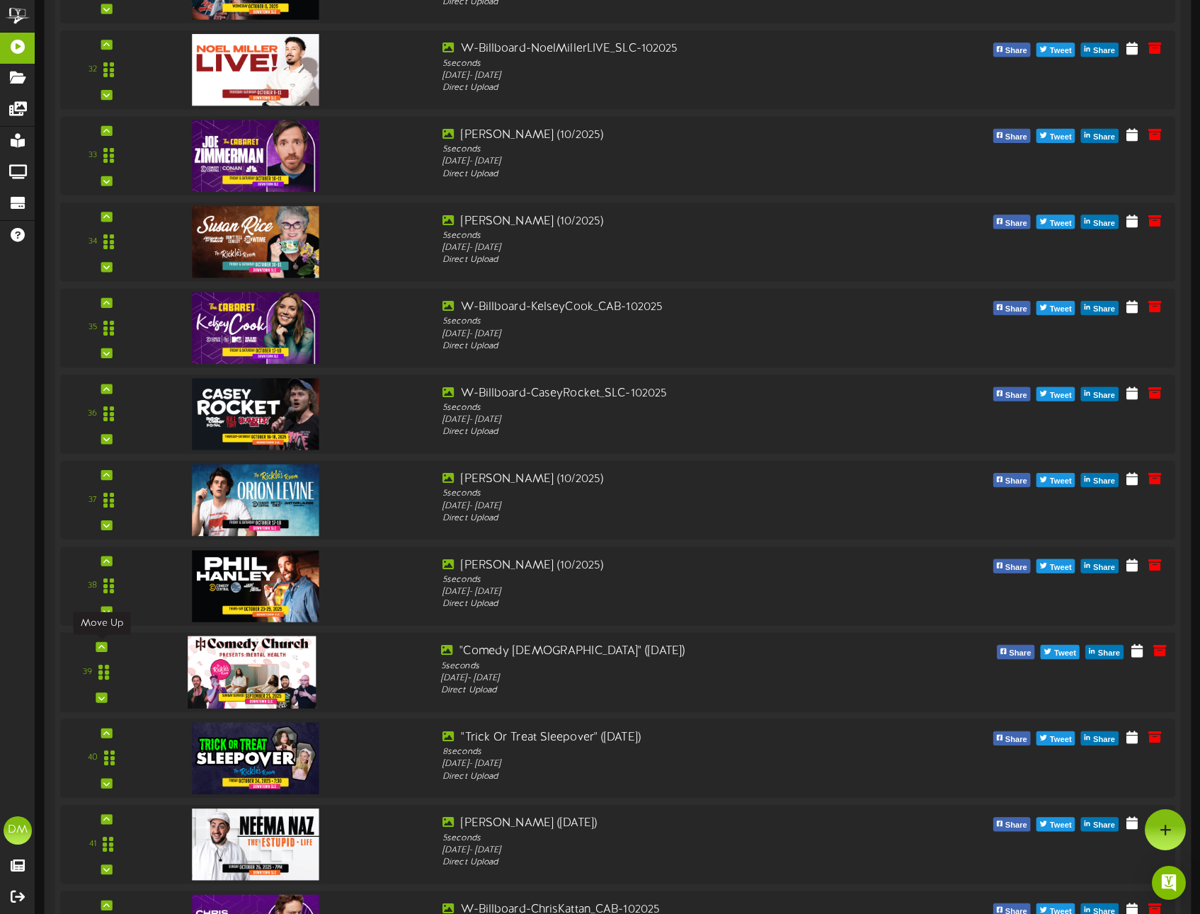
click at [102, 645] on icon at bounding box center [101, 646] width 6 height 7
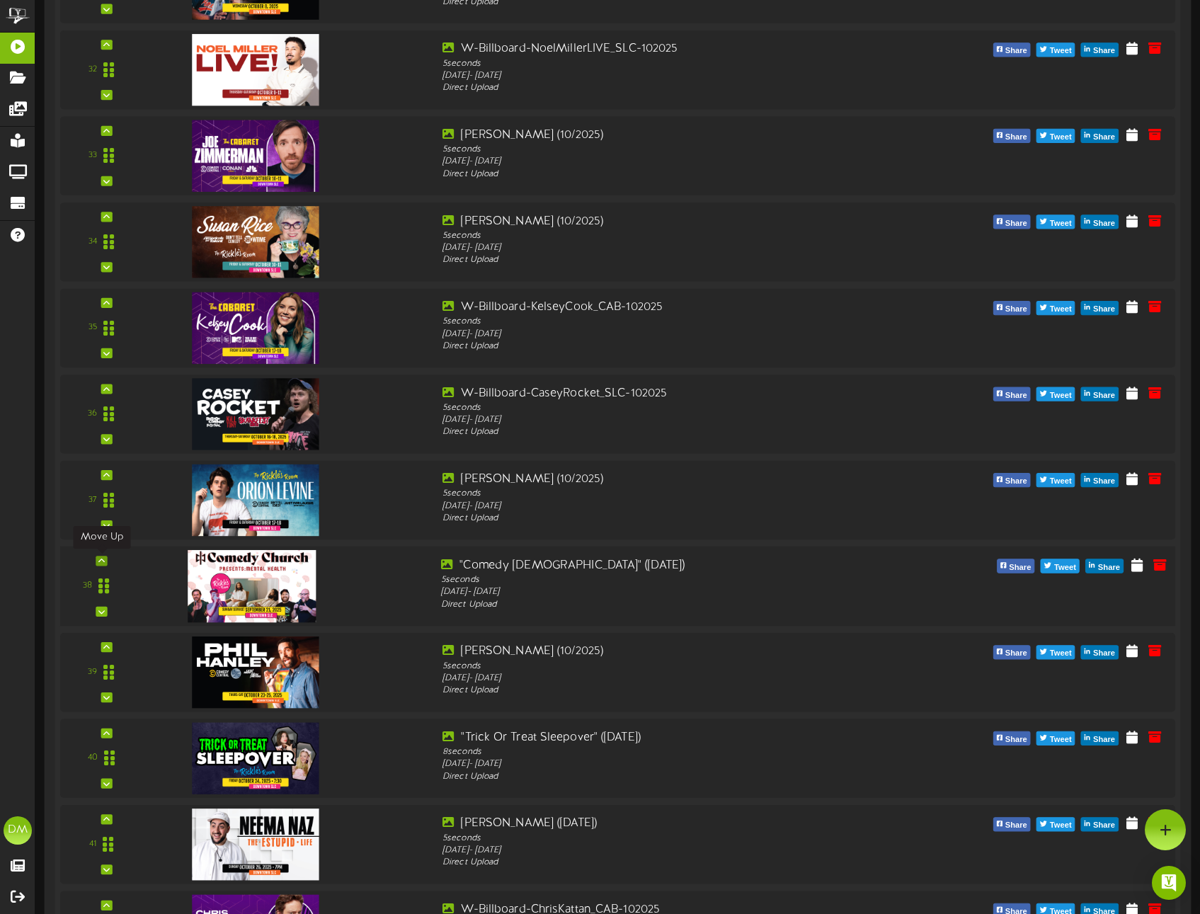
click at [106, 556] on div at bounding box center [101, 561] width 11 height 10
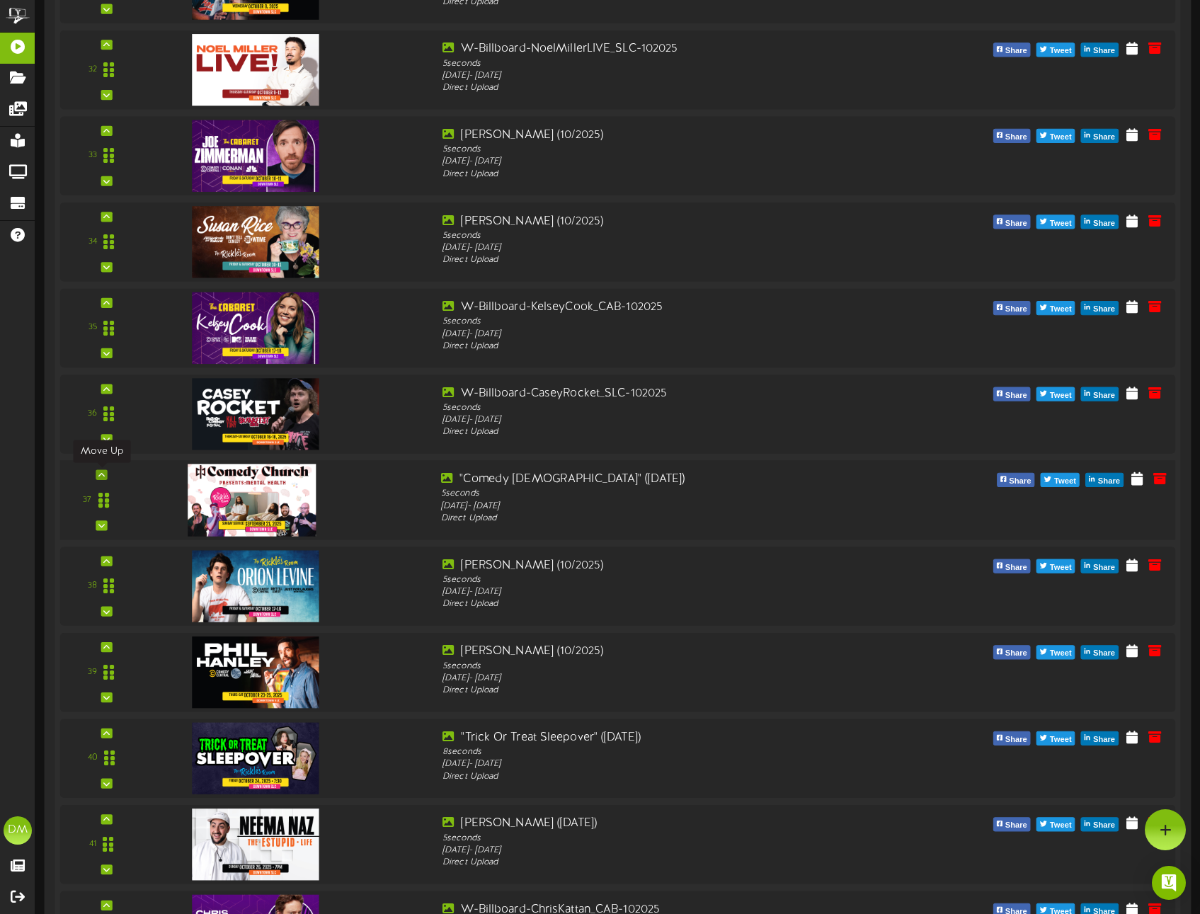
click at [101, 471] on icon at bounding box center [101, 474] width 6 height 7
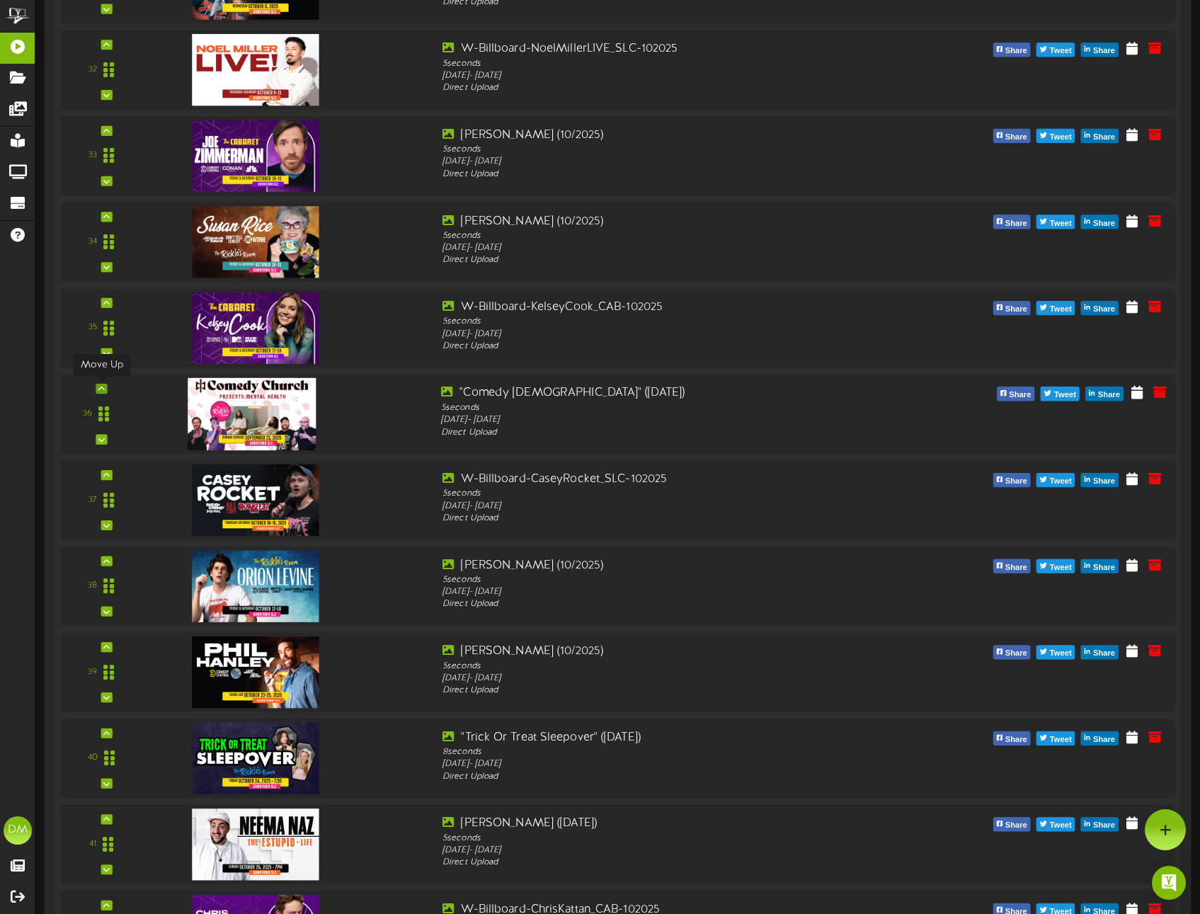
click at [98, 386] on icon at bounding box center [101, 388] width 6 height 7
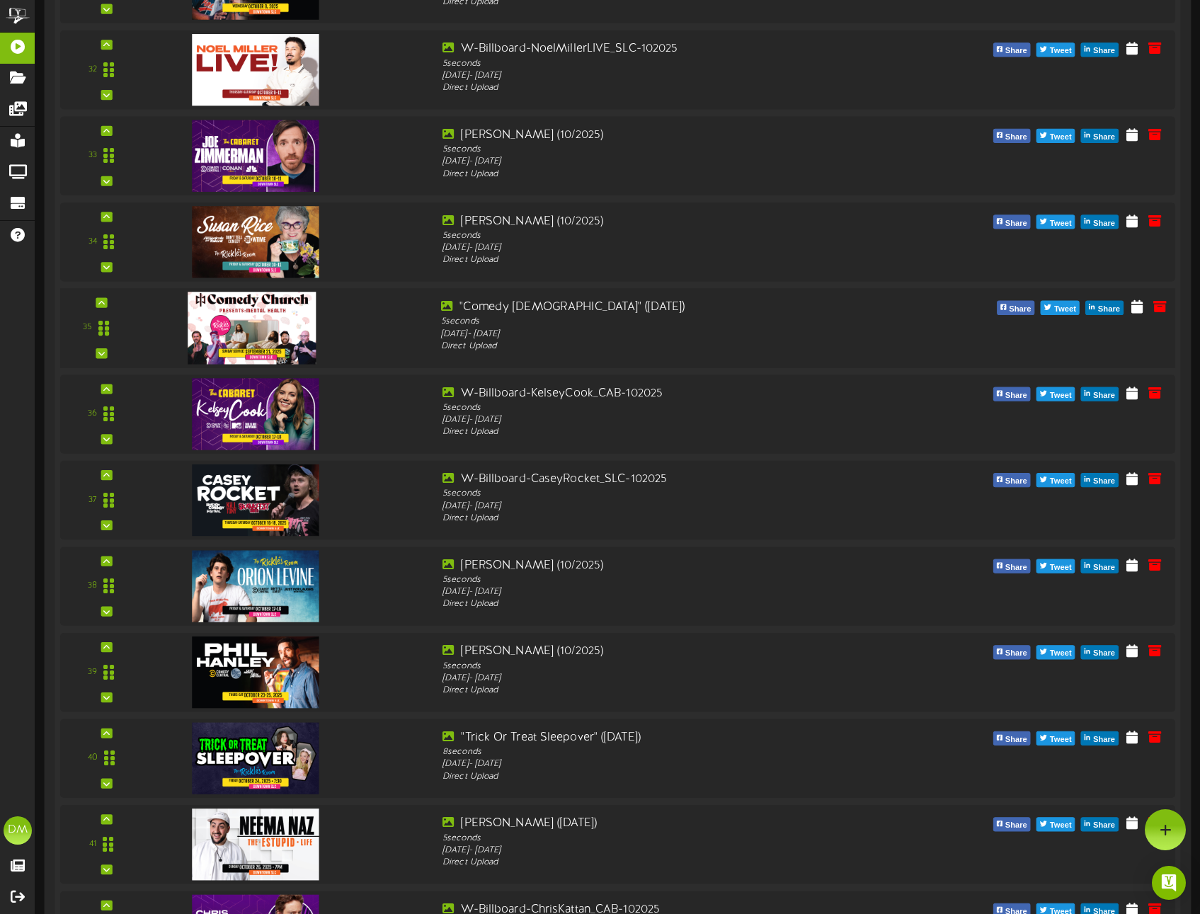
click at [108, 302] on div "35" at bounding box center [101, 328] width 72 height 58
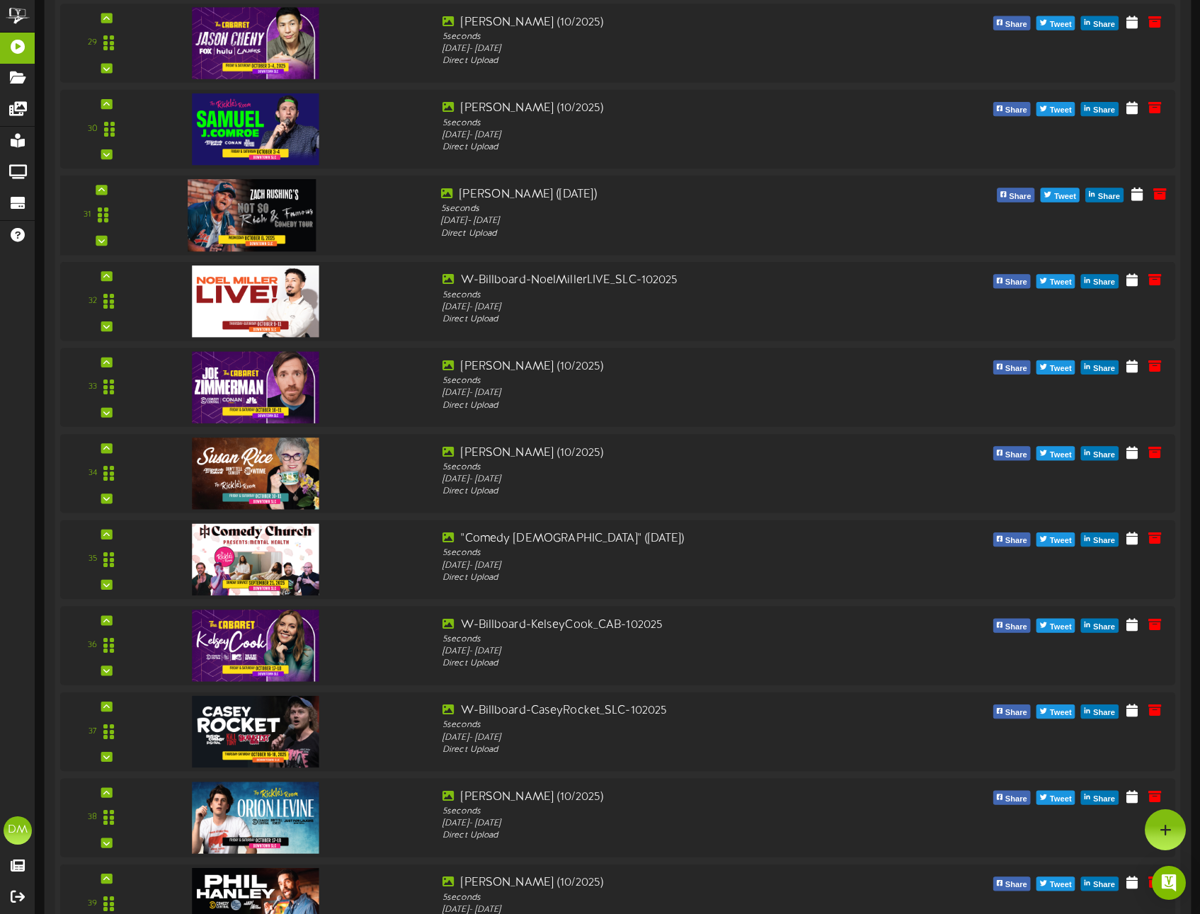
scroll to position [2689, 0]
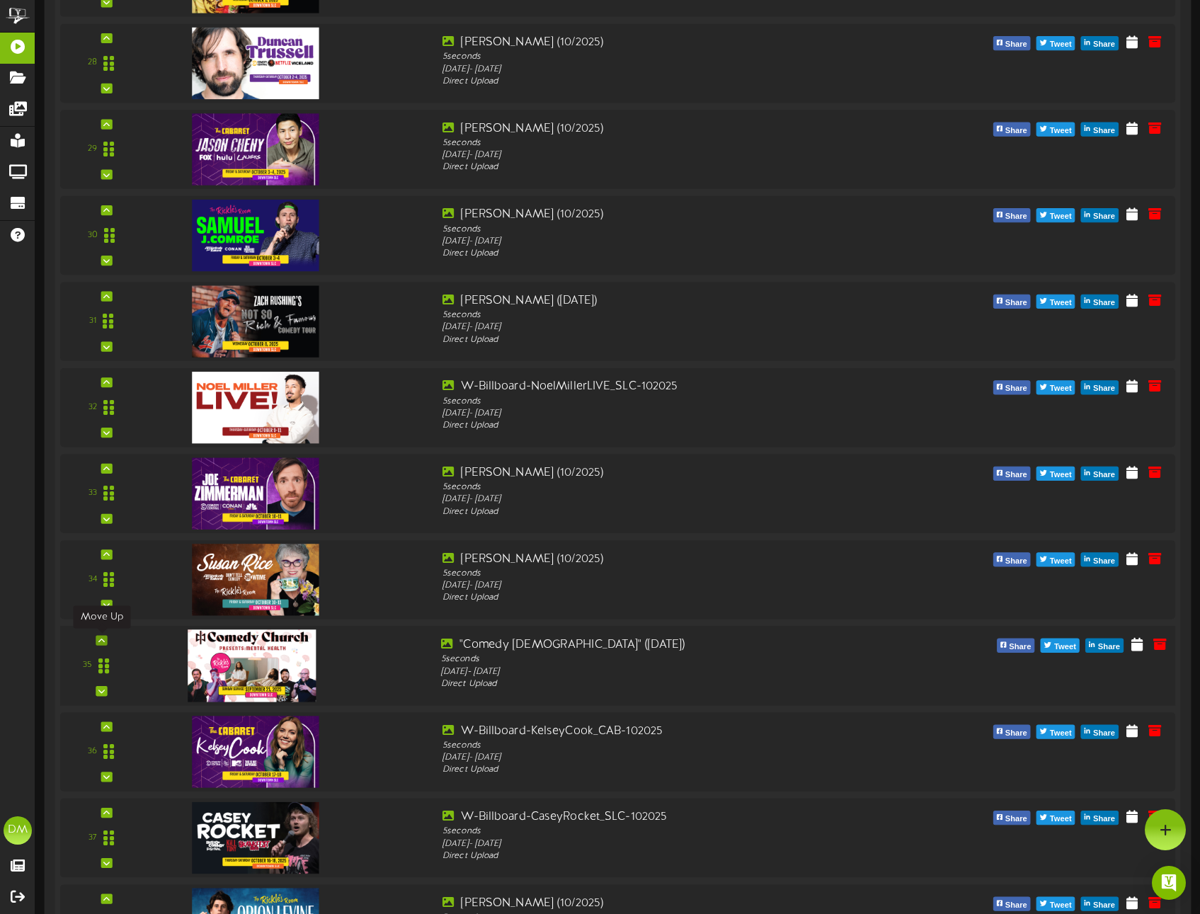
click at [100, 641] on icon at bounding box center [101, 639] width 6 height 7
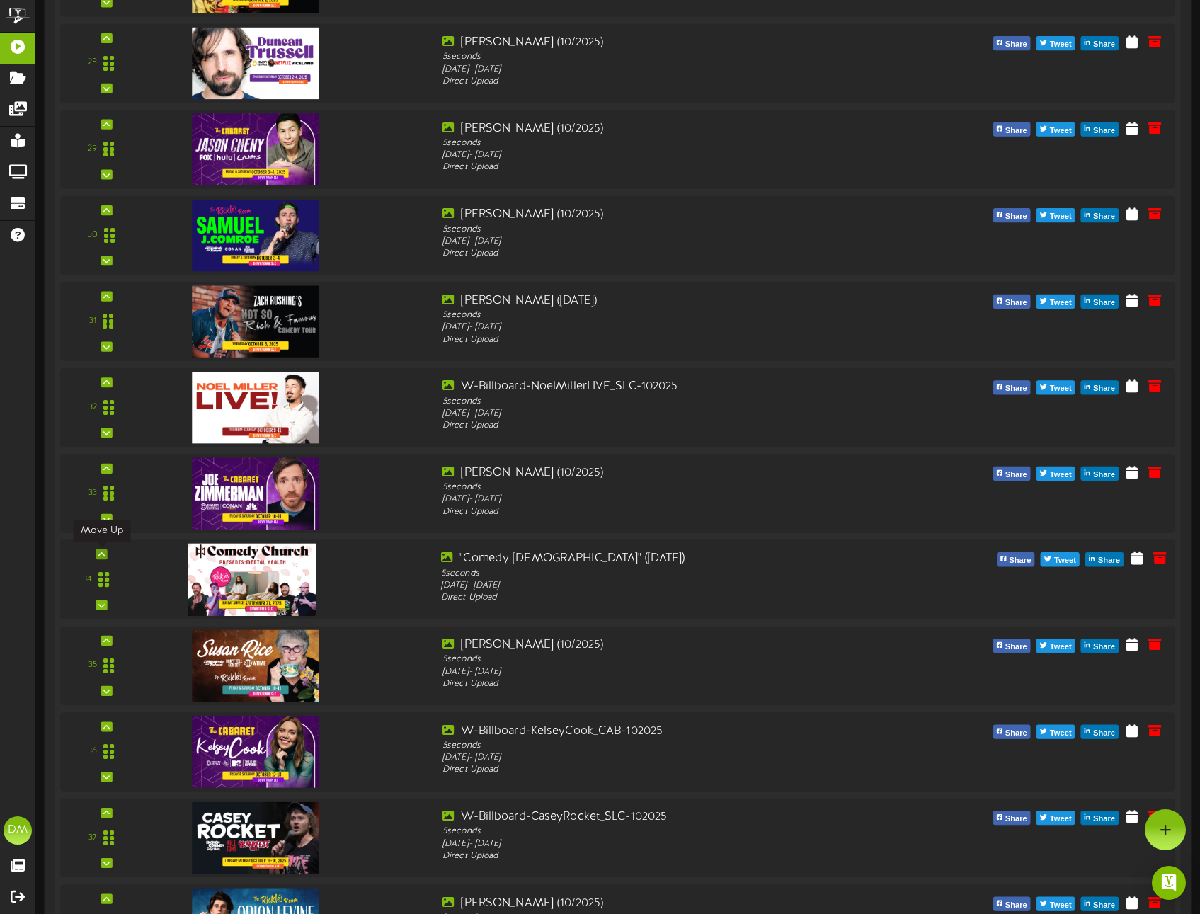
click at [103, 551] on icon at bounding box center [101, 554] width 6 height 7
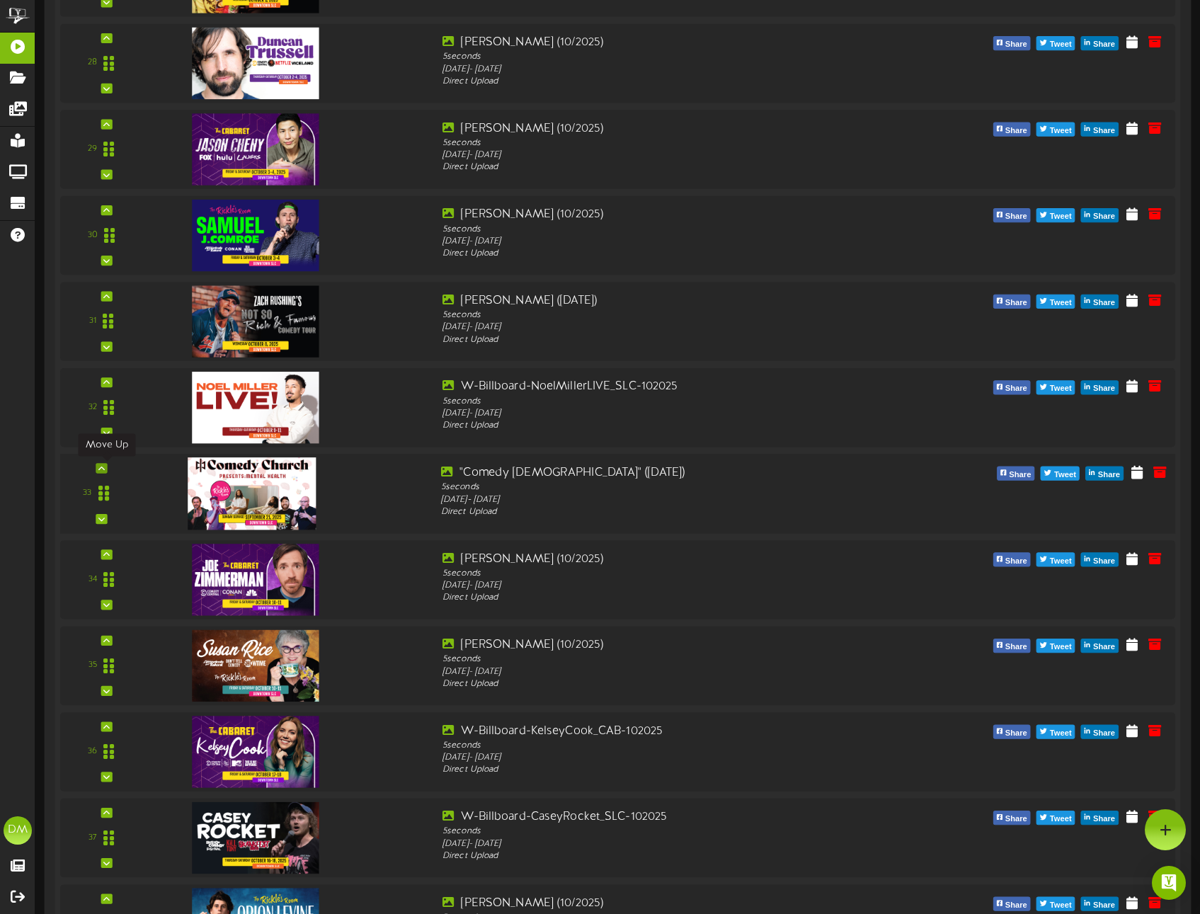
click at [104, 467] on icon at bounding box center [101, 467] width 6 height 7
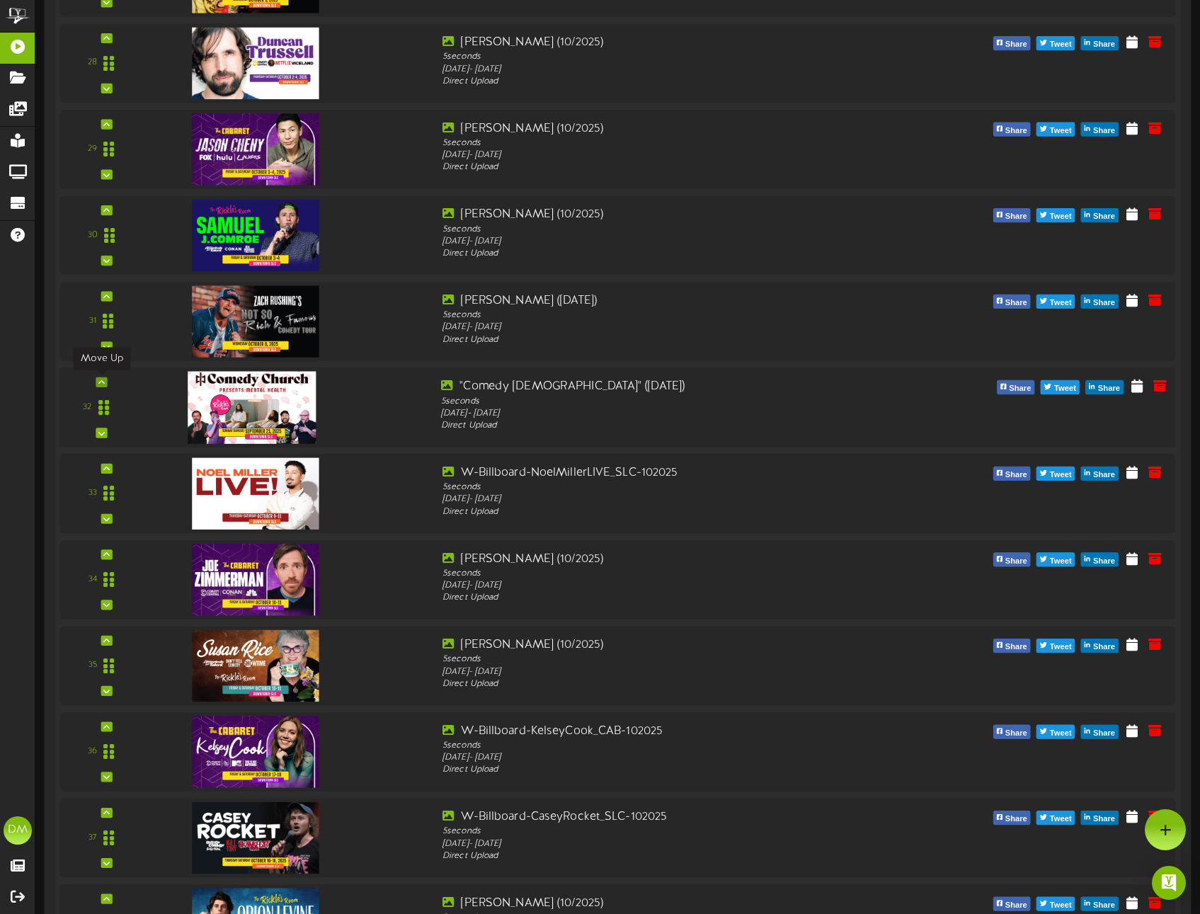
click at [101, 379] on icon at bounding box center [101, 382] width 6 height 7
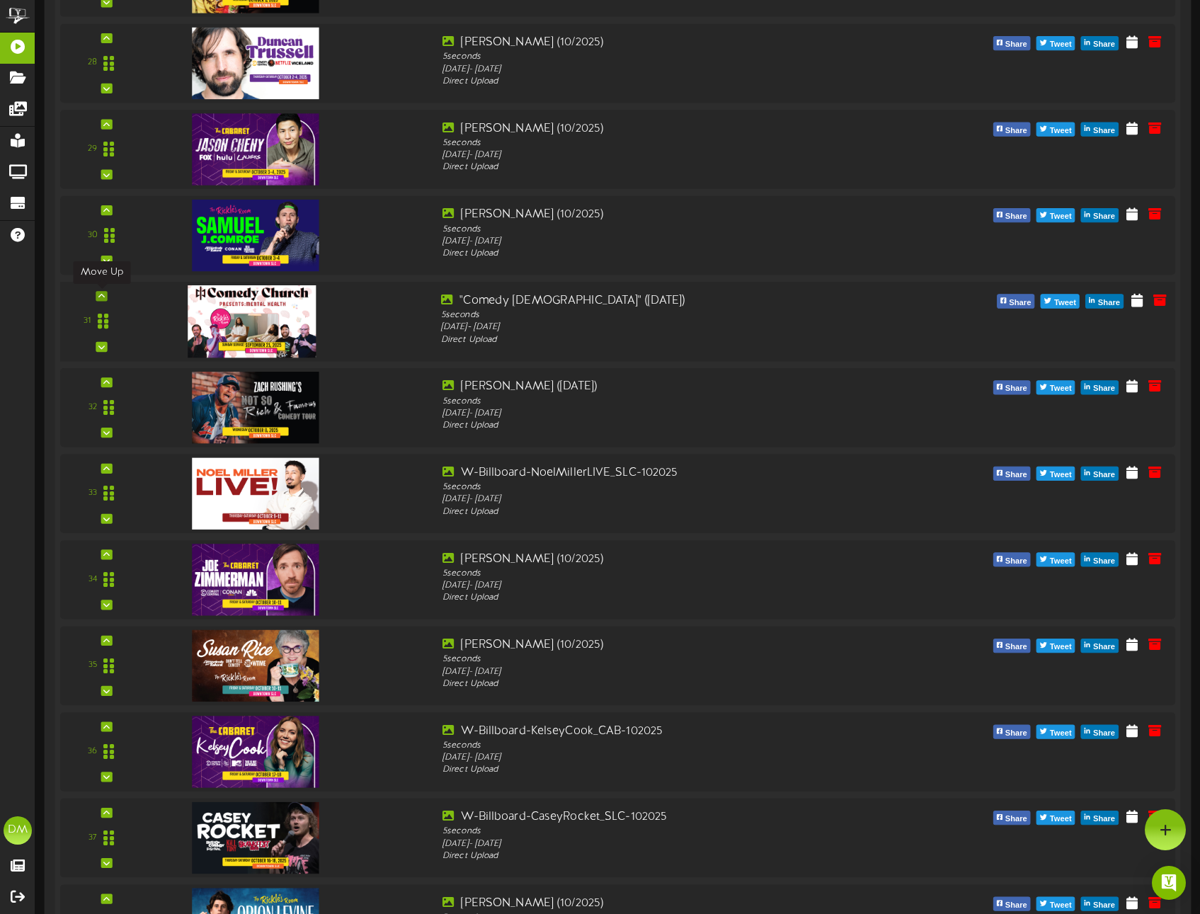
click at [103, 298] on icon at bounding box center [101, 295] width 6 height 7
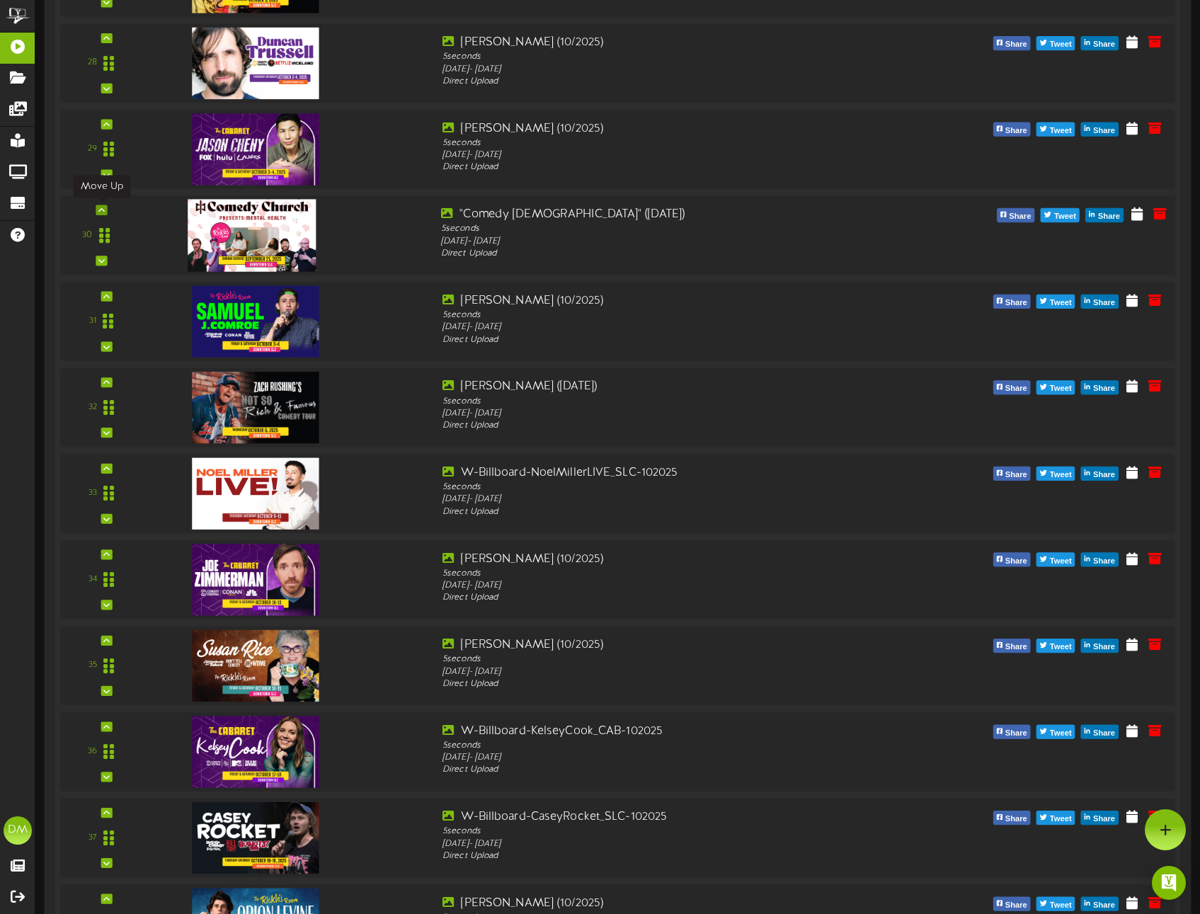
click at [102, 210] on icon at bounding box center [101, 210] width 6 height 7
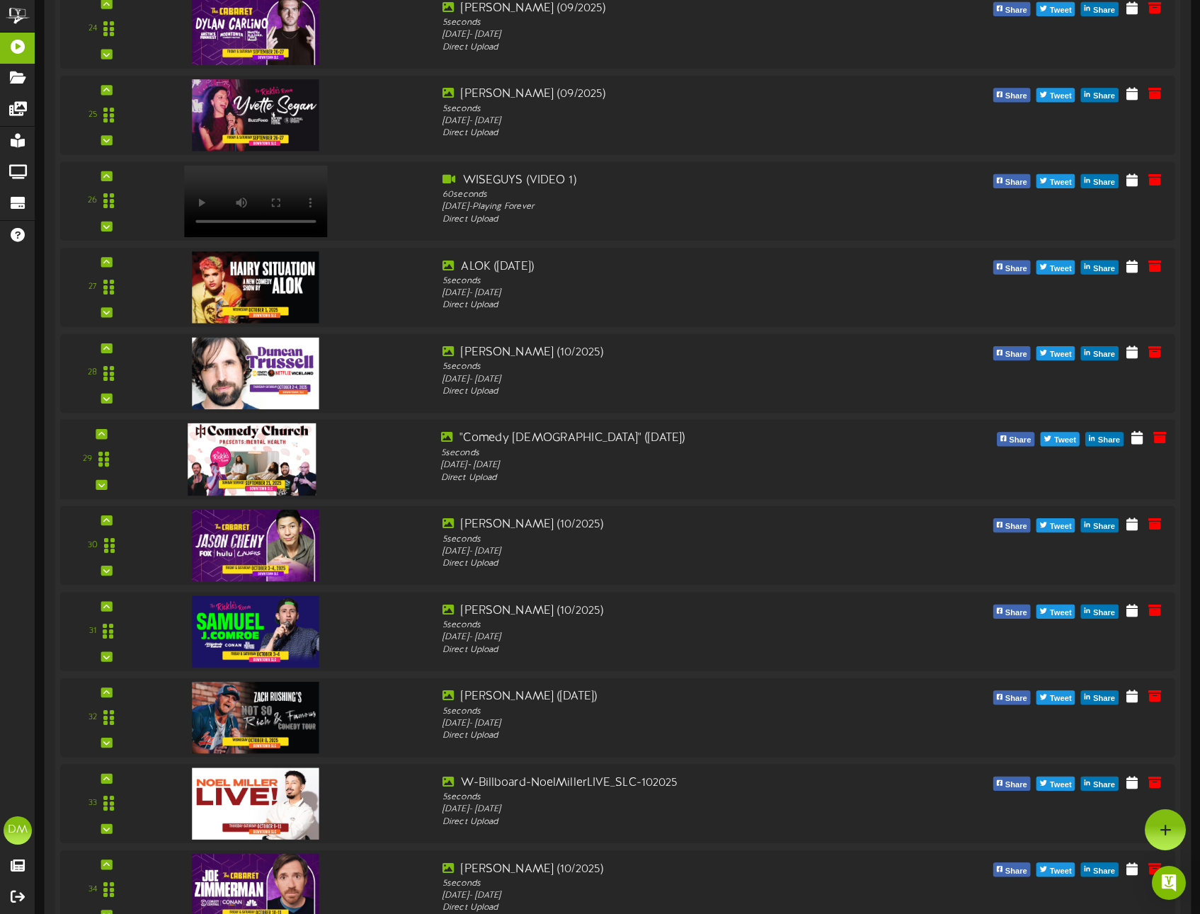
scroll to position [2373, 0]
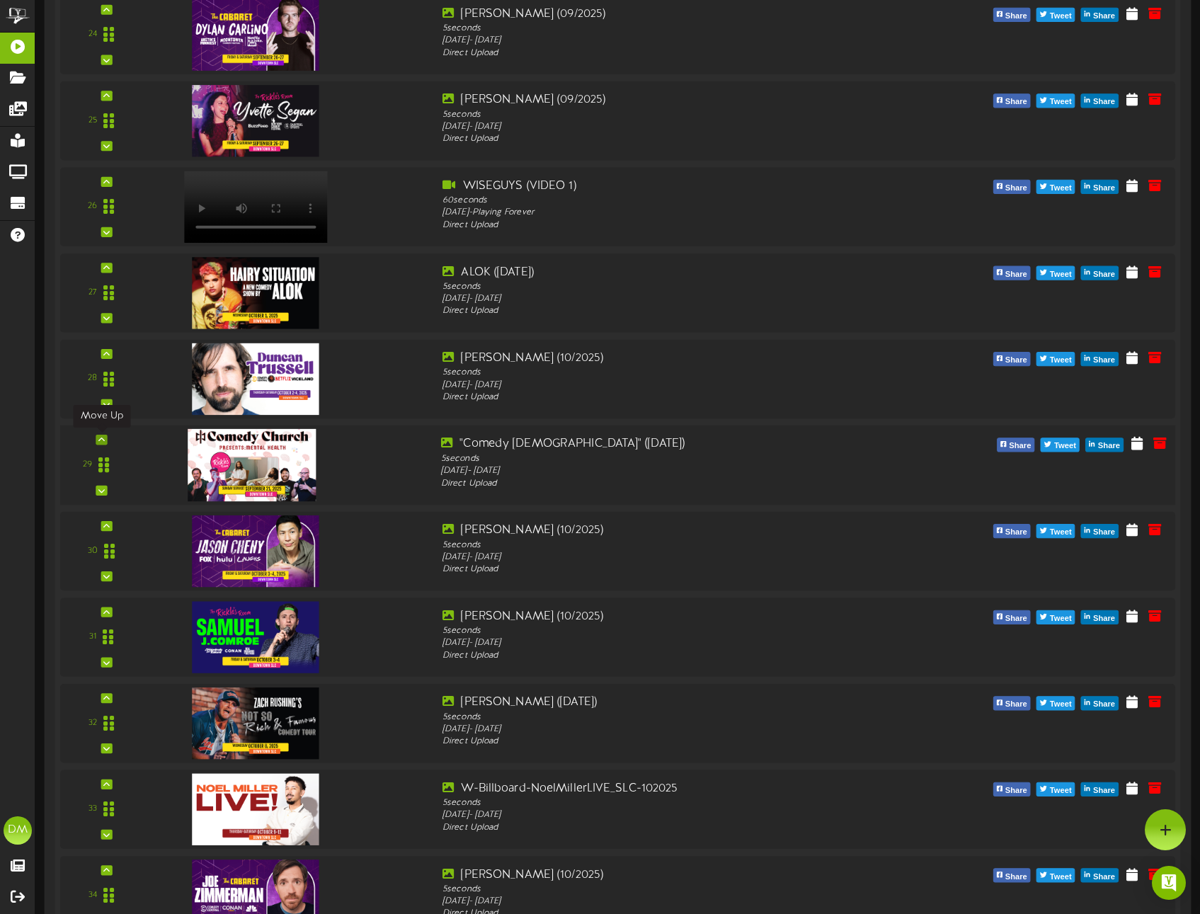
click at [101, 437] on icon at bounding box center [101, 439] width 6 height 7
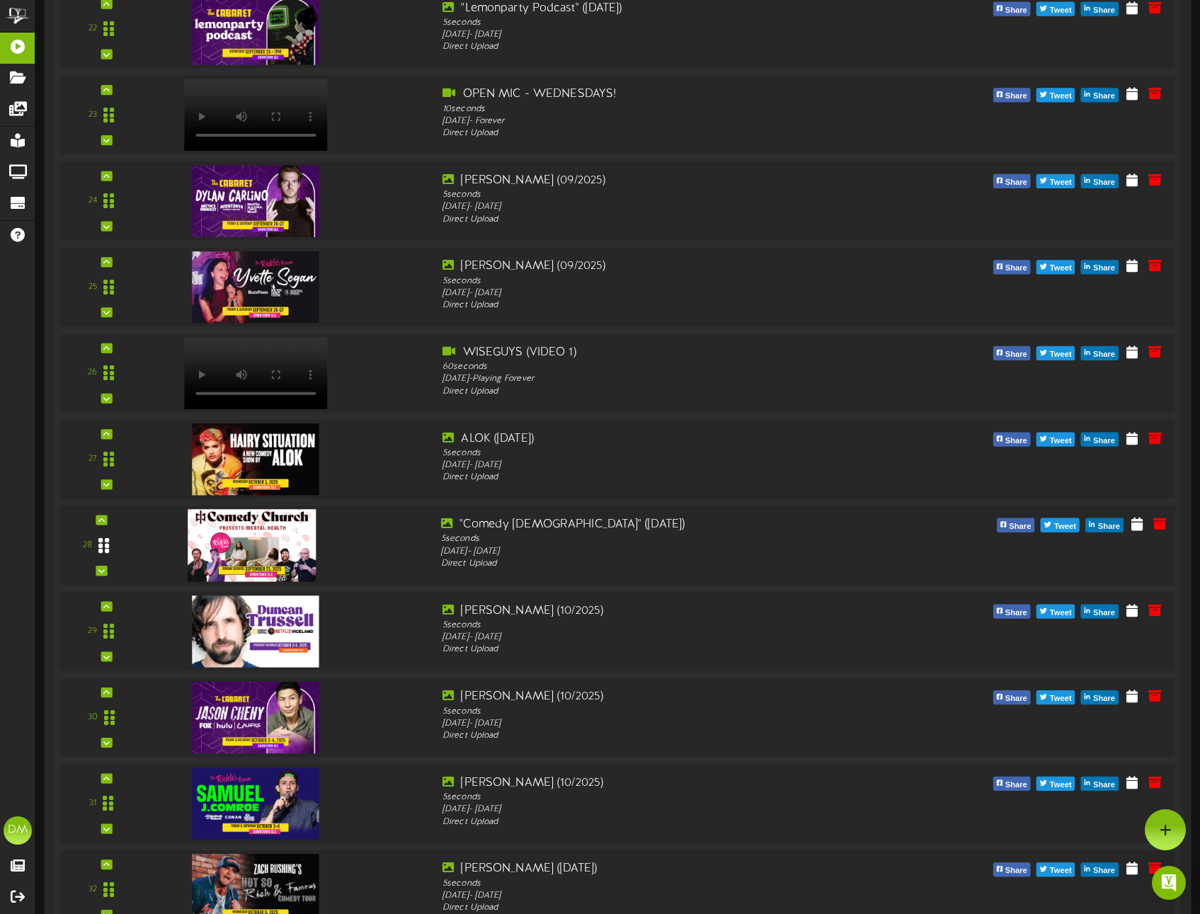
scroll to position [2172, 0]
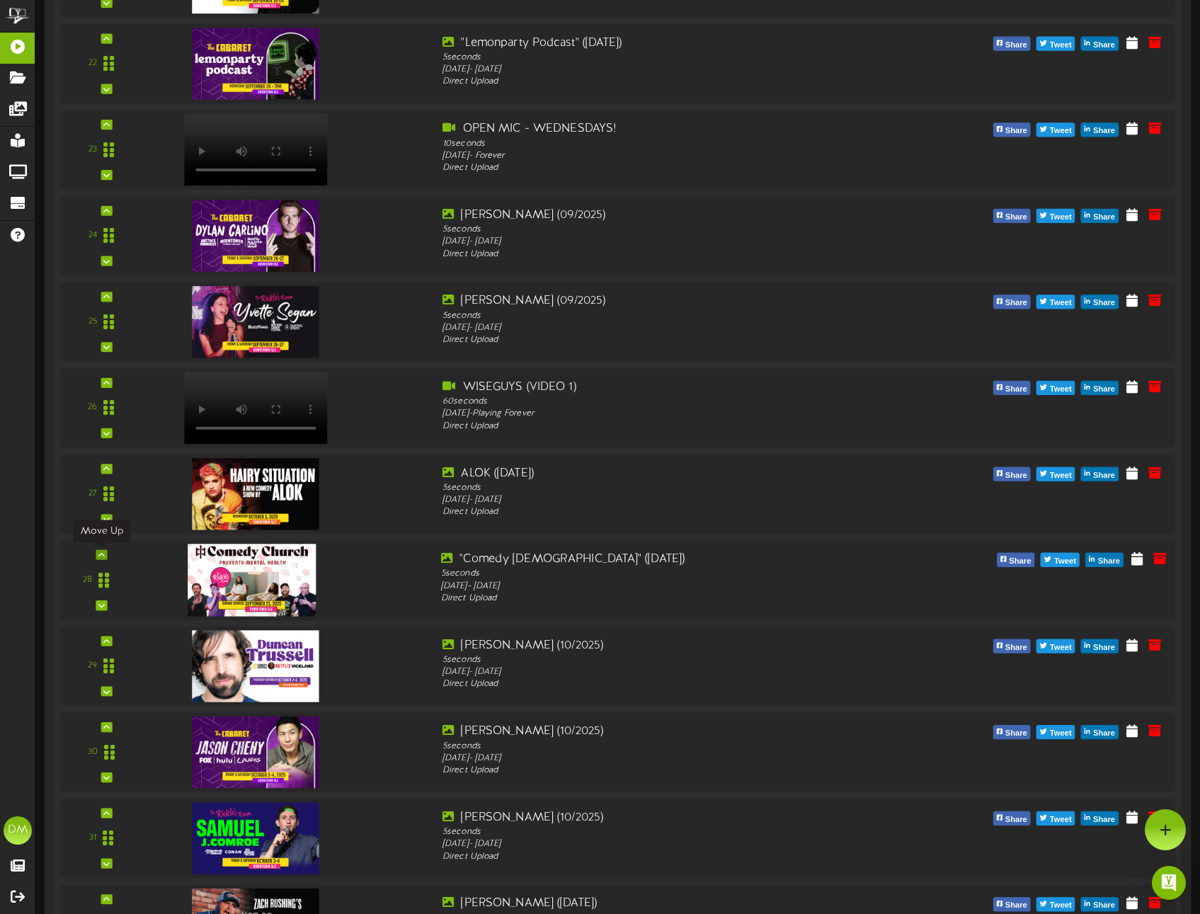
click at [106, 553] on div at bounding box center [101, 554] width 11 height 10
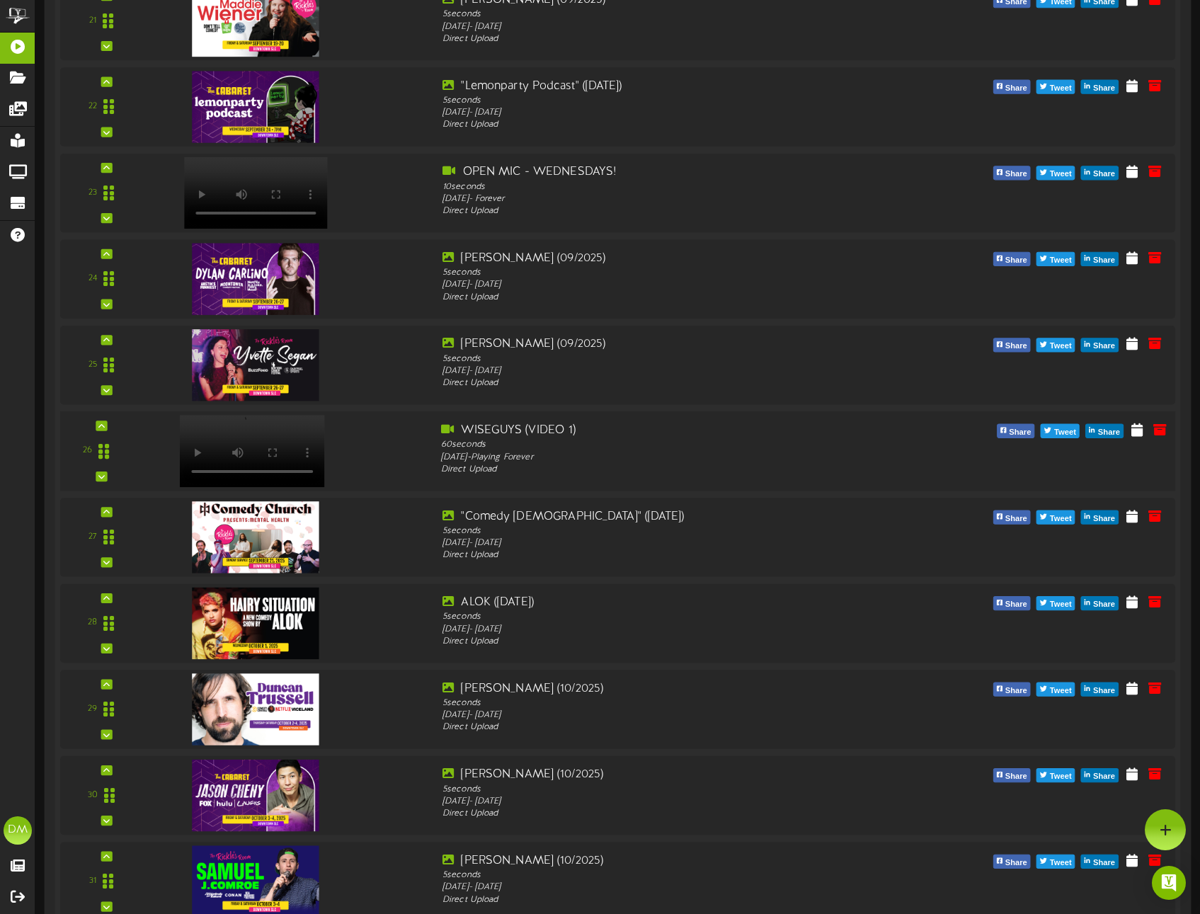
scroll to position [2108, 0]
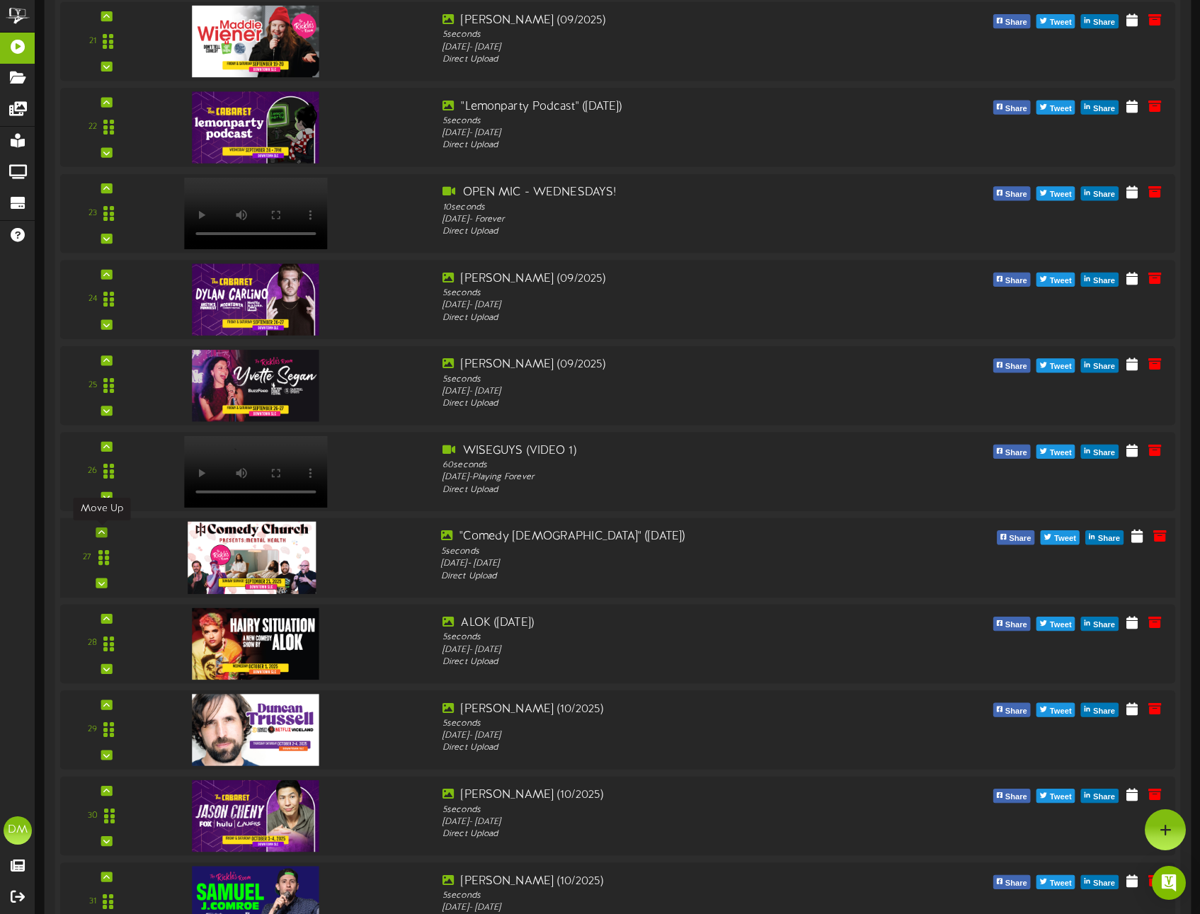
click at [102, 534] on icon at bounding box center [101, 532] width 6 height 7
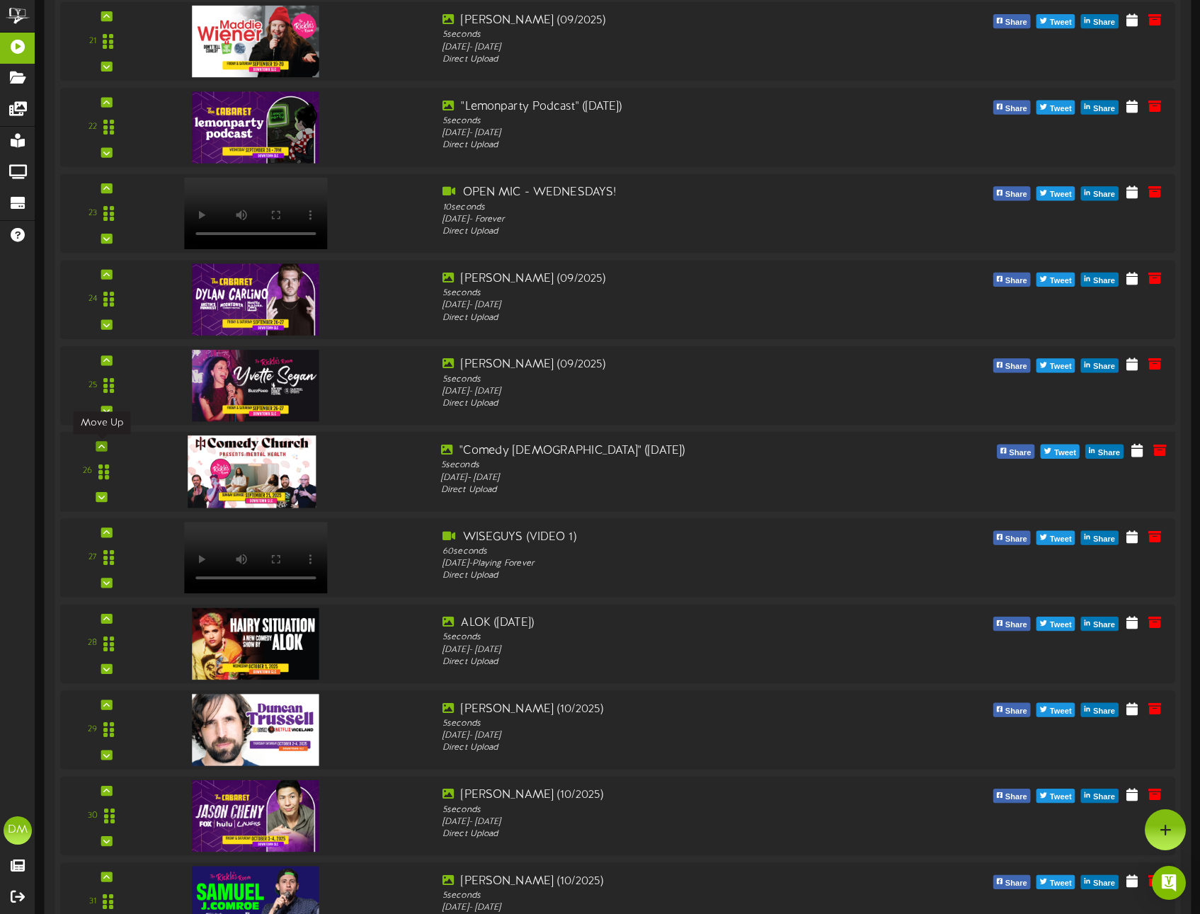
click at [105, 445] on div at bounding box center [101, 446] width 11 height 10
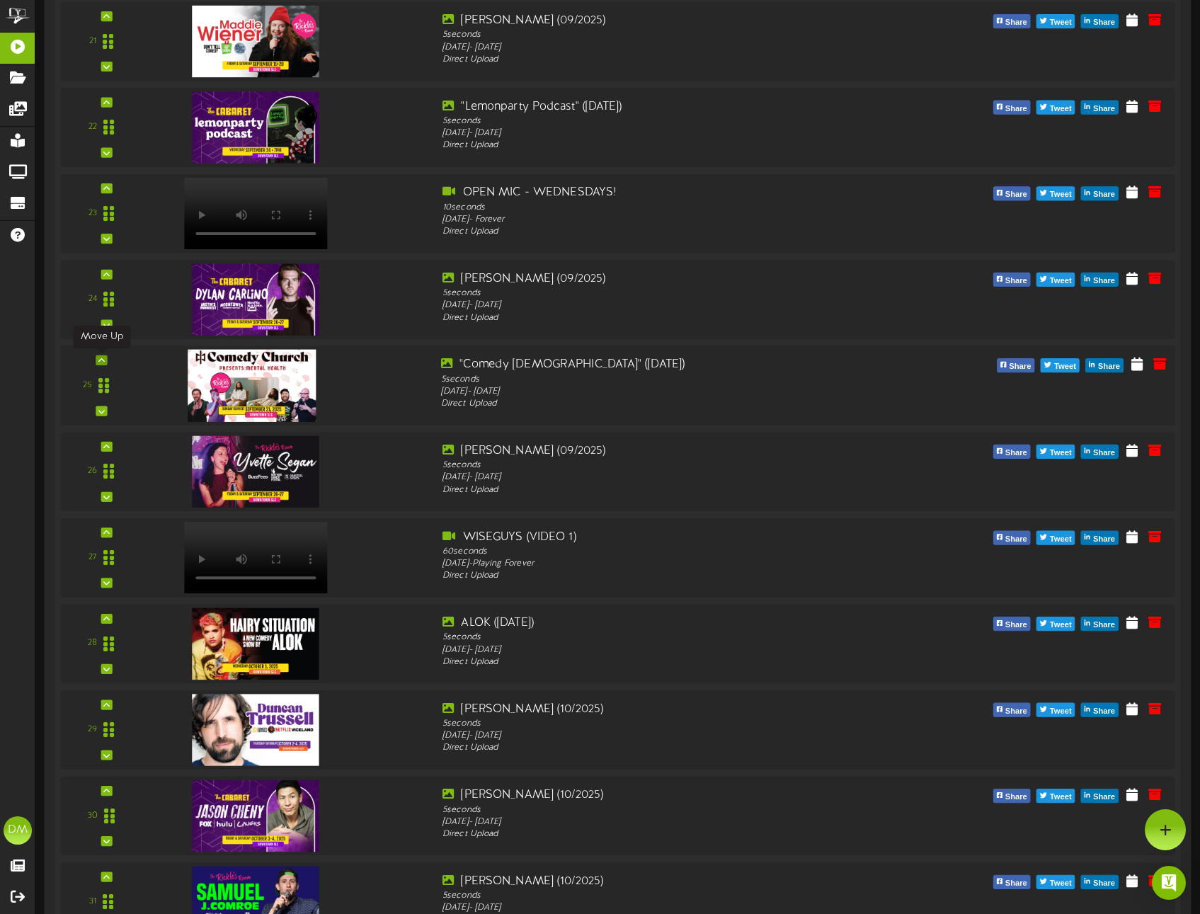
click at [98, 360] on icon at bounding box center [101, 360] width 6 height 7
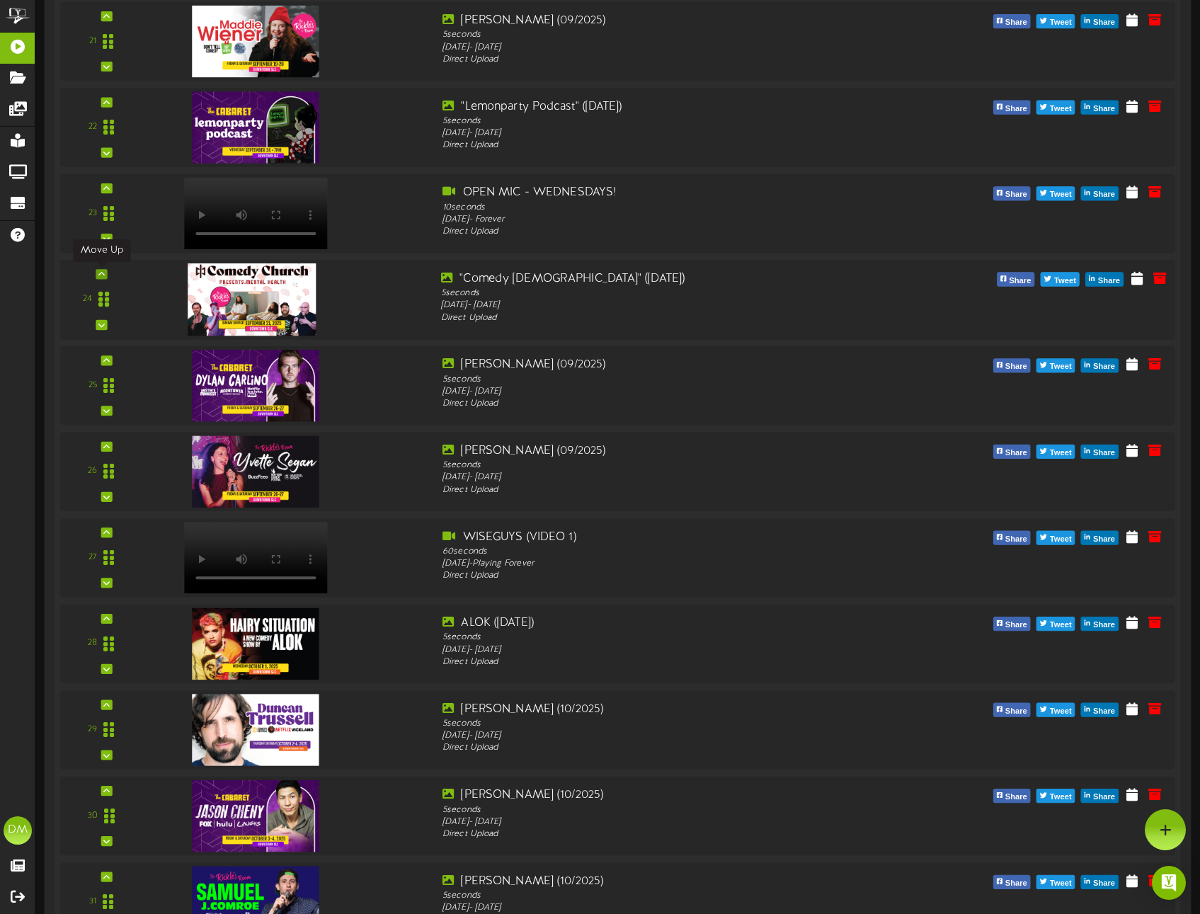
click at [103, 275] on icon at bounding box center [101, 273] width 6 height 7
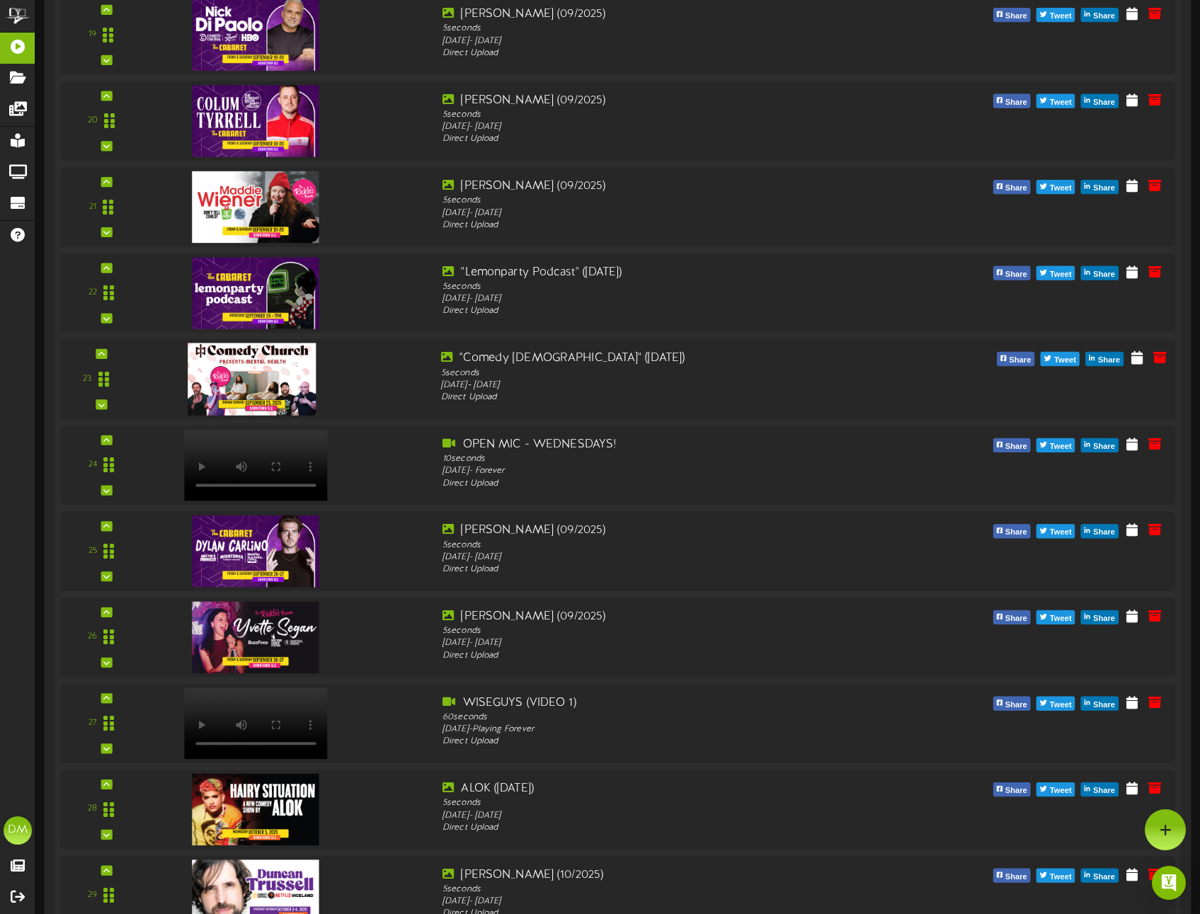
scroll to position [1940, 0]
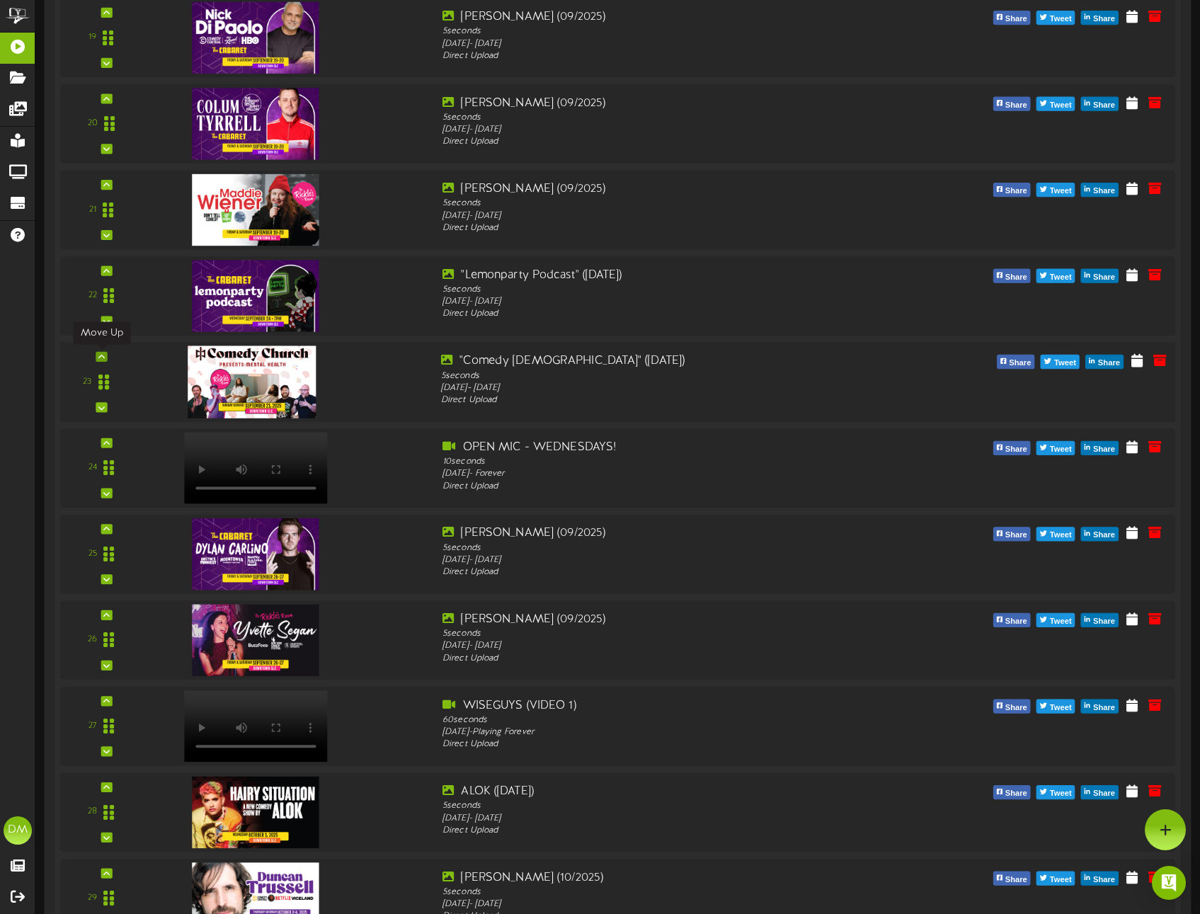
click at [102, 355] on icon at bounding box center [101, 356] width 6 height 7
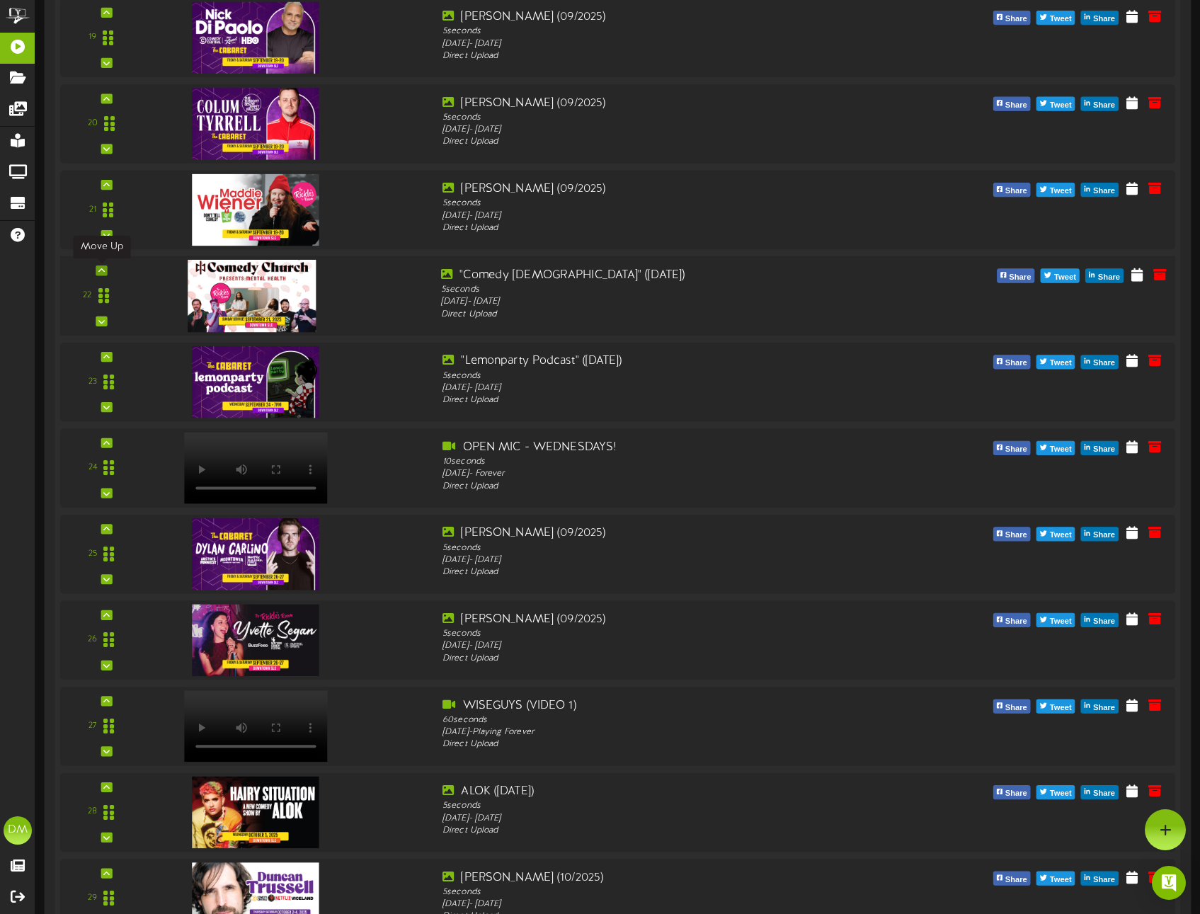
click at [104, 269] on icon at bounding box center [101, 270] width 6 height 7
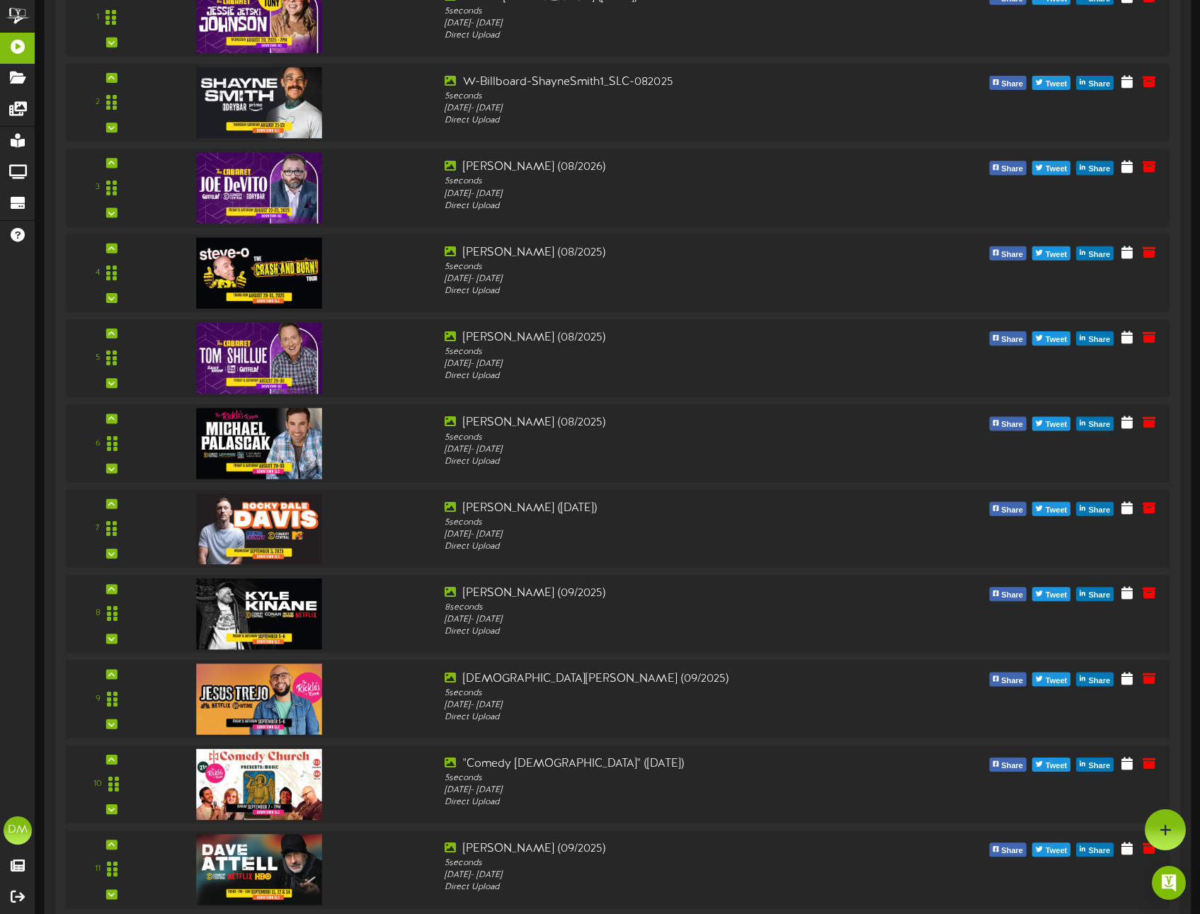
scroll to position [0, 0]
